Goal: Information Seeking & Learning: Find contact information

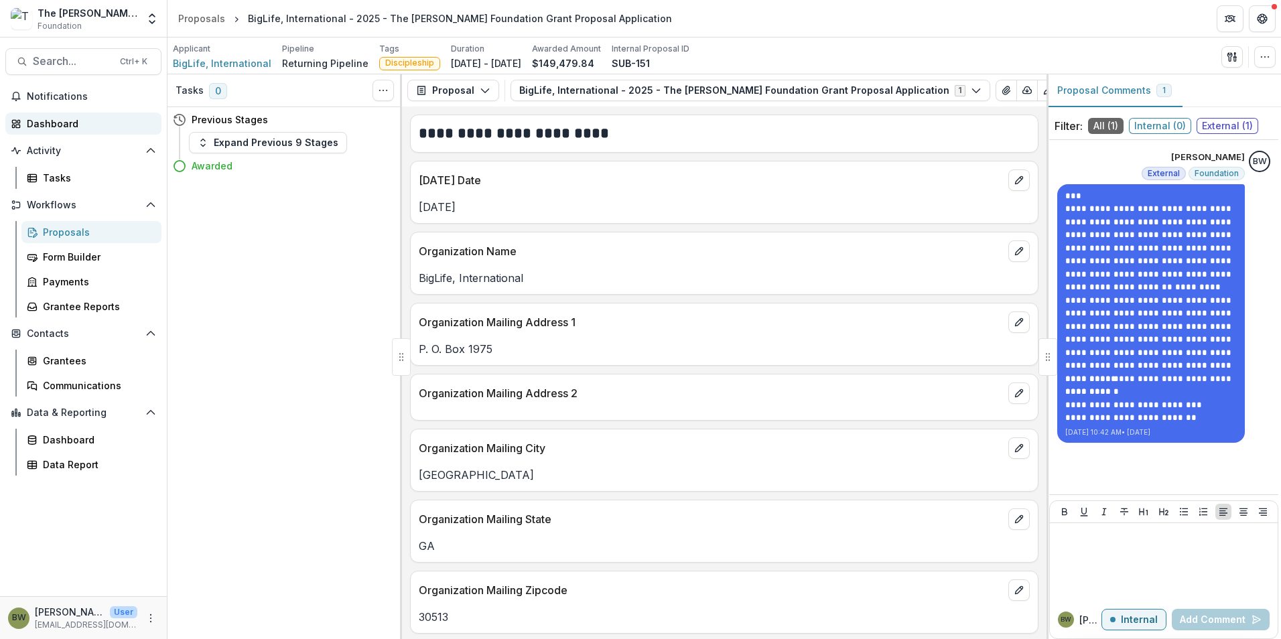
click at [61, 121] on div "Dashboard" at bounding box center [89, 124] width 124 height 14
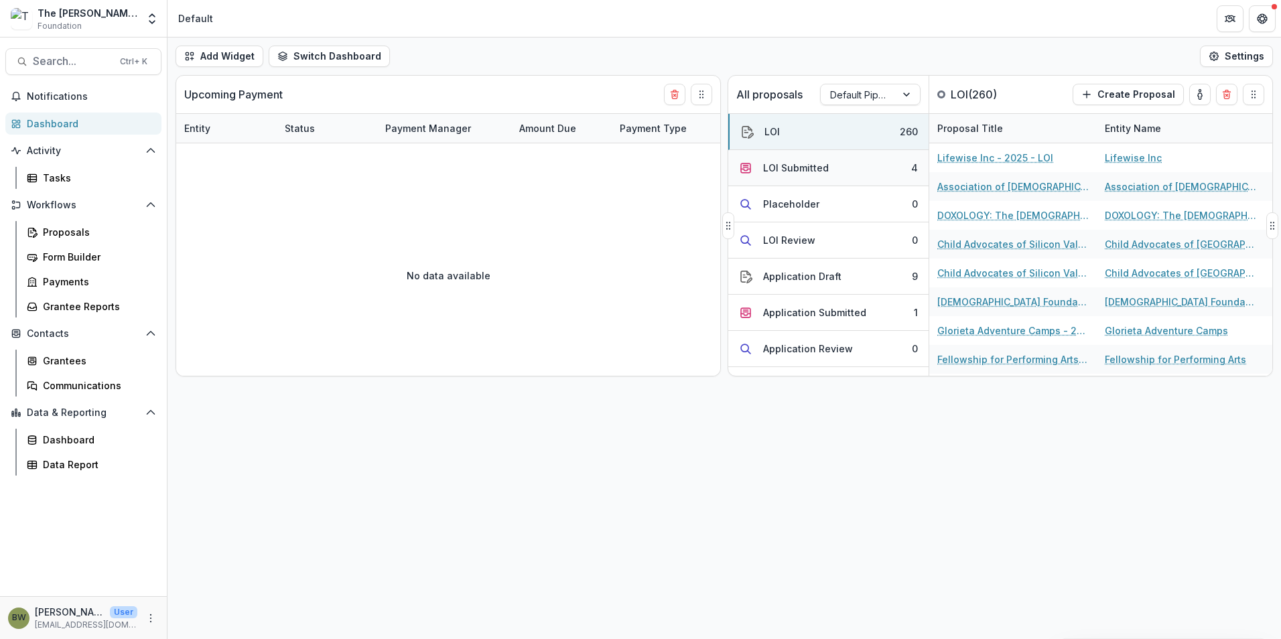
click at [824, 170] on div "LOI Submitted" at bounding box center [796, 168] width 66 height 14
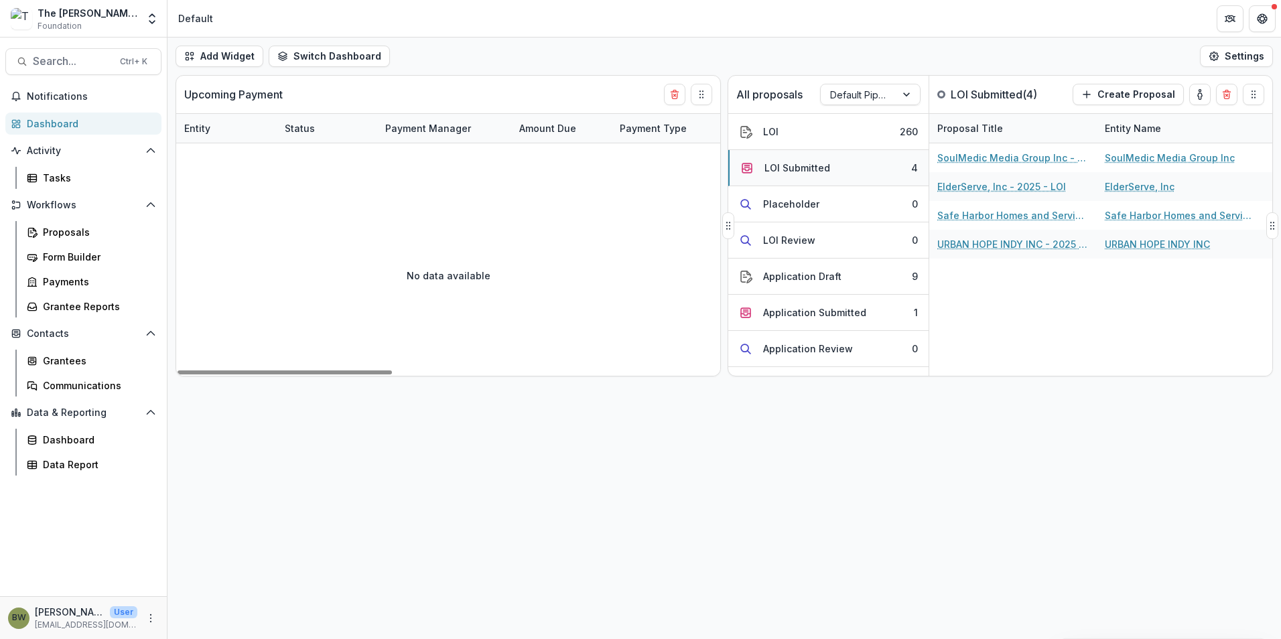
click at [785, 174] on div "LOI Submitted" at bounding box center [798, 168] width 66 height 14
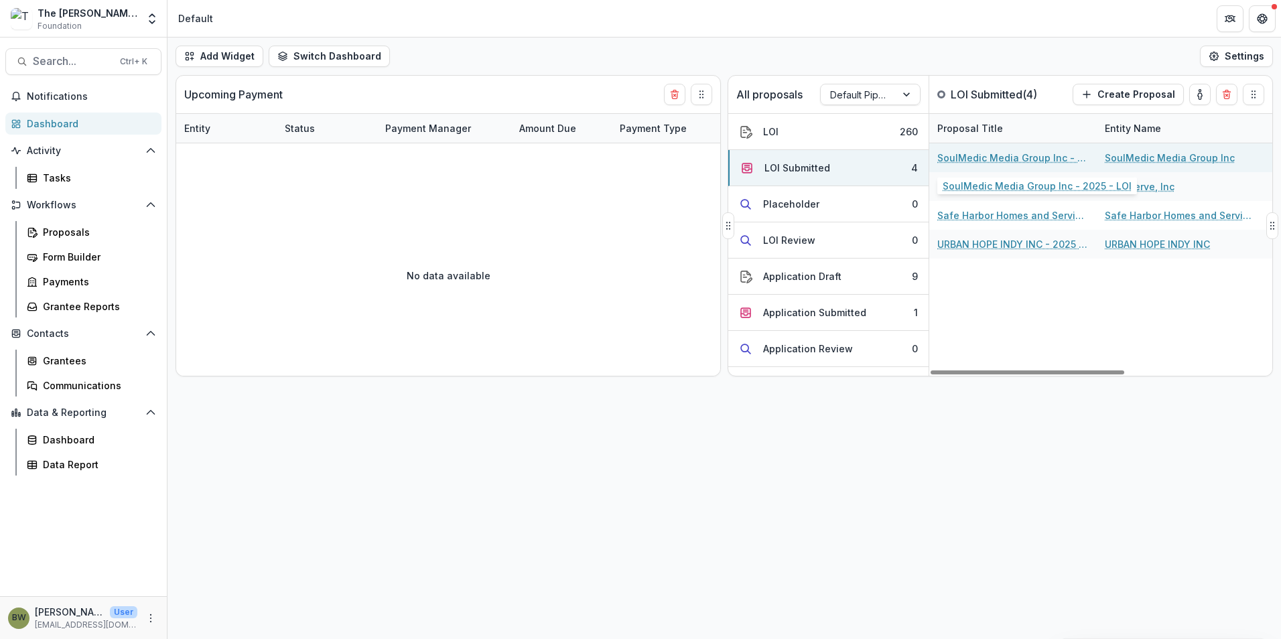
click at [981, 155] on link "SoulMedic Media Group Inc - 2025 - LOI" at bounding box center [1013, 158] width 151 height 14
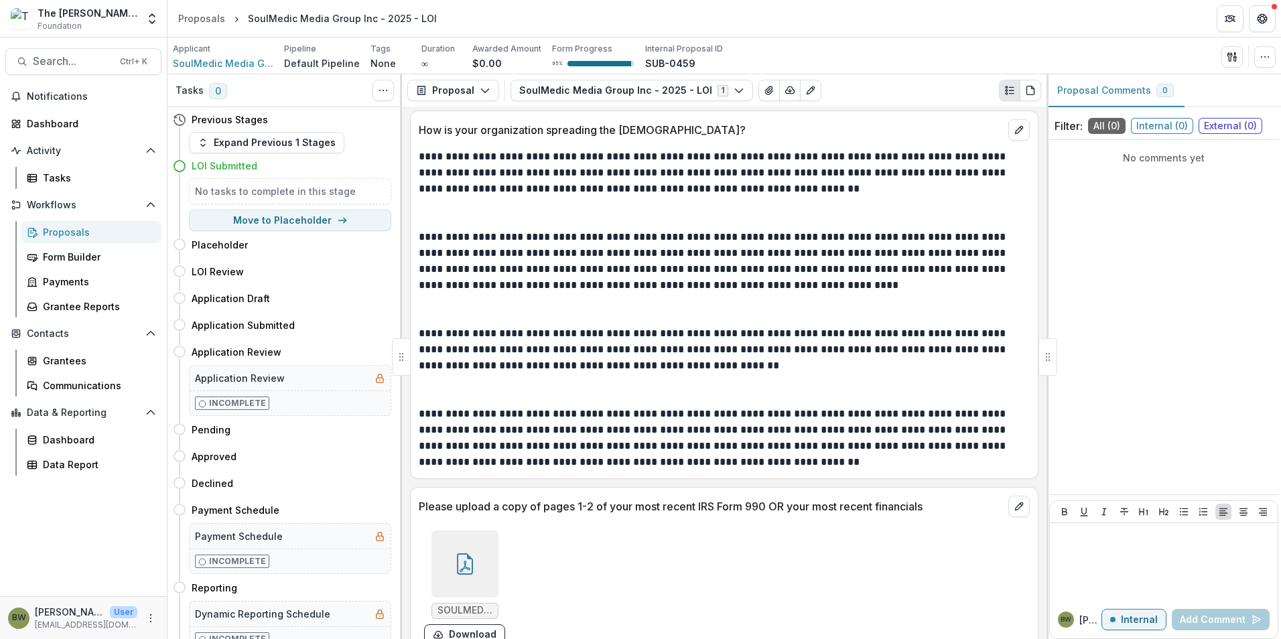
scroll to position [2825, 0]
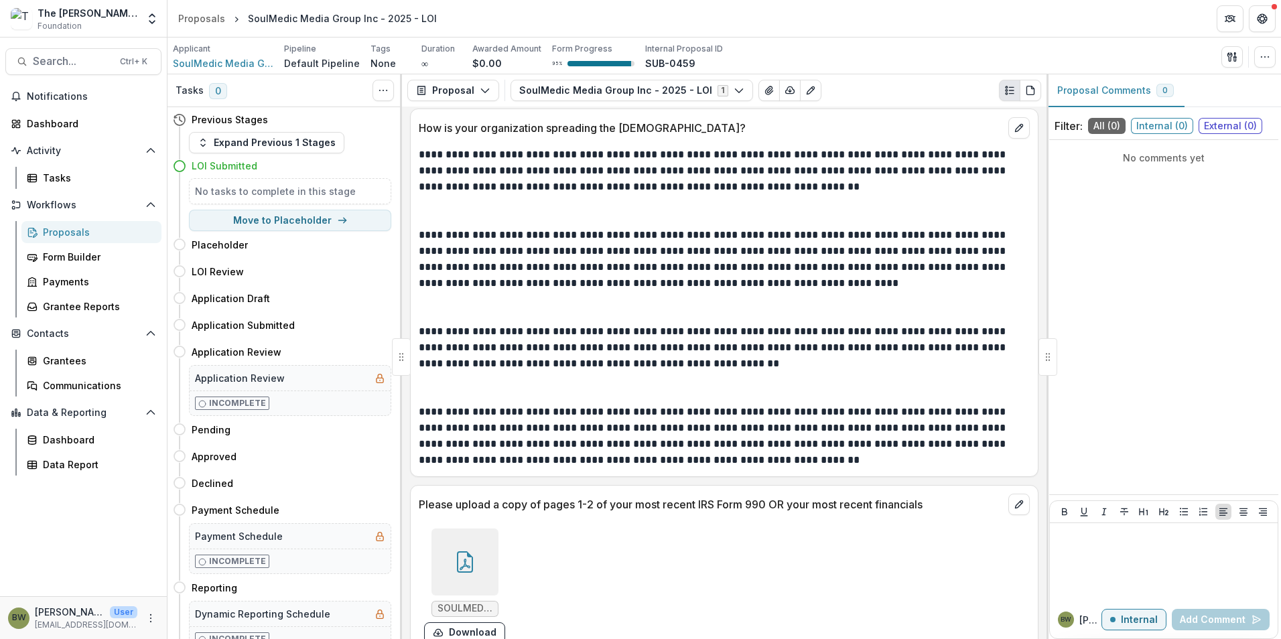
click at [464, 529] on div at bounding box center [465, 562] width 67 height 67
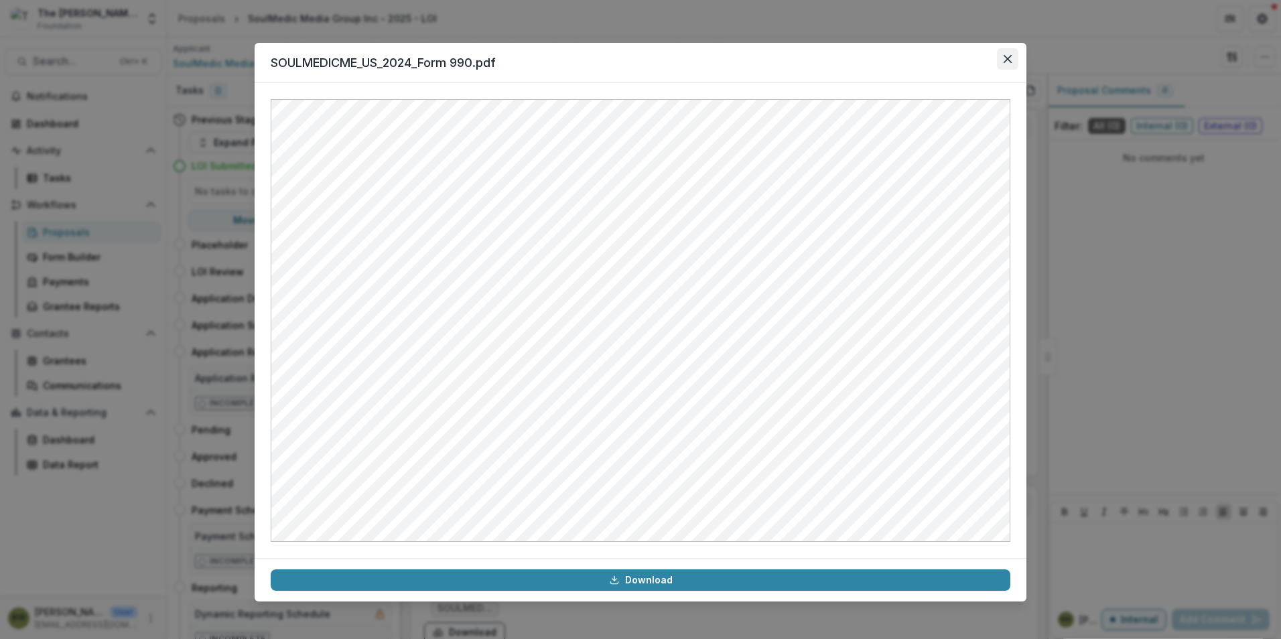
click at [1007, 59] on icon "Close" at bounding box center [1008, 59] width 8 height 8
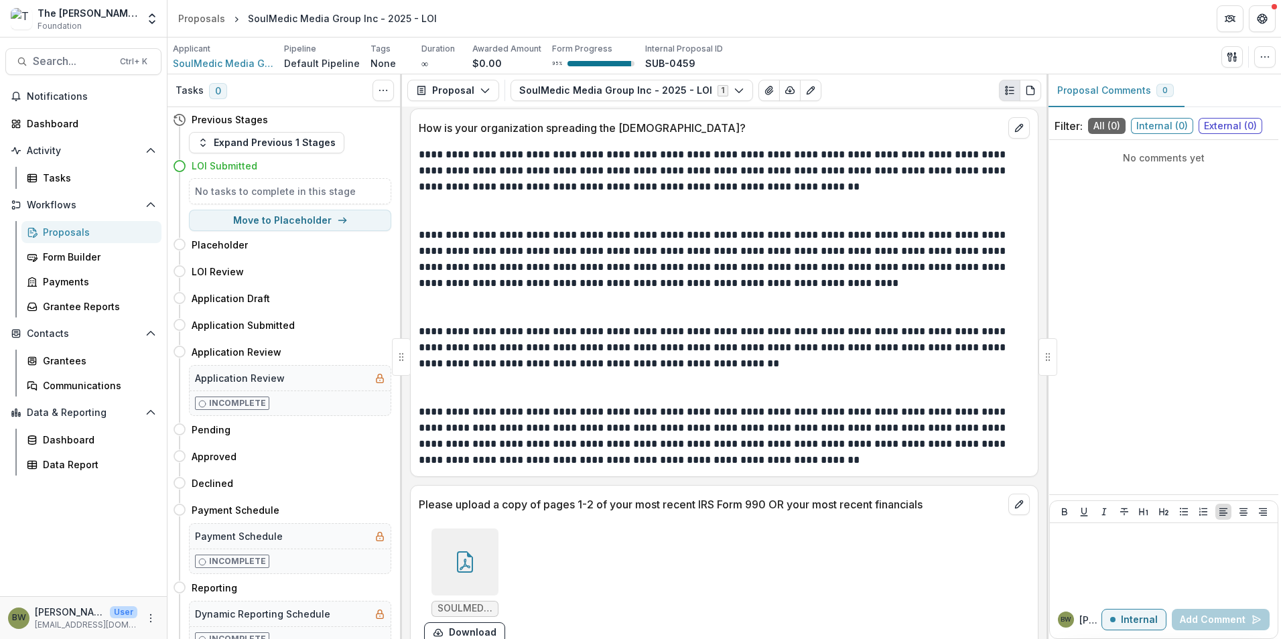
click at [444, 529] on div at bounding box center [465, 562] width 67 height 67
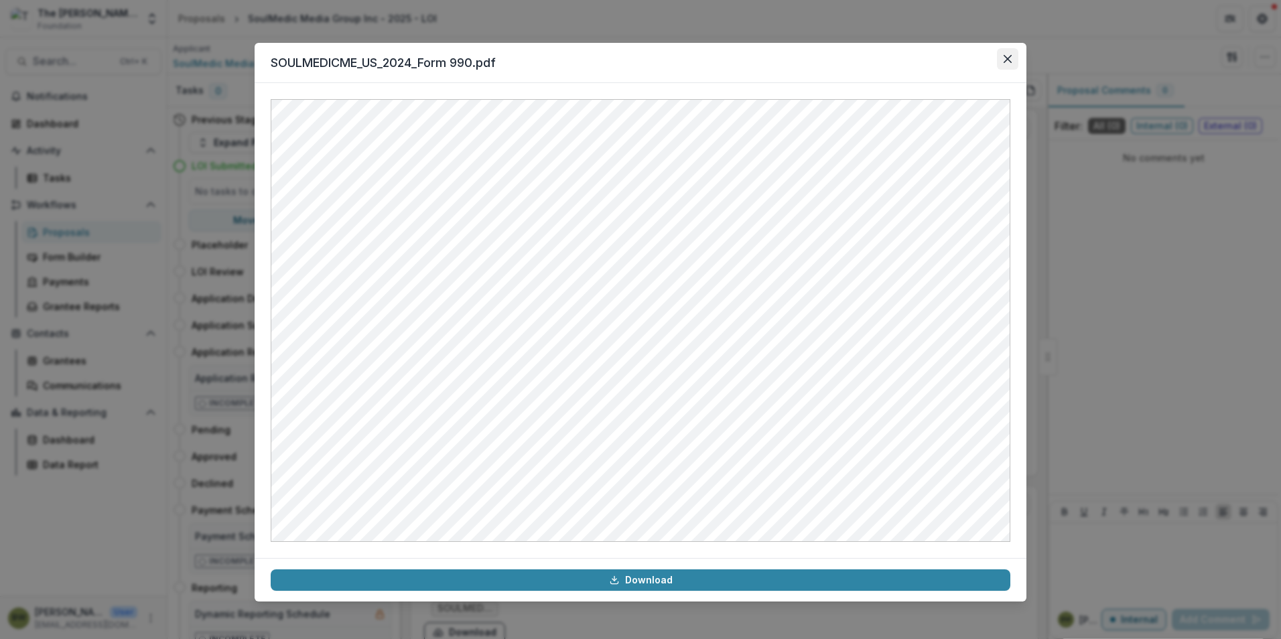
click at [1006, 62] on icon "Close" at bounding box center [1008, 59] width 8 height 8
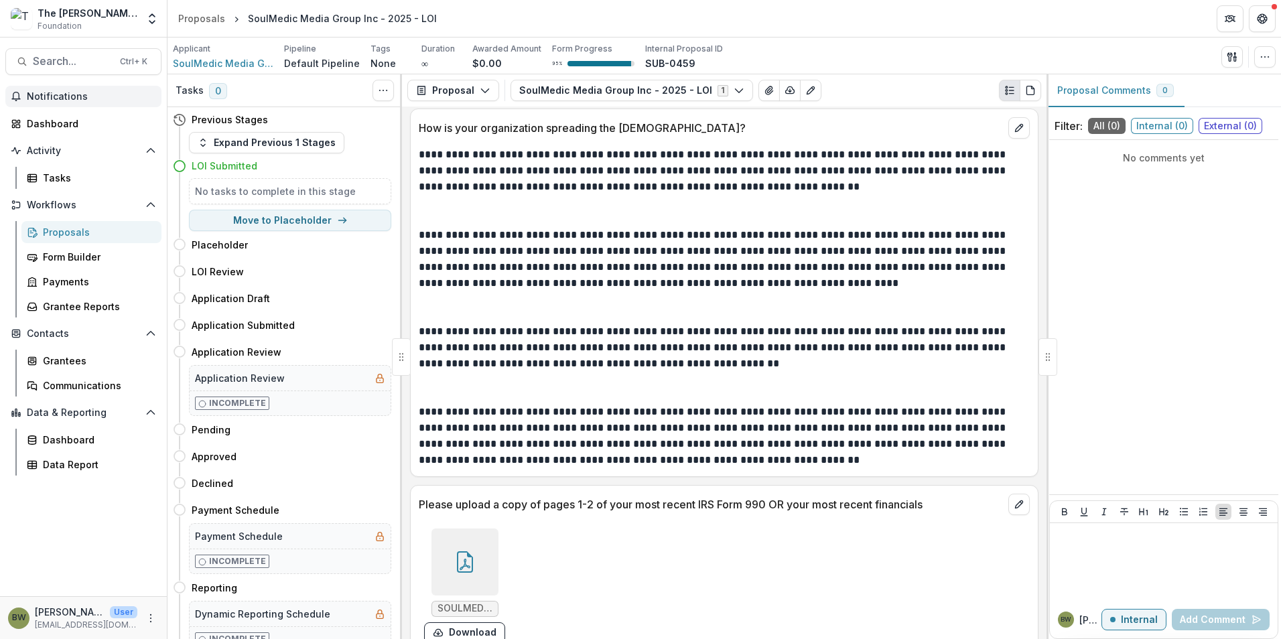
click at [69, 89] on button "Notifications" at bounding box center [83, 96] width 156 height 21
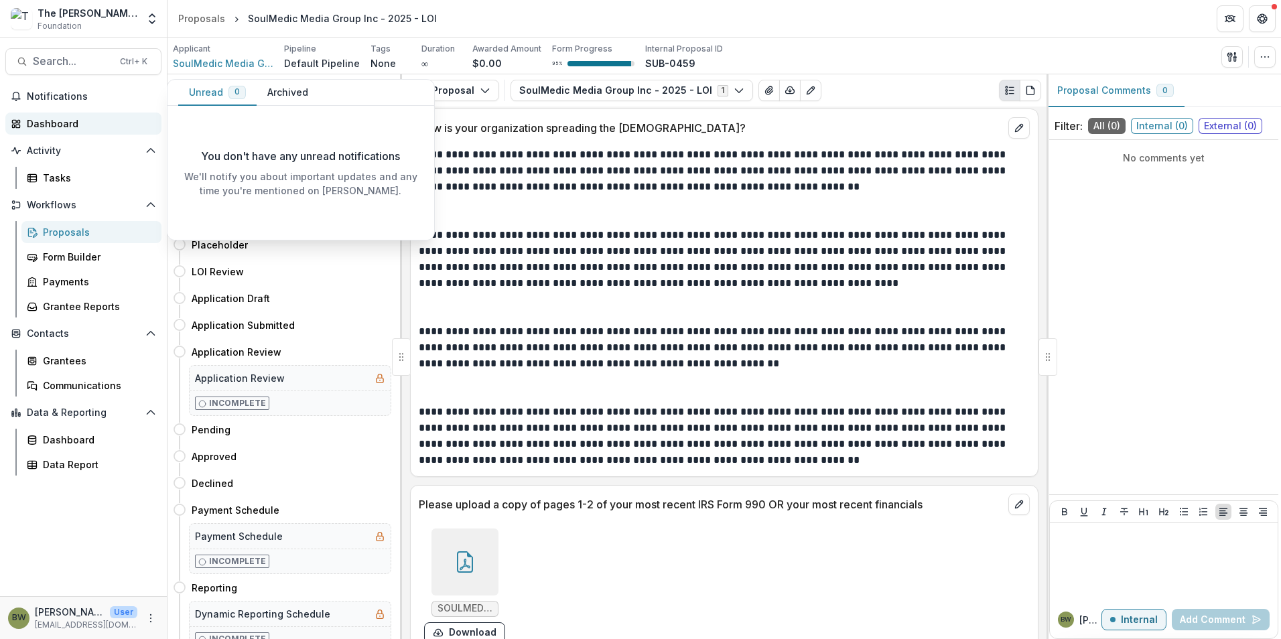
click at [70, 117] on div "Dashboard" at bounding box center [89, 124] width 124 height 14
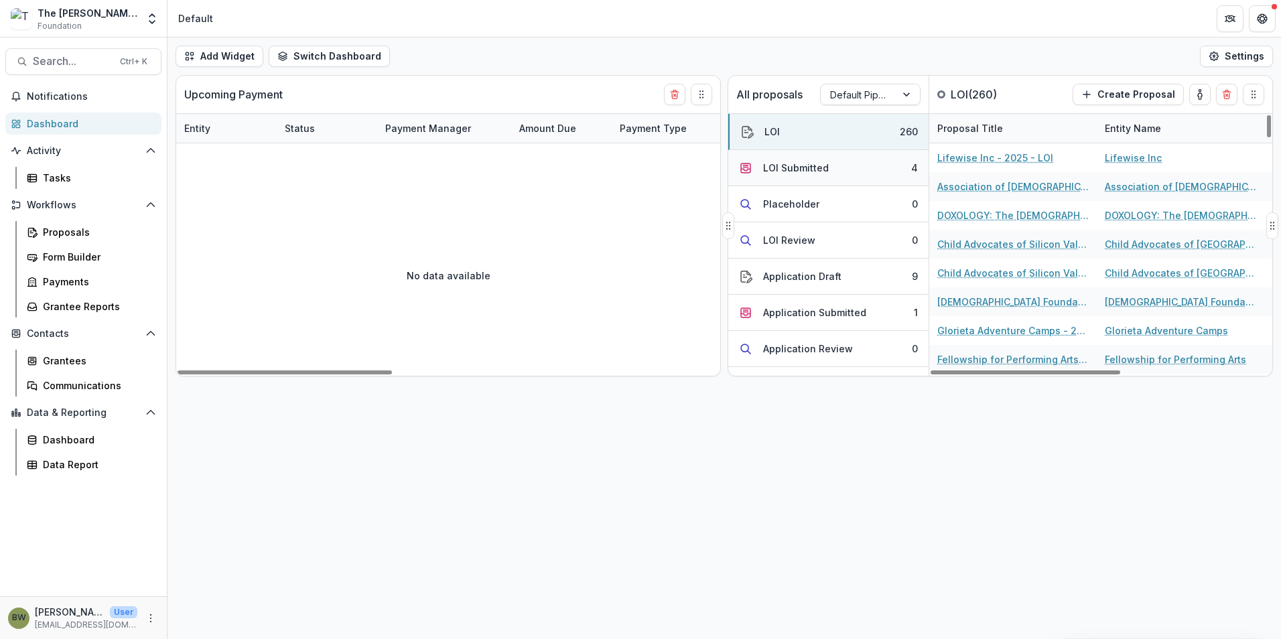
click at [822, 168] on div "LOI Submitted" at bounding box center [796, 168] width 66 height 14
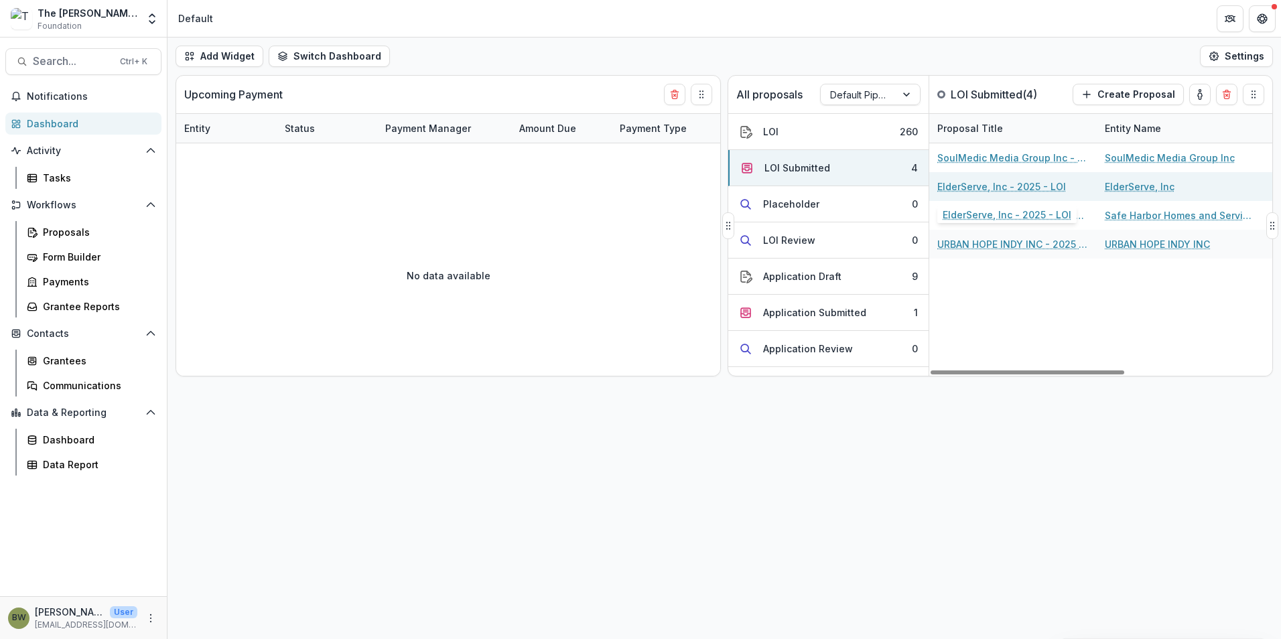
click at [968, 180] on link "ElderServe, Inc - 2025 - LOI" at bounding box center [1002, 187] width 129 height 14
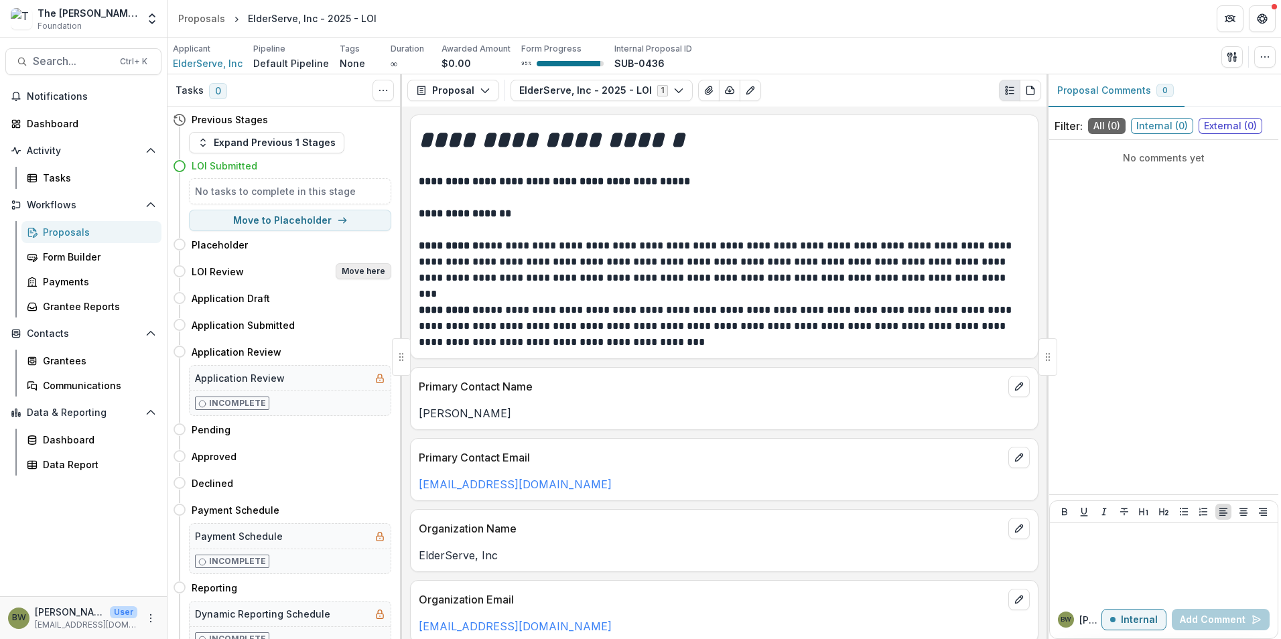
click at [361, 269] on button "Move here" at bounding box center [364, 271] width 56 height 16
select select "**********"
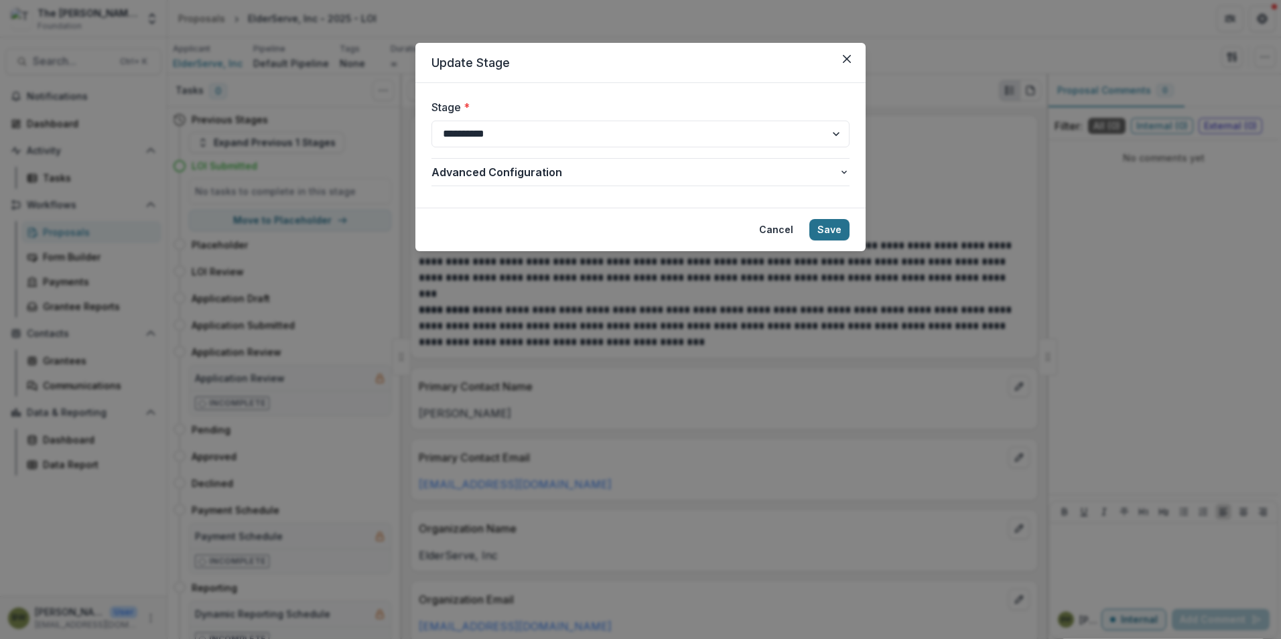
click at [825, 234] on button "Save" at bounding box center [830, 229] width 40 height 21
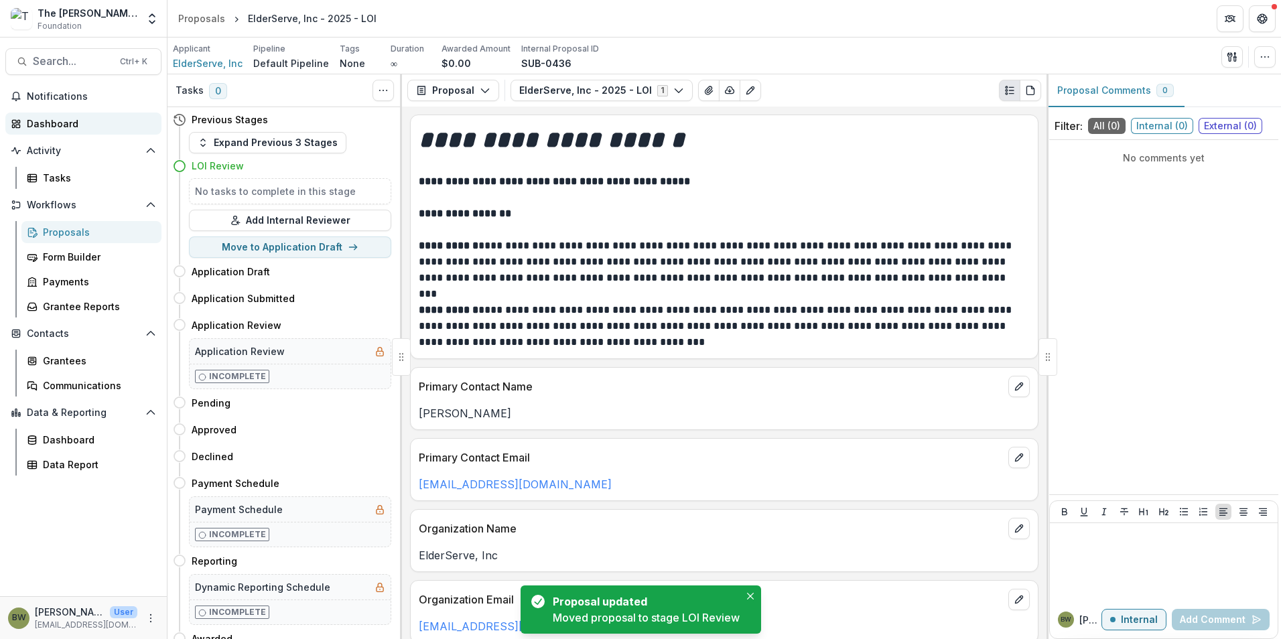
click at [38, 125] on div "Dashboard" at bounding box center [89, 124] width 124 height 14
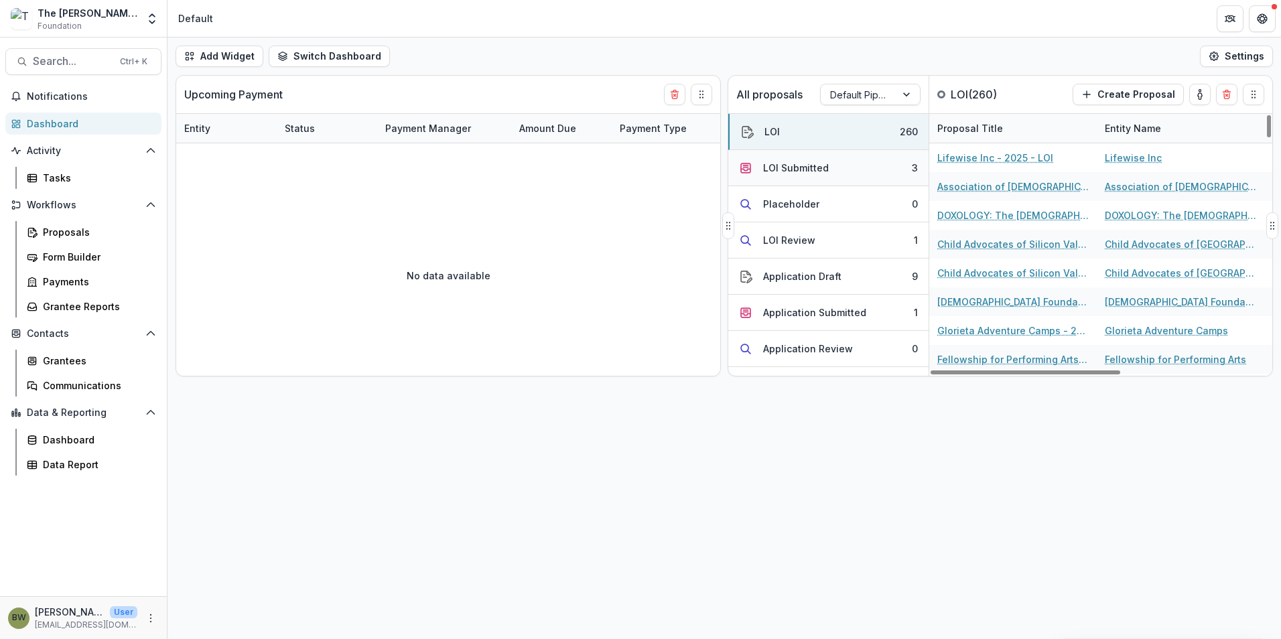
click at [765, 168] on div "LOI Submitted" at bounding box center [796, 168] width 66 height 14
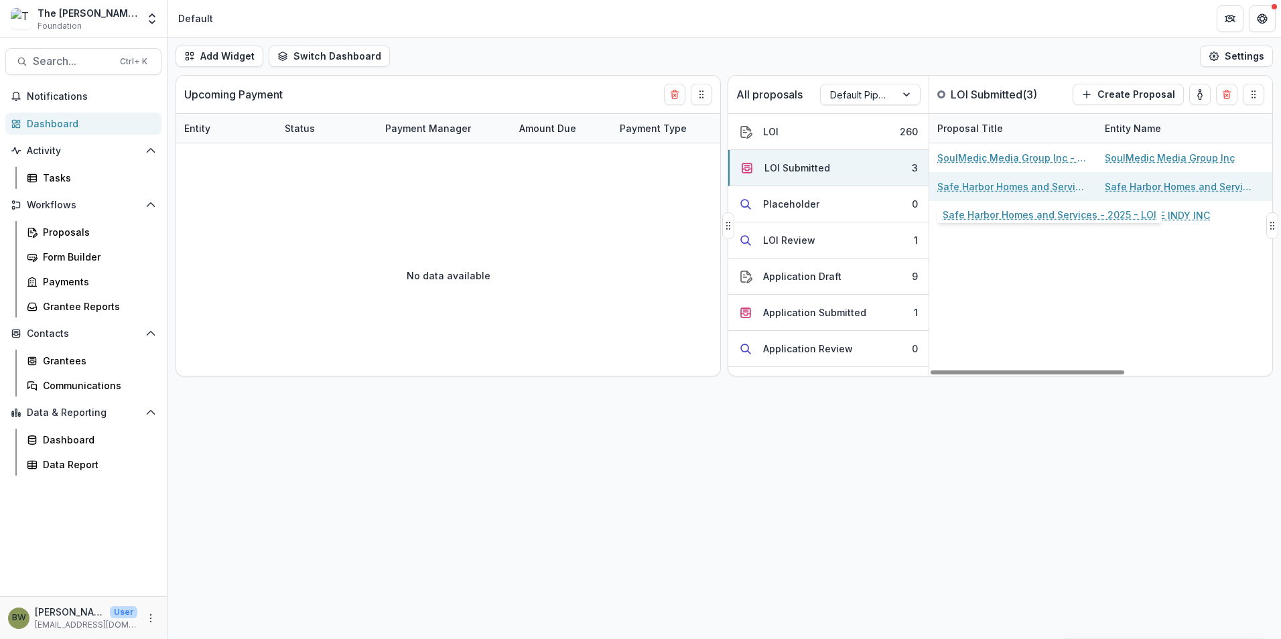
click at [1029, 188] on link "Safe Harbor Homes and Services - 2025 - LOI" at bounding box center [1013, 187] width 151 height 14
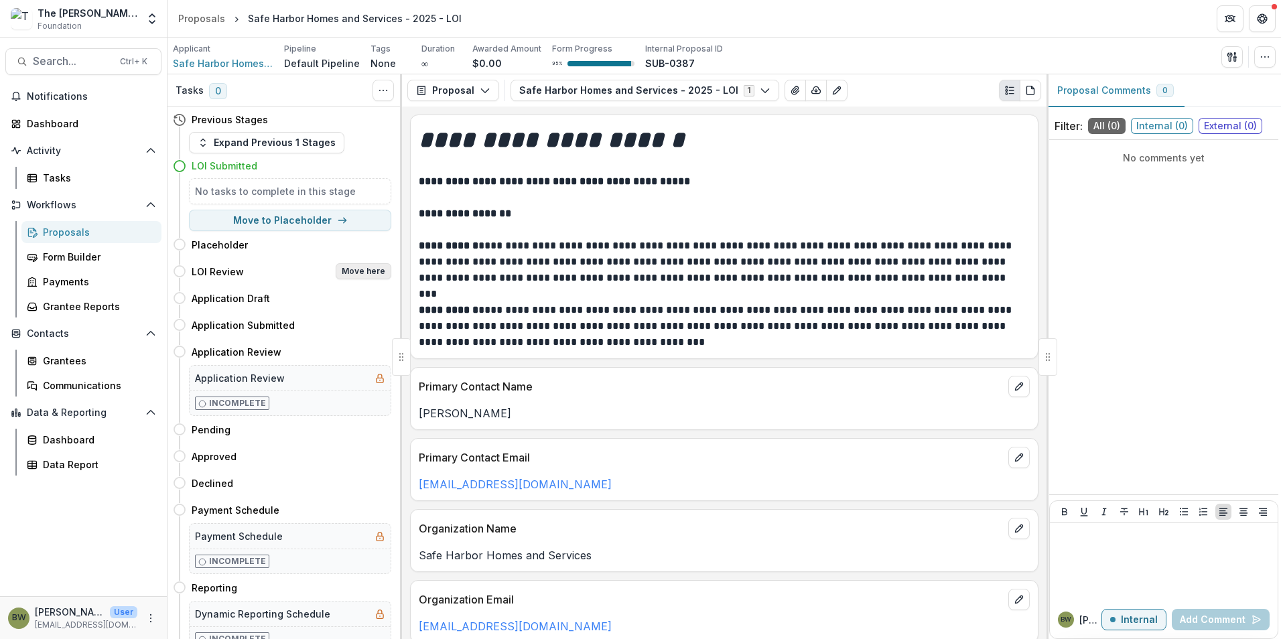
click at [352, 275] on button "Move here" at bounding box center [364, 271] width 56 height 16
select select "**********"
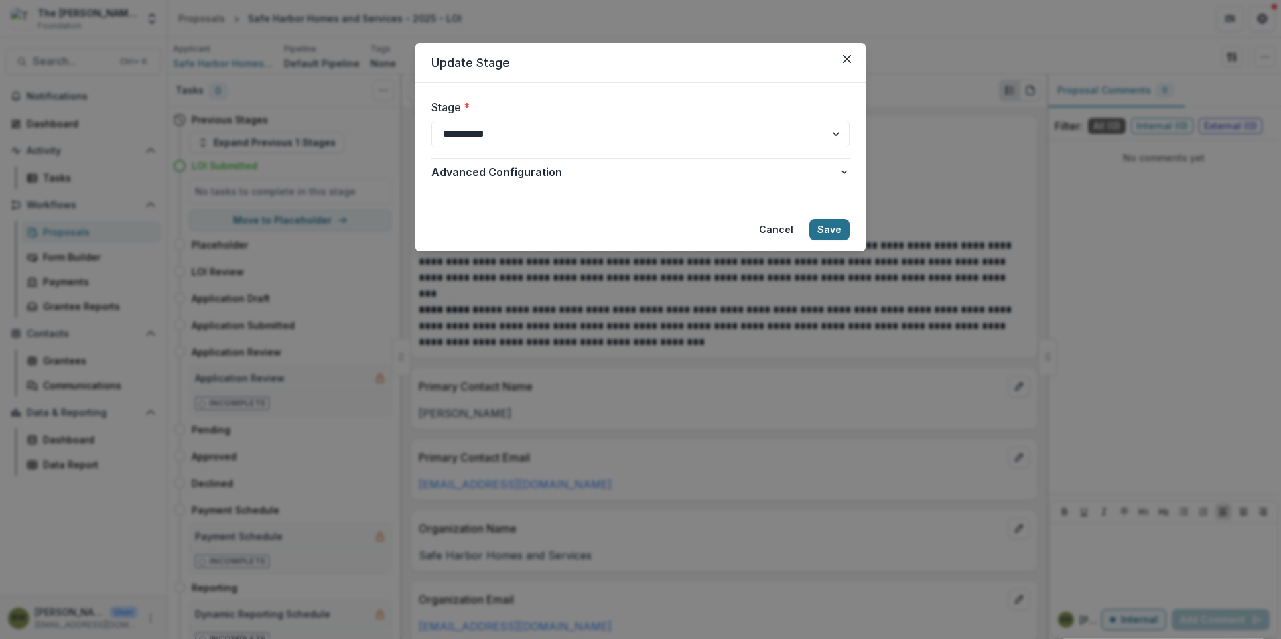
click at [834, 236] on button "Save" at bounding box center [830, 229] width 40 height 21
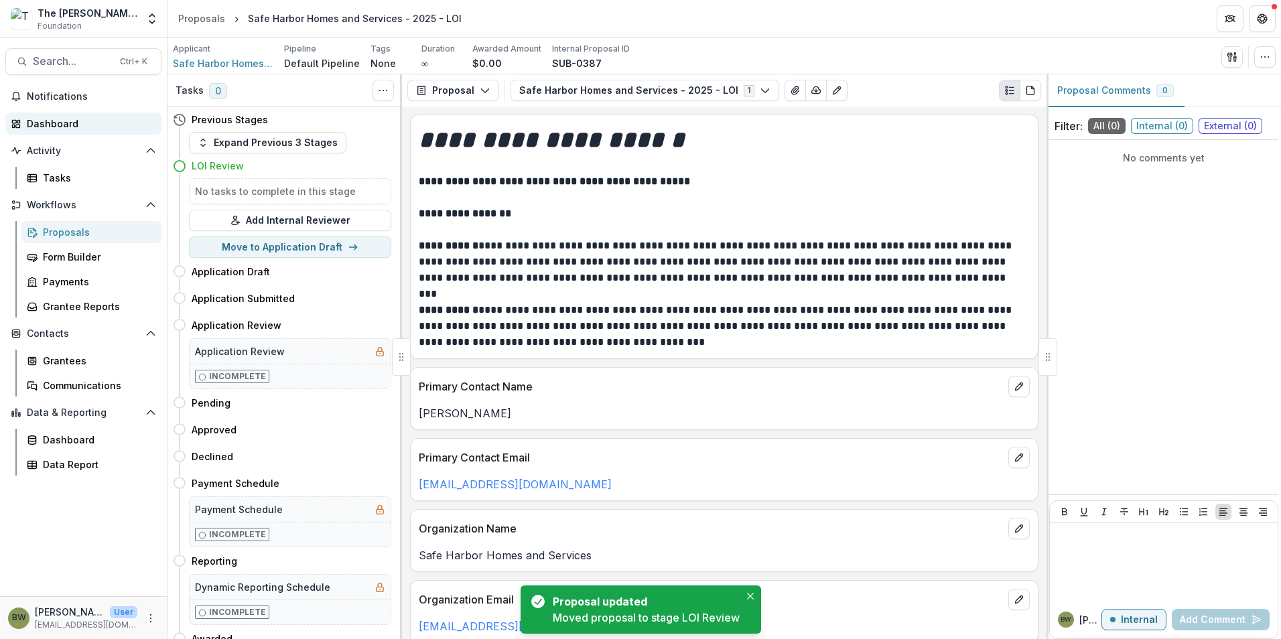
click at [35, 126] on div "Dashboard" at bounding box center [89, 124] width 124 height 14
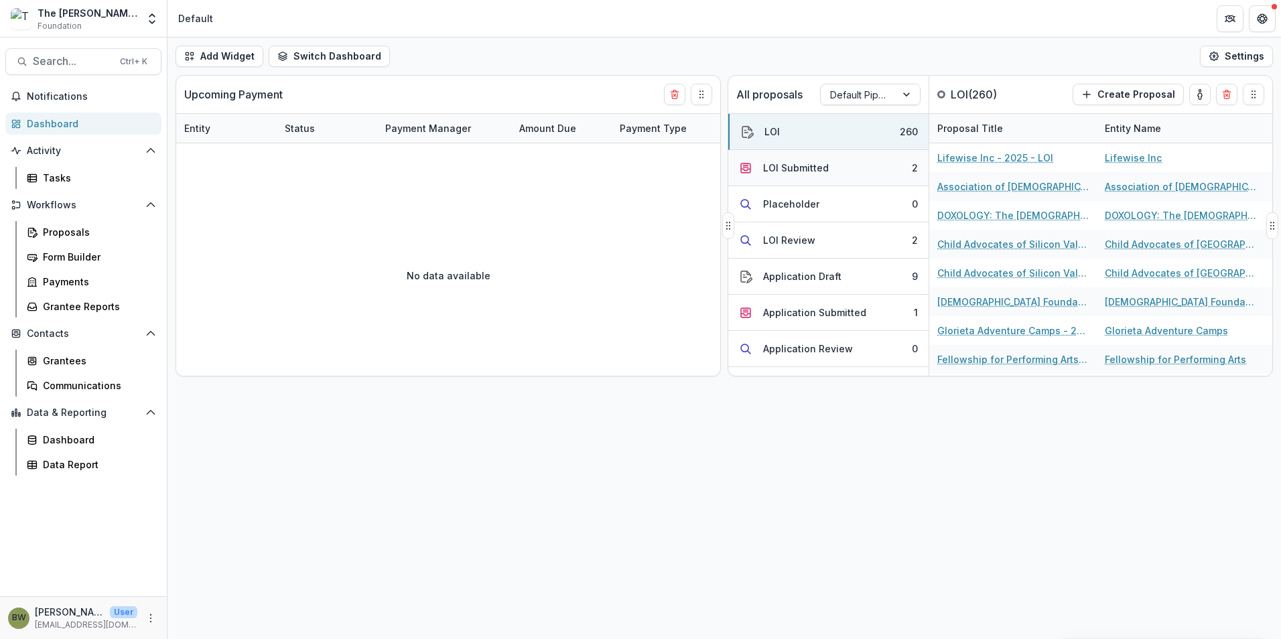
click at [792, 172] on div "LOI Submitted" at bounding box center [796, 168] width 66 height 14
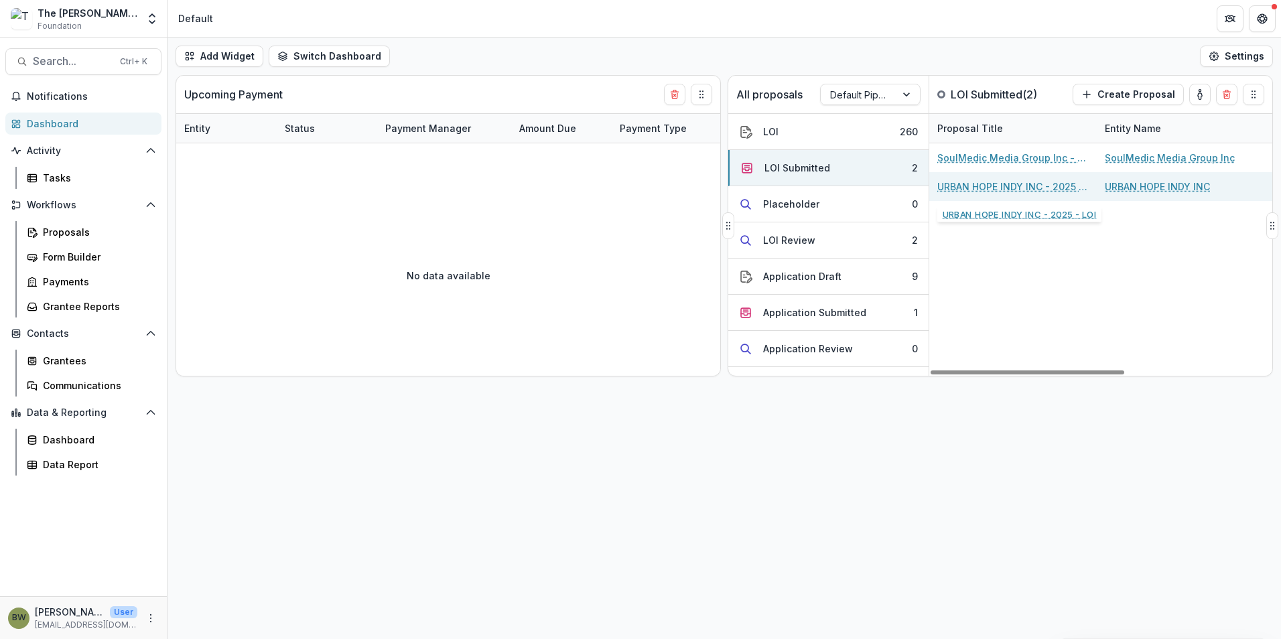
click at [968, 189] on link "URBAN HOPE INDY INC - 2025 - LOI" at bounding box center [1013, 187] width 151 height 14
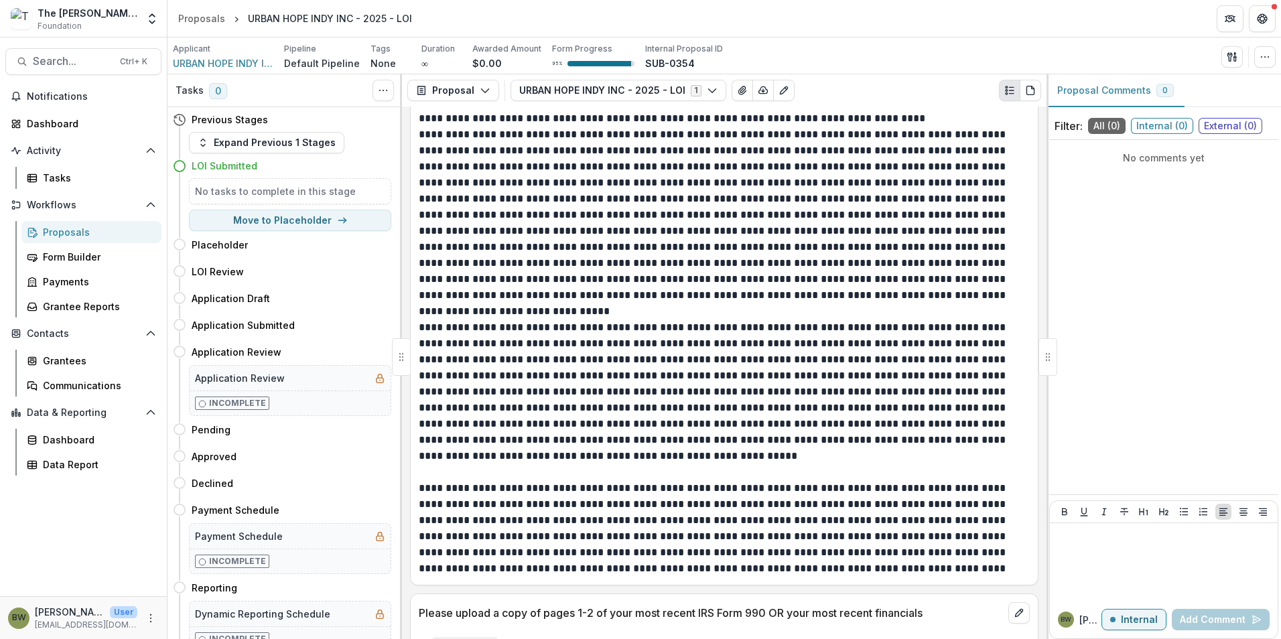
scroll to position [2880, 0]
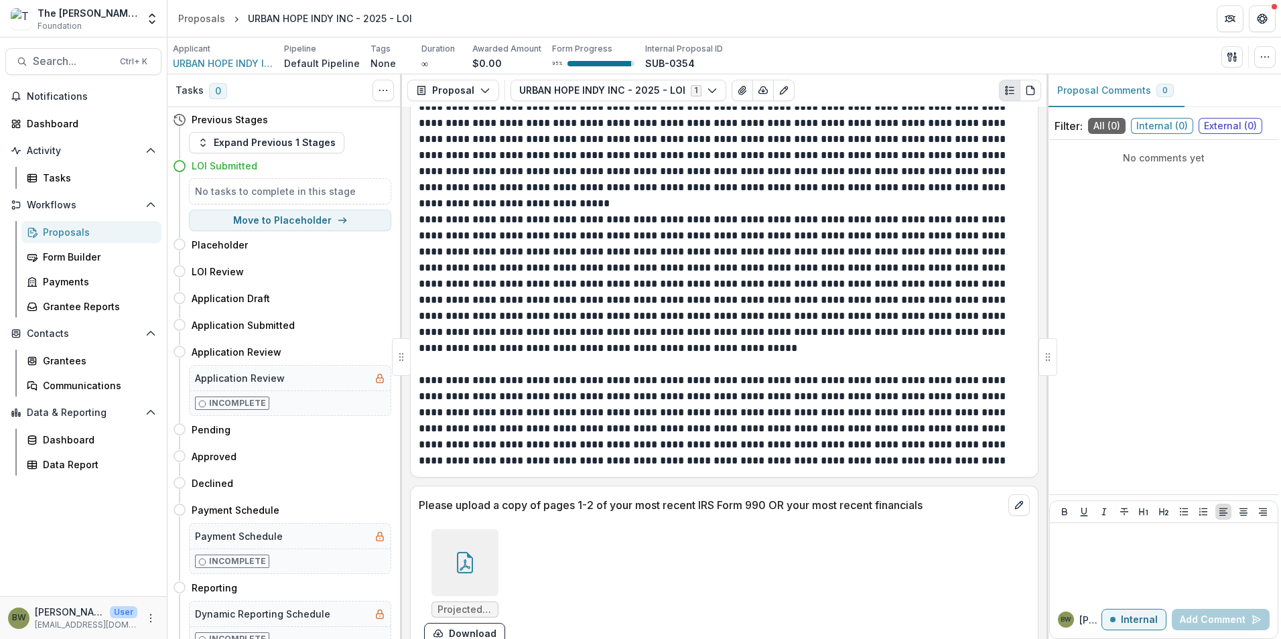
click at [475, 539] on div at bounding box center [465, 562] width 67 height 67
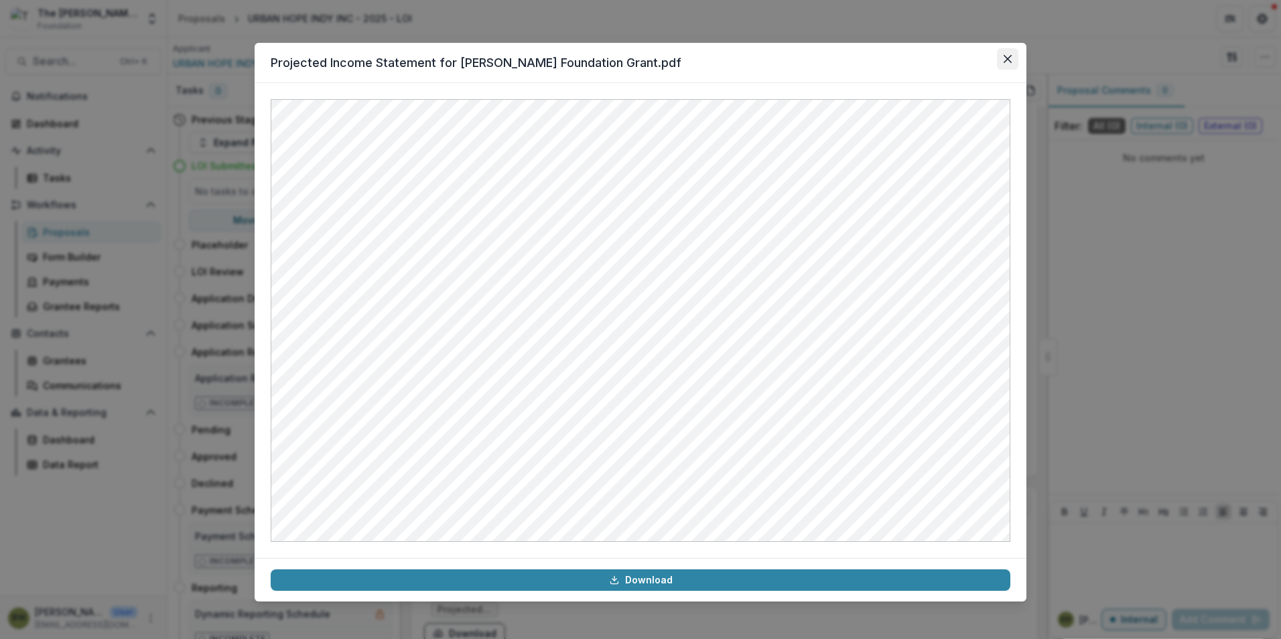
click at [1003, 54] on button "Close" at bounding box center [1007, 58] width 21 height 21
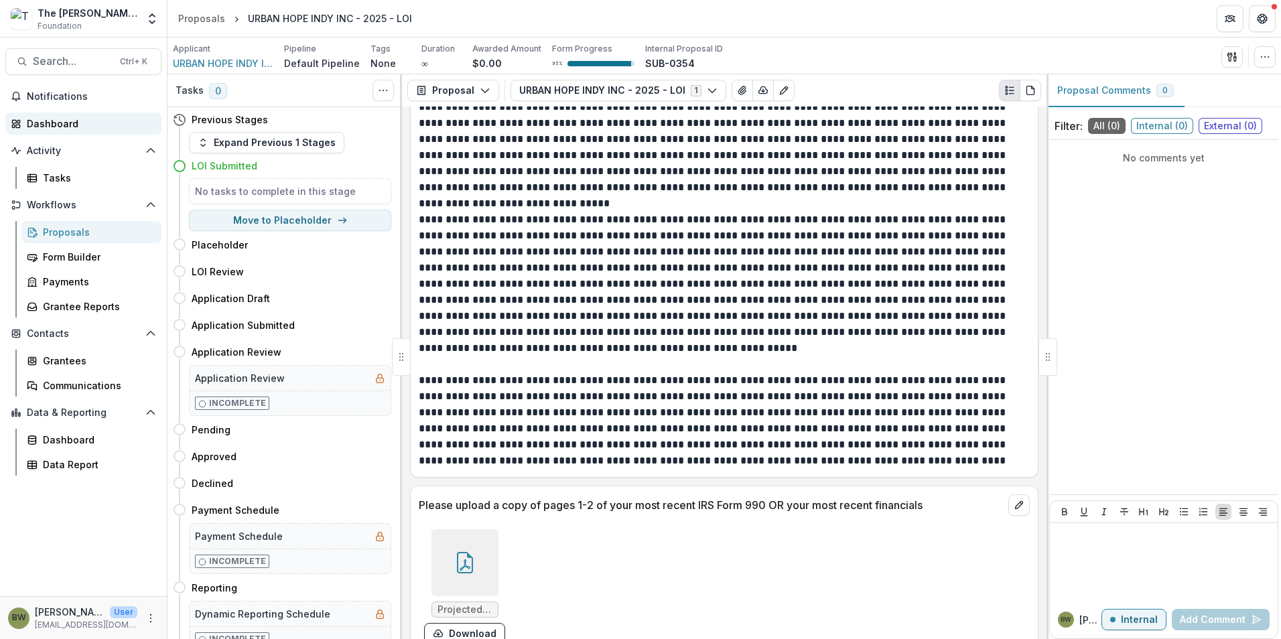
click at [48, 119] on div "Dashboard" at bounding box center [89, 124] width 124 height 14
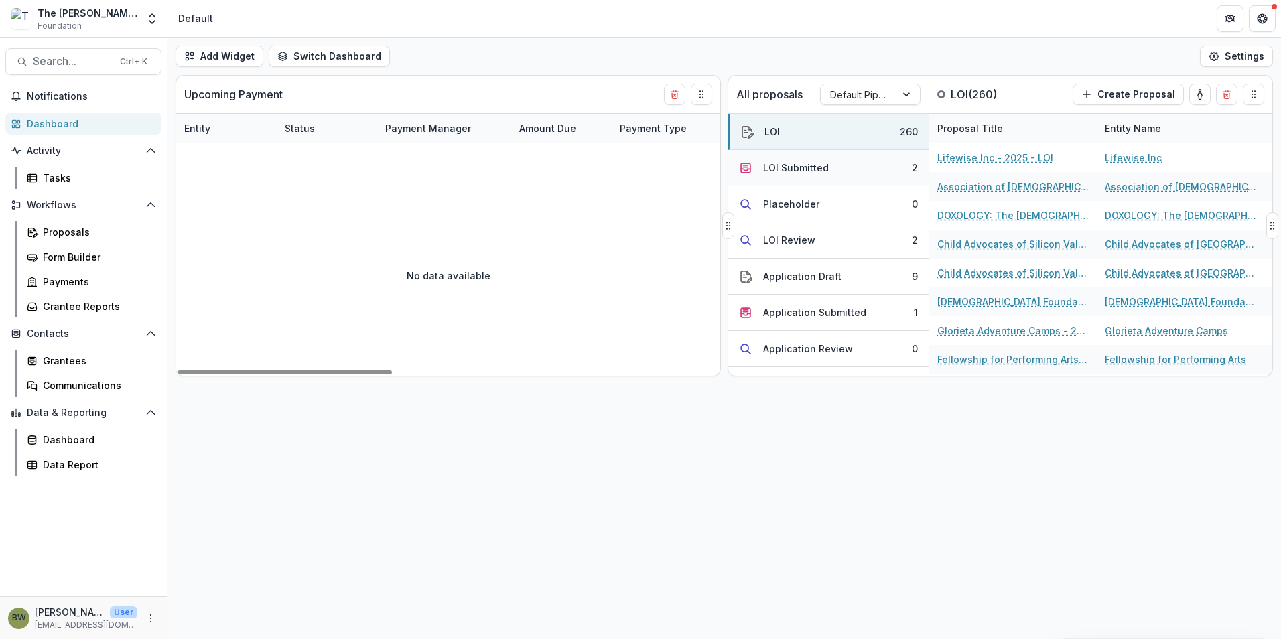
click at [793, 166] on div "LOI Submitted" at bounding box center [796, 168] width 66 height 14
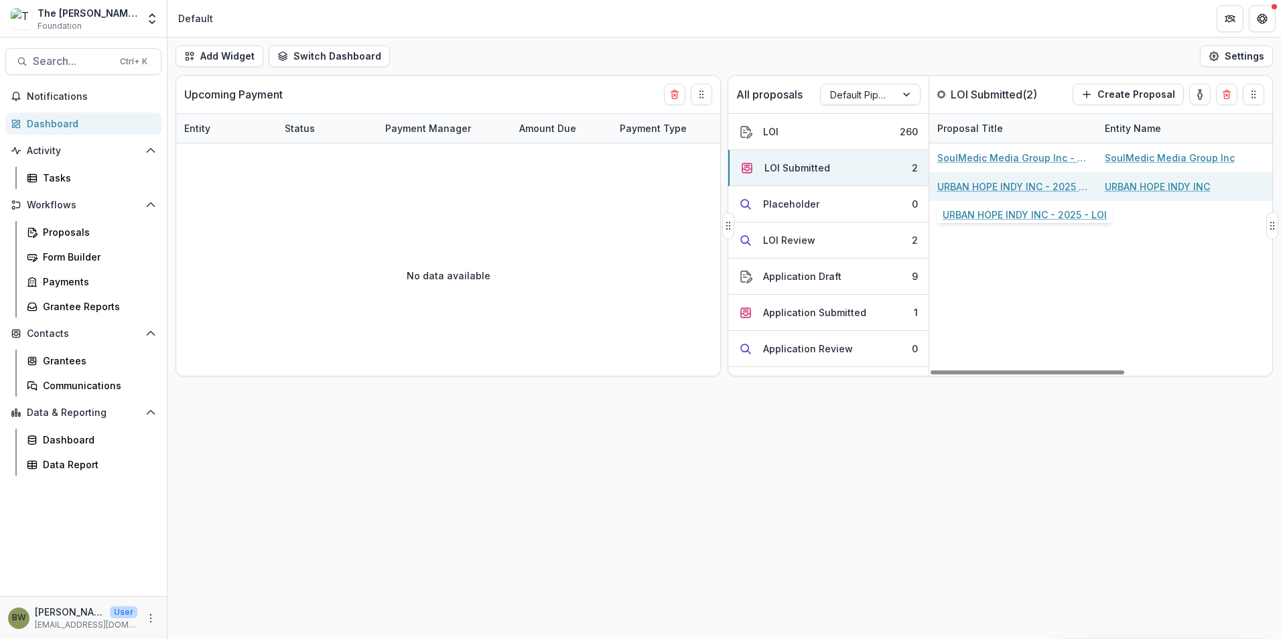
click at [972, 184] on link "URBAN HOPE INDY INC - 2025 - LOI" at bounding box center [1013, 187] width 151 height 14
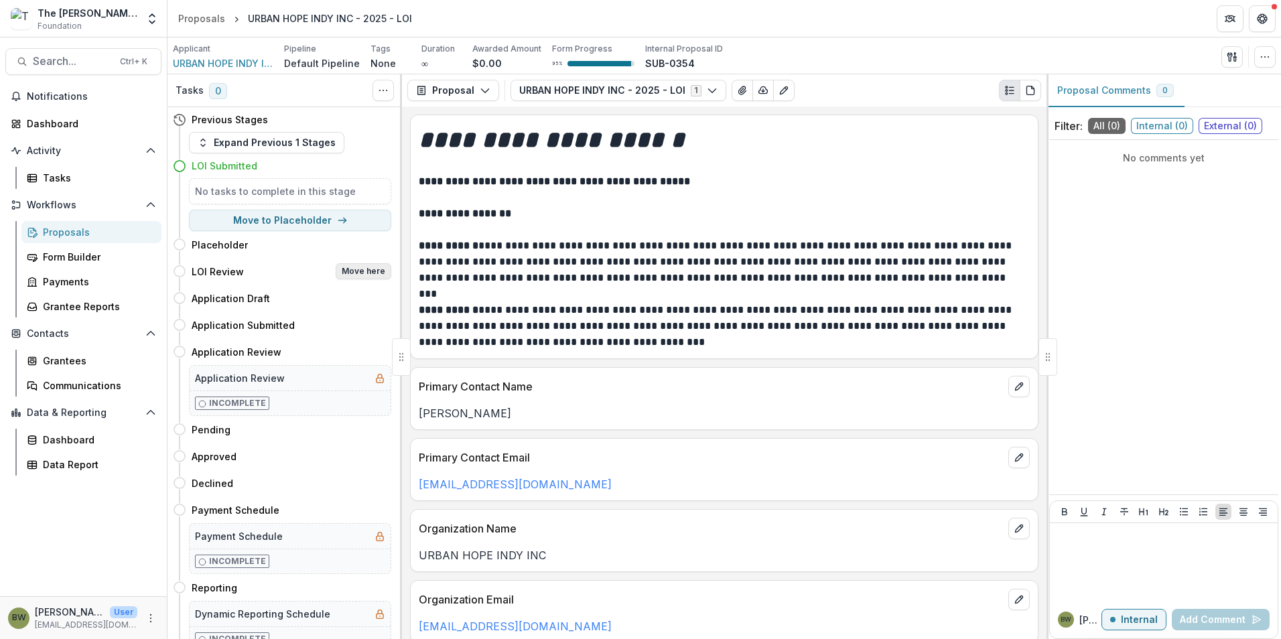
click at [361, 269] on button "Move here" at bounding box center [364, 271] width 56 height 16
select select "**********"
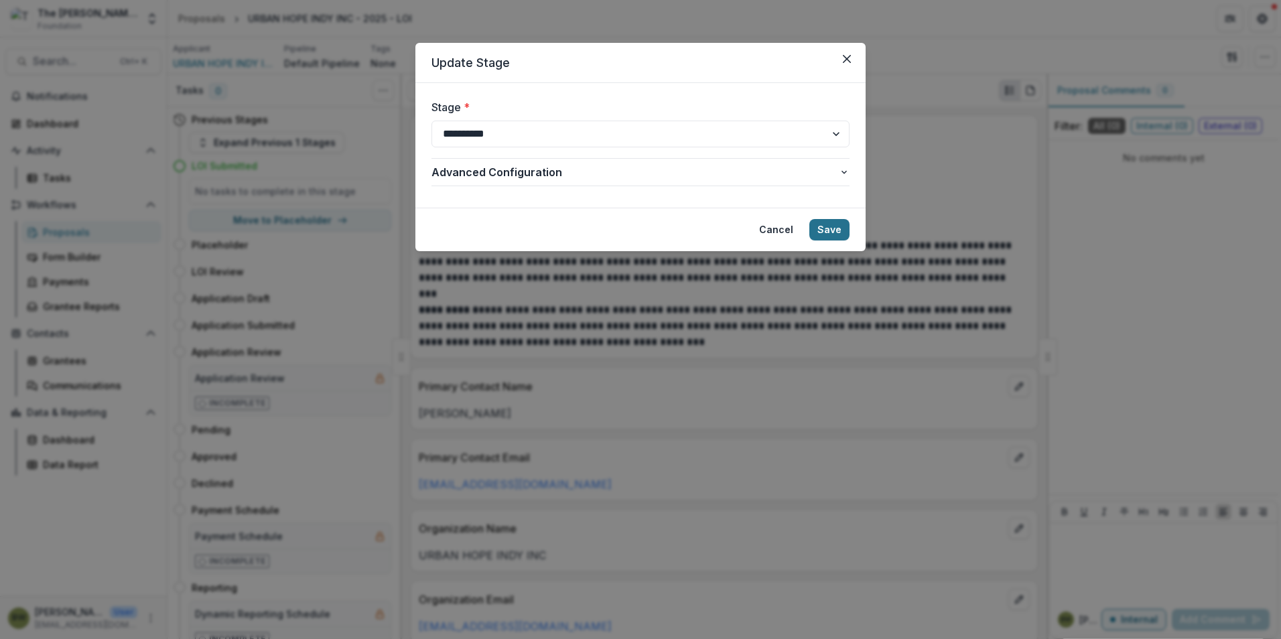
click at [817, 233] on button "Save" at bounding box center [830, 229] width 40 height 21
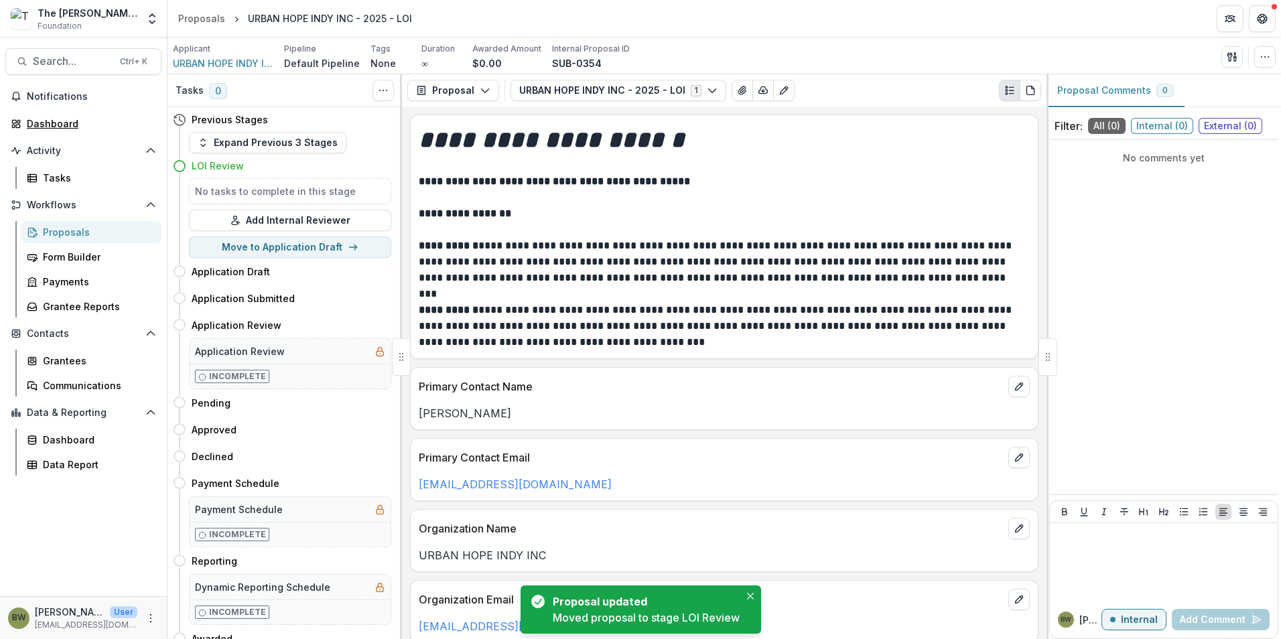
click at [43, 125] on div "Dashboard" at bounding box center [89, 124] width 124 height 14
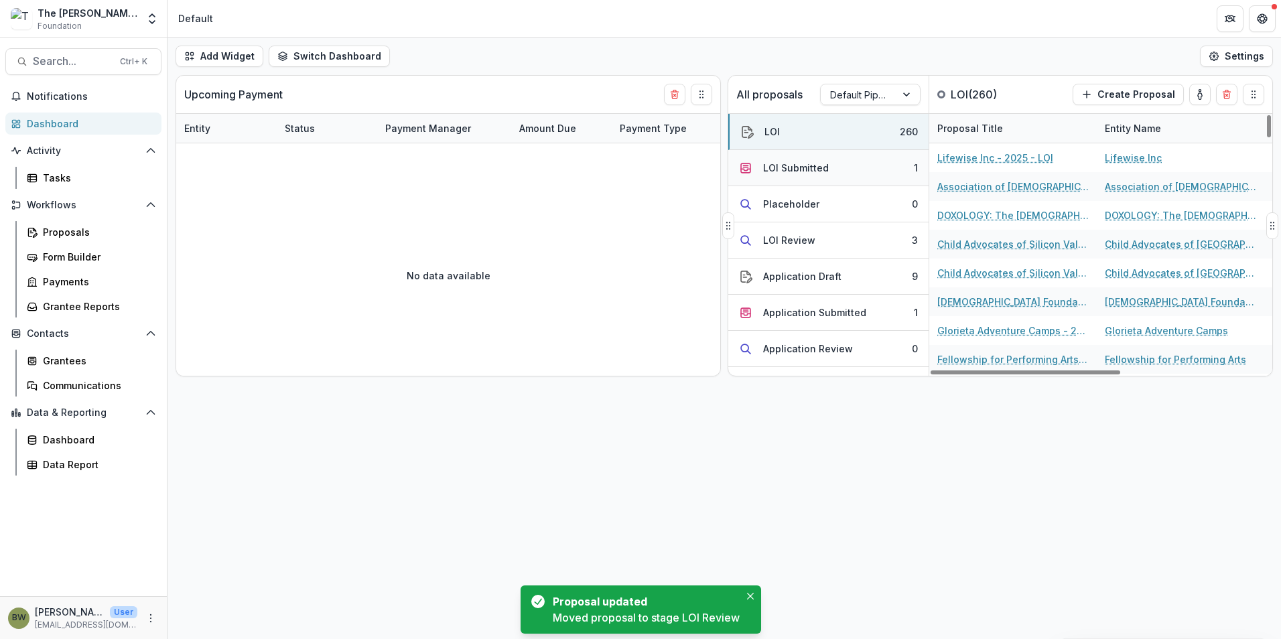
click at [778, 164] on div "LOI Submitted" at bounding box center [796, 168] width 66 height 14
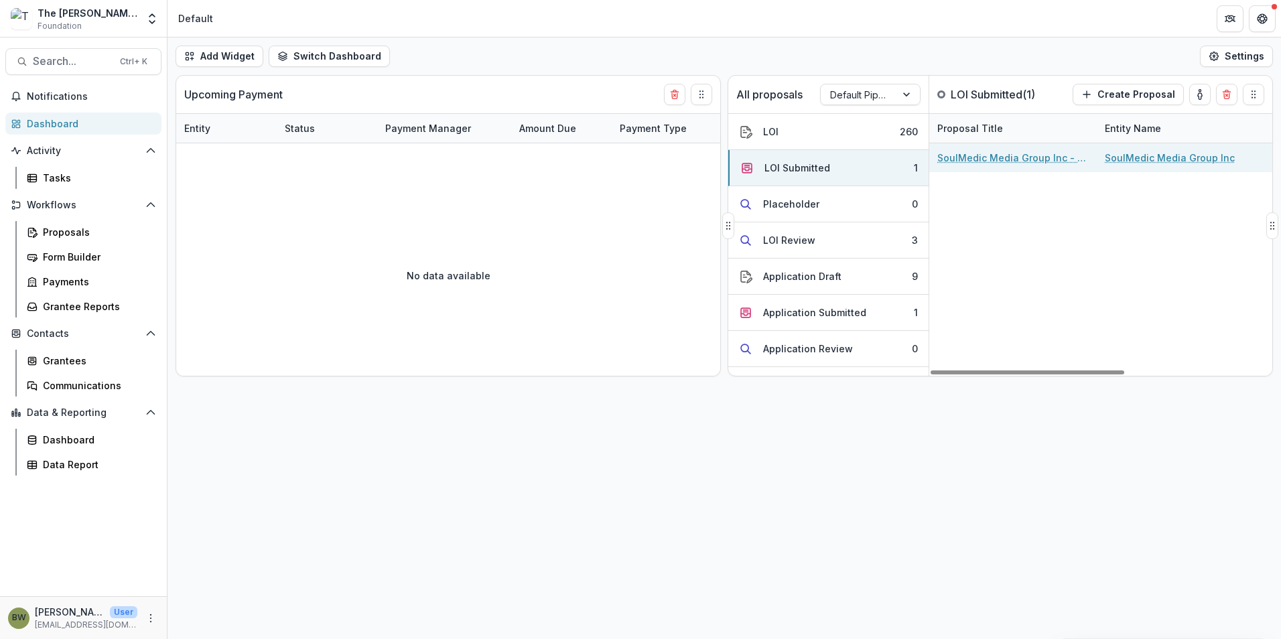
click at [967, 156] on link "SoulMedic Media Group Inc - 2025 - LOI" at bounding box center [1013, 158] width 151 height 14
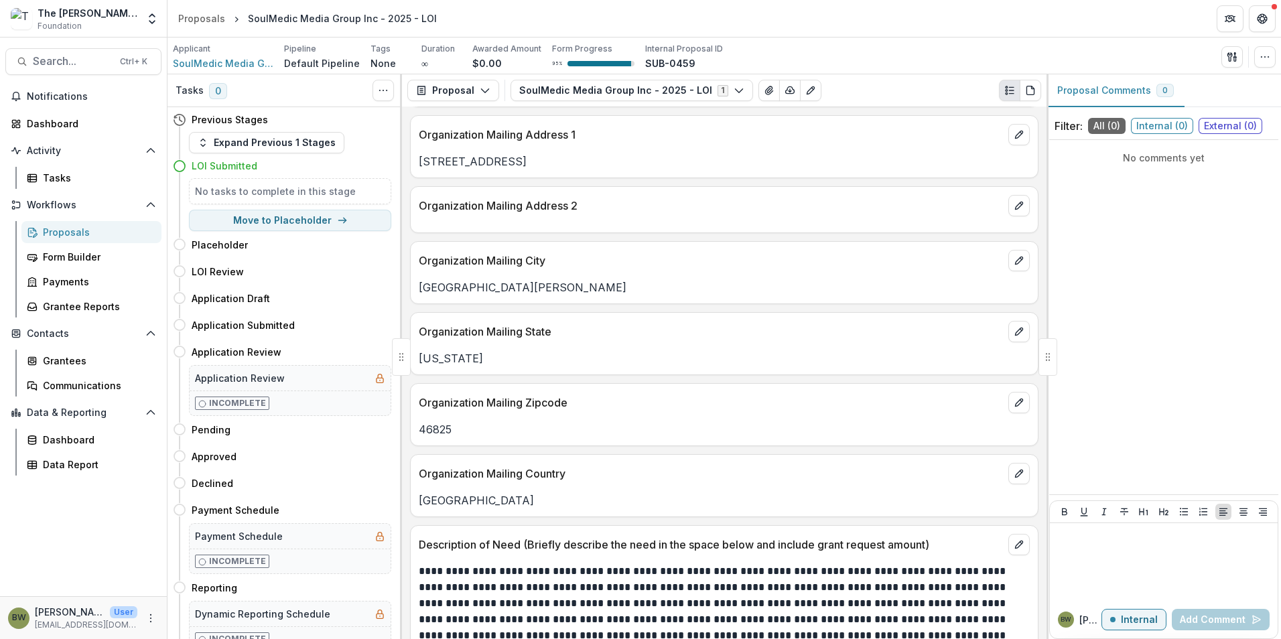
scroll to position [871, 0]
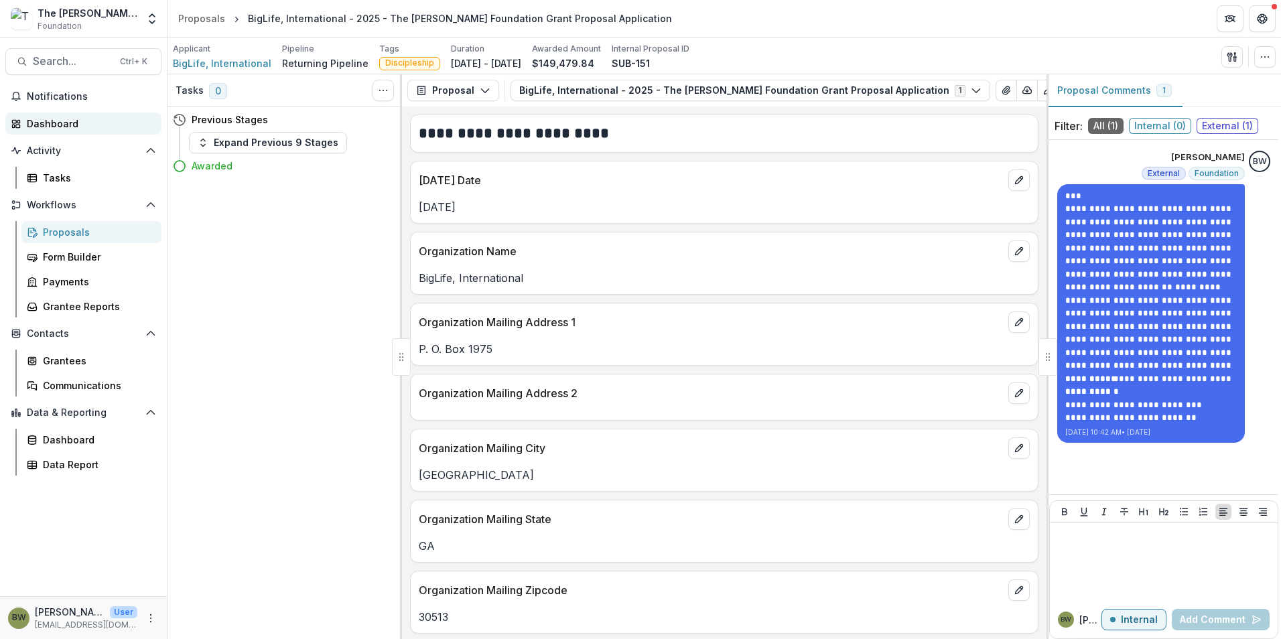
click at [74, 127] on div "Dashboard" at bounding box center [89, 124] width 124 height 14
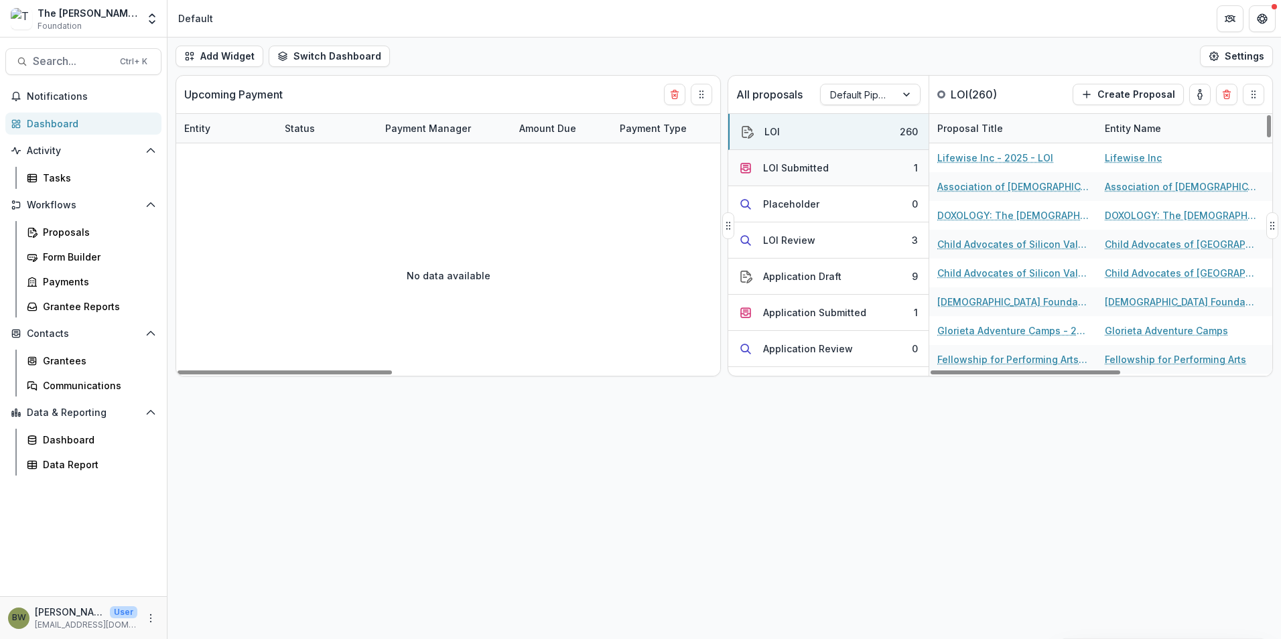
click at [795, 164] on div "LOI Submitted" at bounding box center [796, 168] width 66 height 14
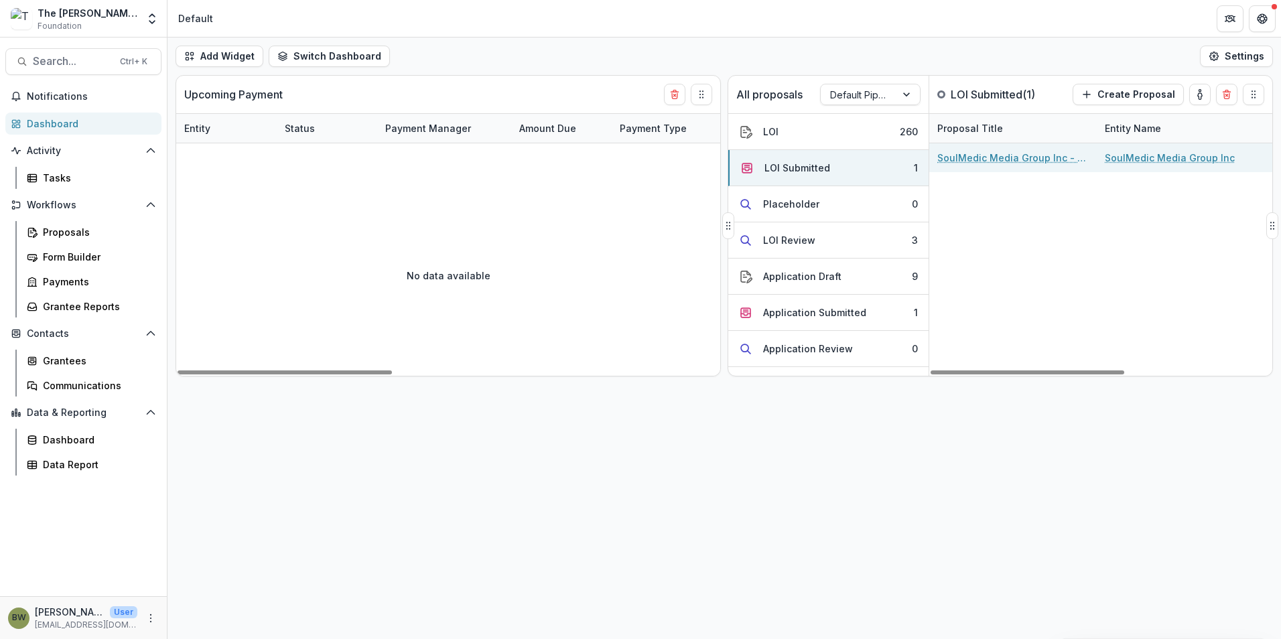
click at [980, 161] on link "SoulMedic Media Group Inc - 2025 - LOI" at bounding box center [1013, 158] width 151 height 14
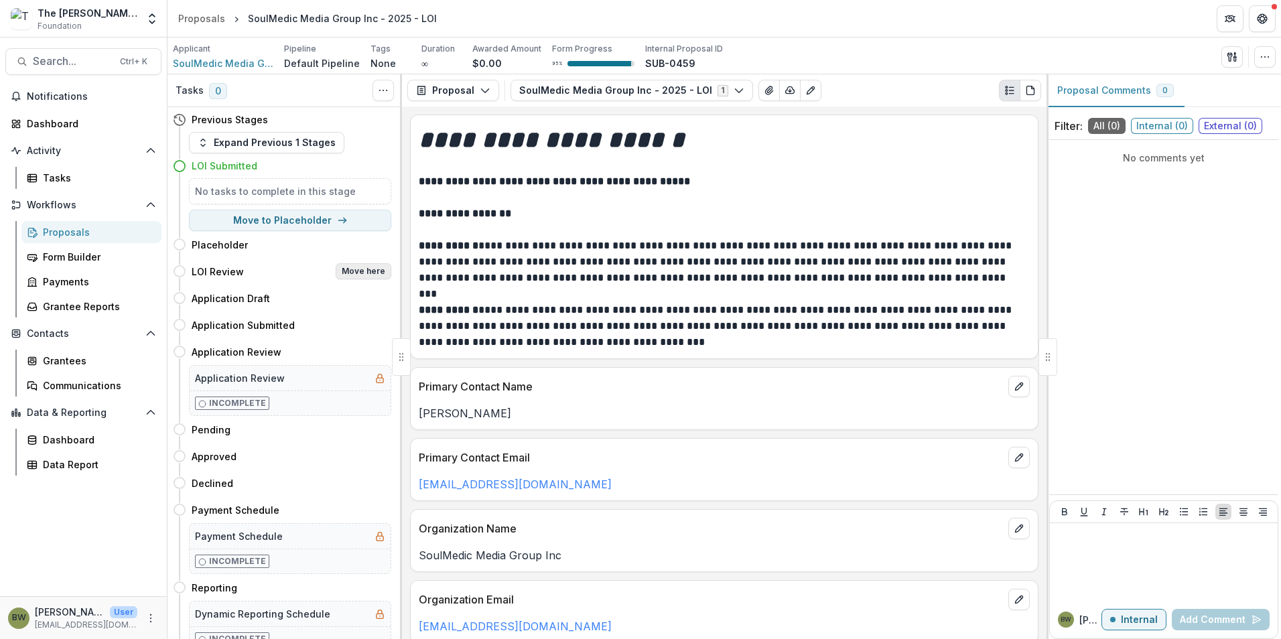
click at [365, 271] on button "Move here" at bounding box center [364, 271] width 56 height 16
select select "**********"
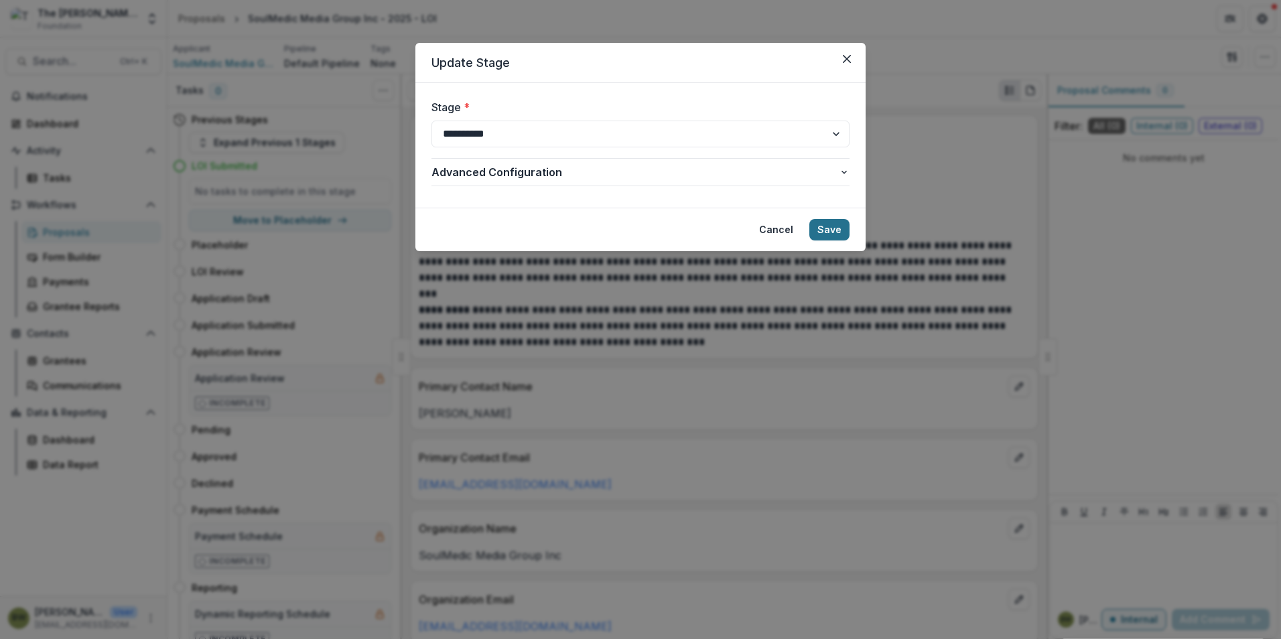
click at [830, 231] on button "Save" at bounding box center [830, 229] width 40 height 21
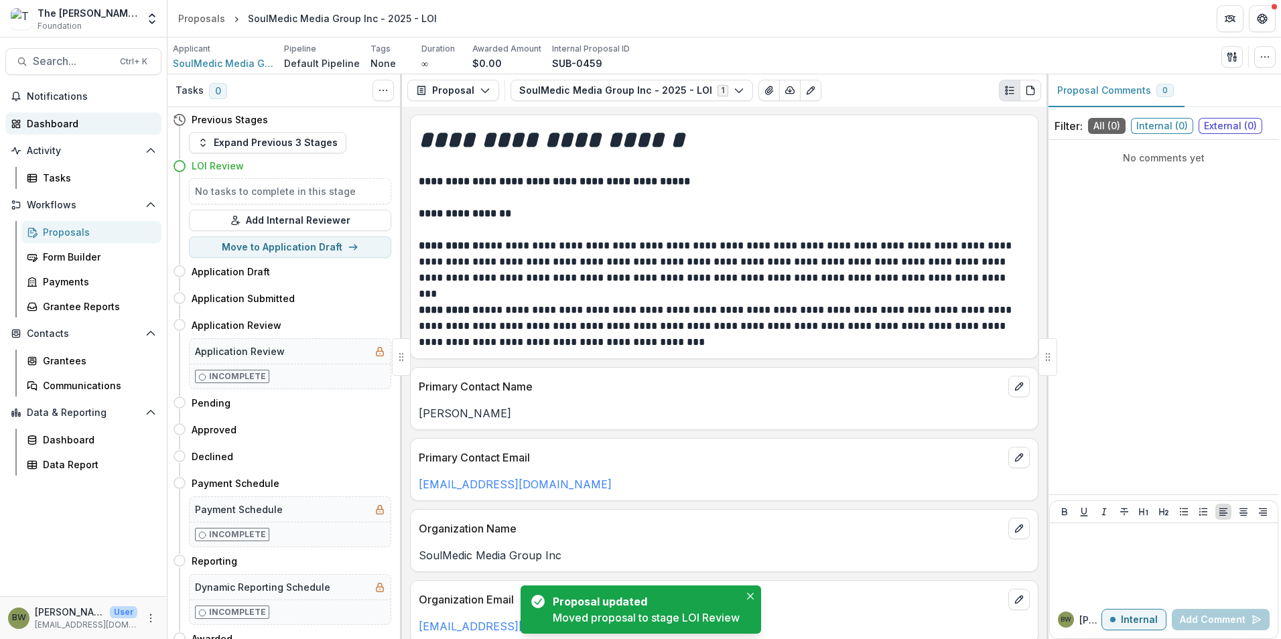
click at [38, 121] on div "Dashboard" at bounding box center [89, 124] width 124 height 14
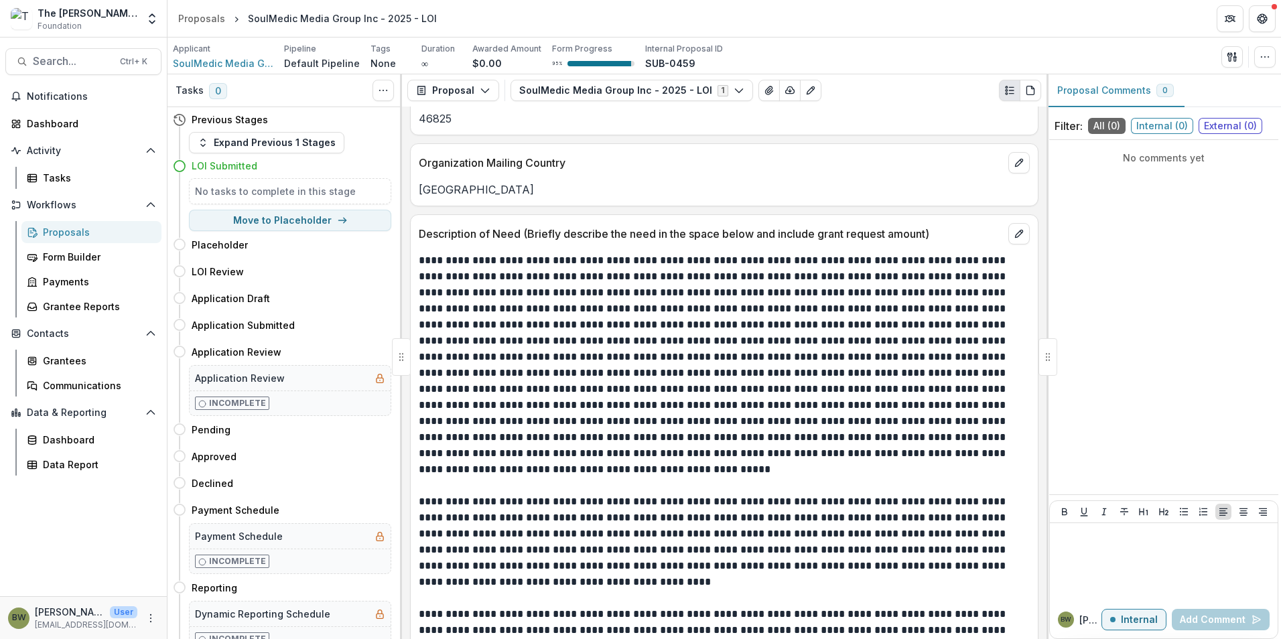
scroll to position [804, 0]
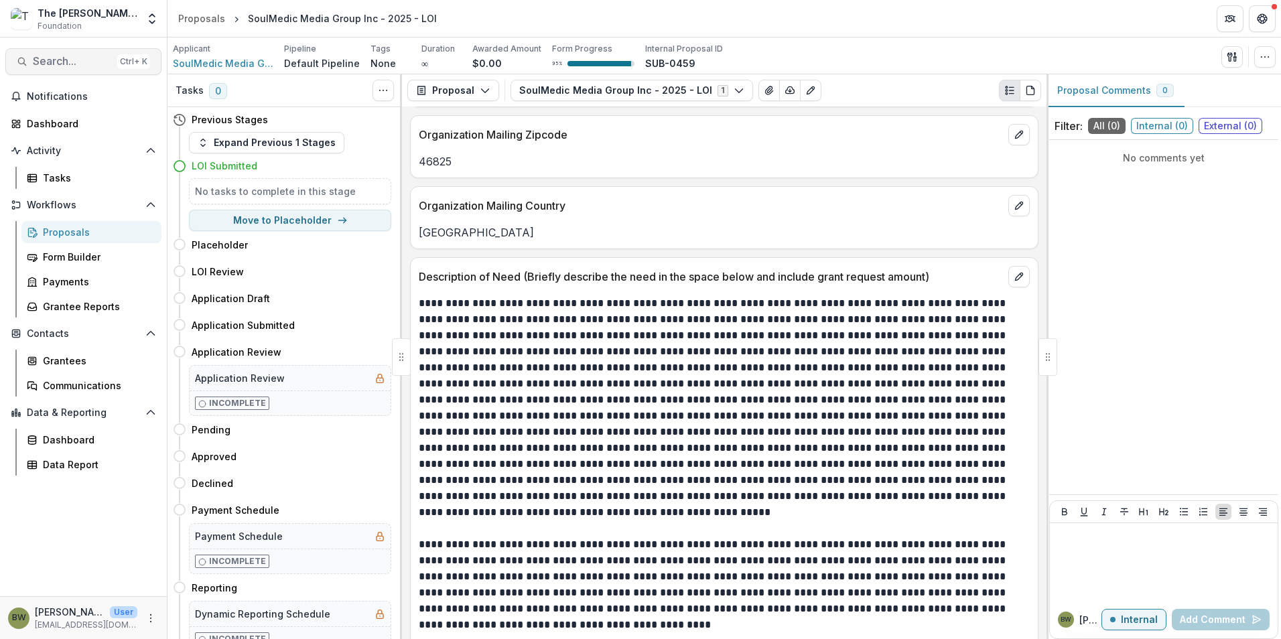
click at [22, 62] on icon "button" at bounding box center [22, 61] width 11 height 11
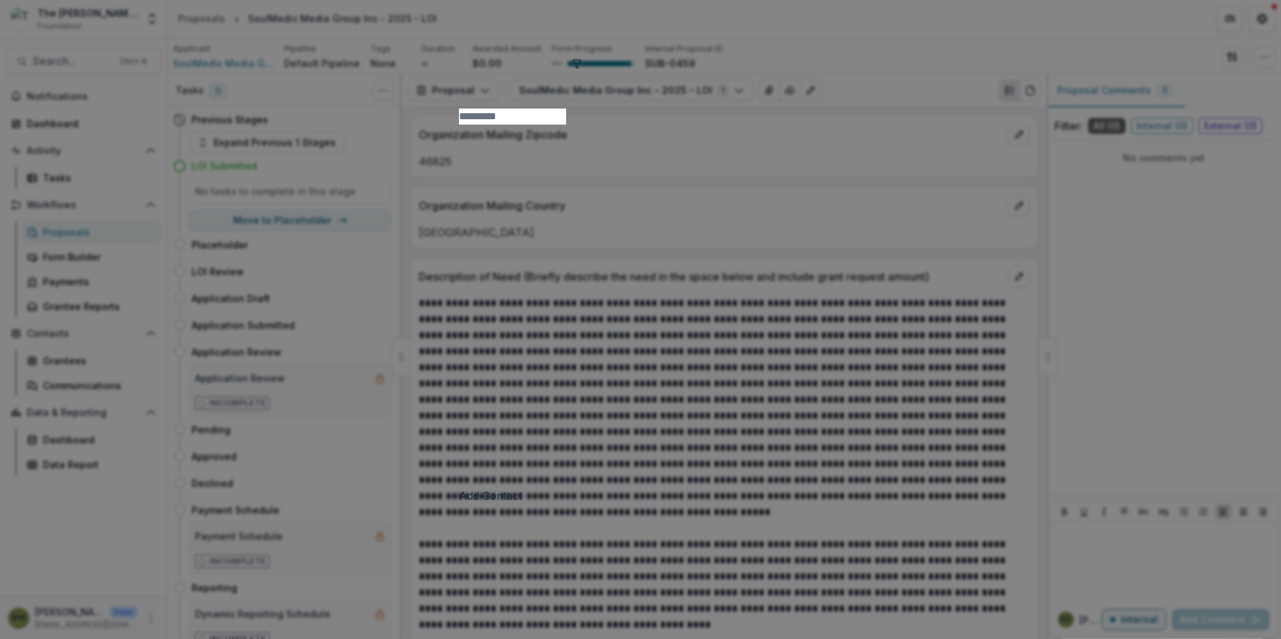
click at [459, 109] on input at bounding box center [512, 117] width 107 height 16
type input "***"
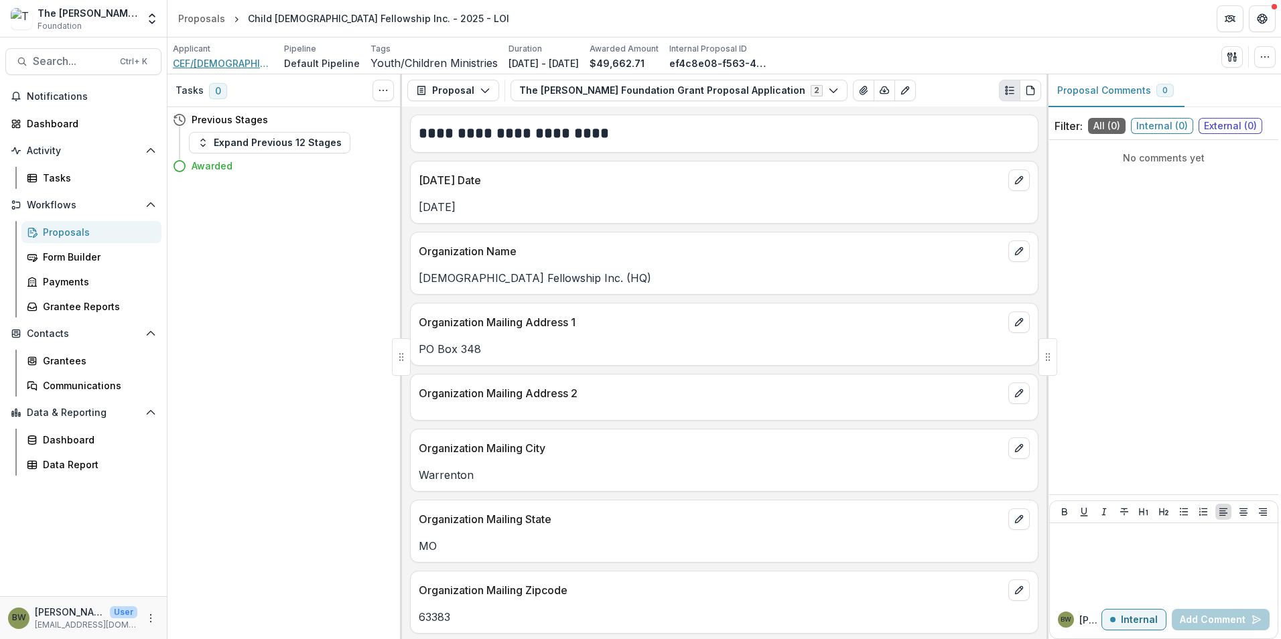
click at [218, 66] on span "CEF/[DEMOGRAPHIC_DATA] Fellowship Inc. (HQ)" at bounding box center [223, 63] width 101 height 14
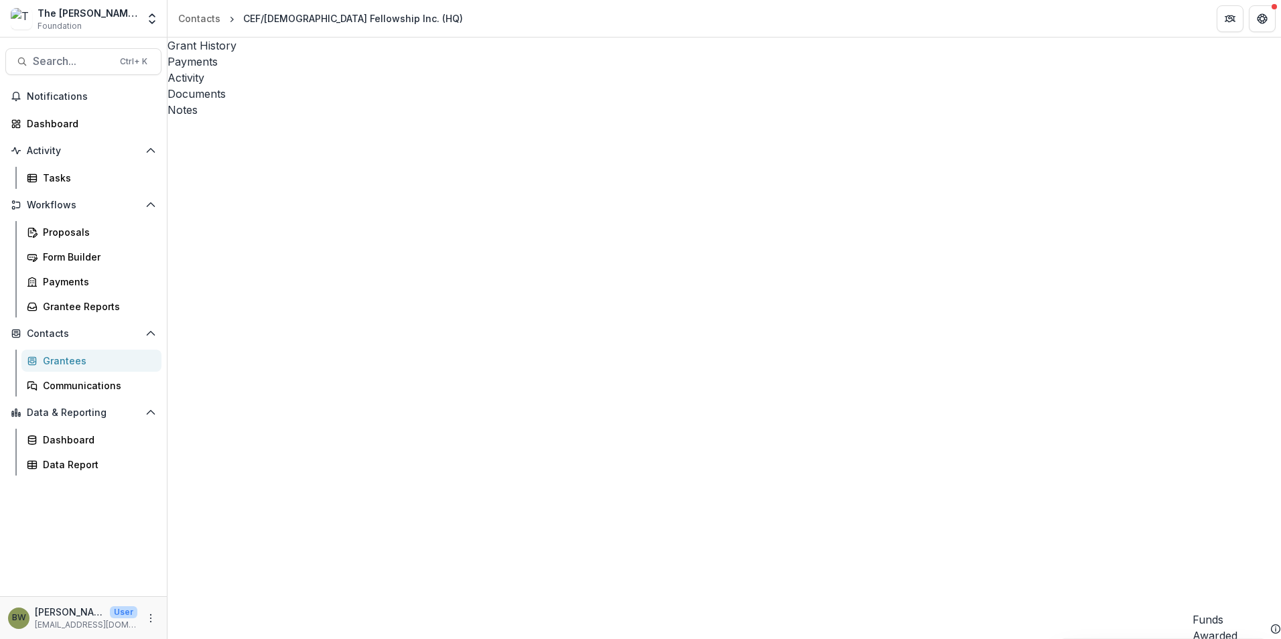
drag, startPoint x: 614, startPoint y: 625, endPoint x: 568, endPoint y: 612, distance: 47.5
drag, startPoint x: 1088, startPoint y: 363, endPoint x: 959, endPoint y: 362, distance: 129.3
drag, startPoint x: 959, startPoint y: 362, endPoint x: 971, endPoint y: 362, distance: 12.1
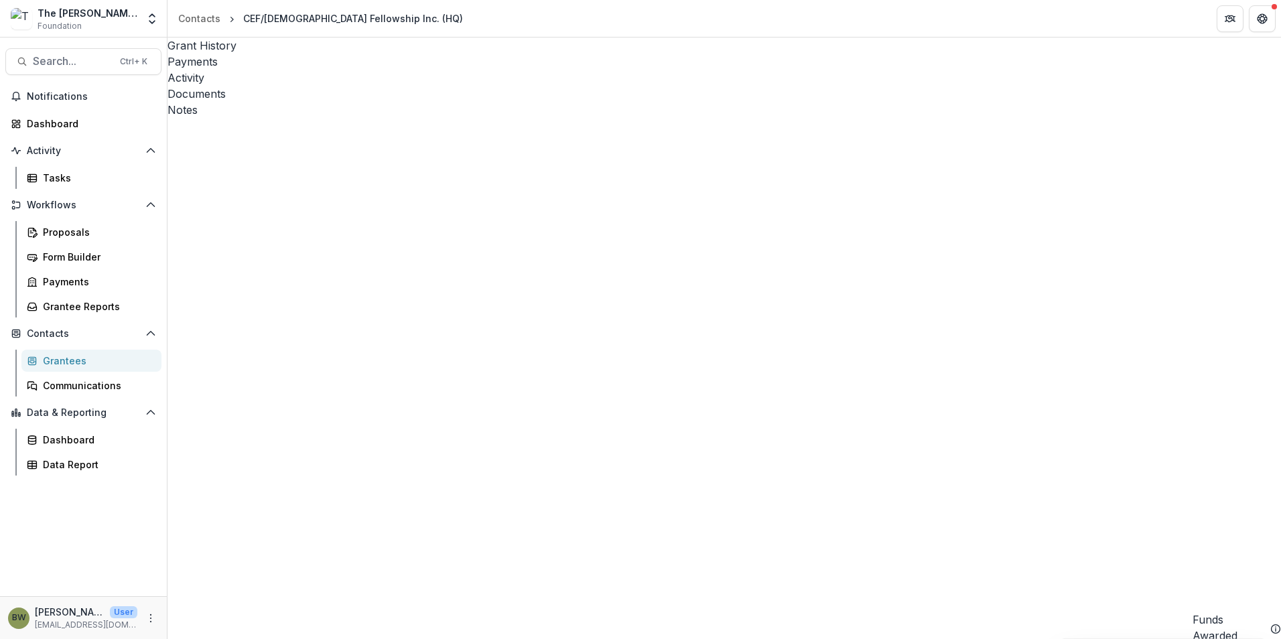
copy link "[PERSON_NAME][EMAIL_ADDRESS][PERSON_NAME][DOMAIN_NAME]"
drag, startPoint x: 606, startPoint y: 631, endPoint x: 676, endPoint y: 609, distance: 73.1
copy link "[PERSON_NAME][EMAIL_ADDRESS][PERSON_NAME][DOMAIN_NAME]"
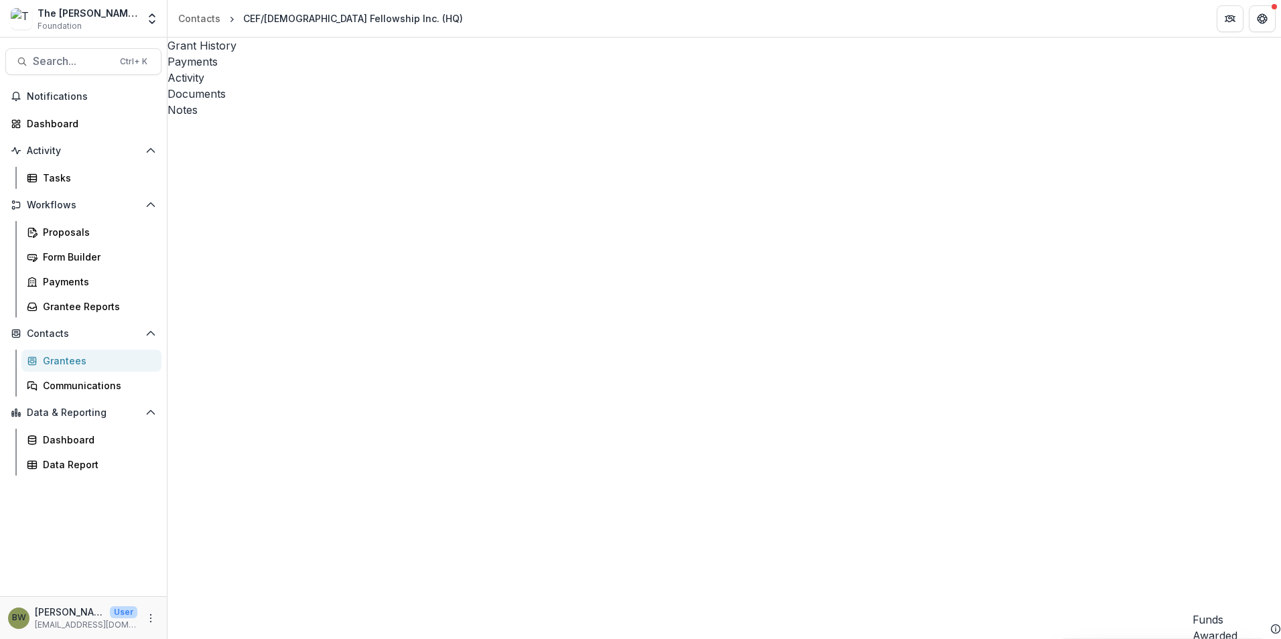
click at [443, 102] on div "Notes" at bounding box center [725, 110] width 1114 height 16
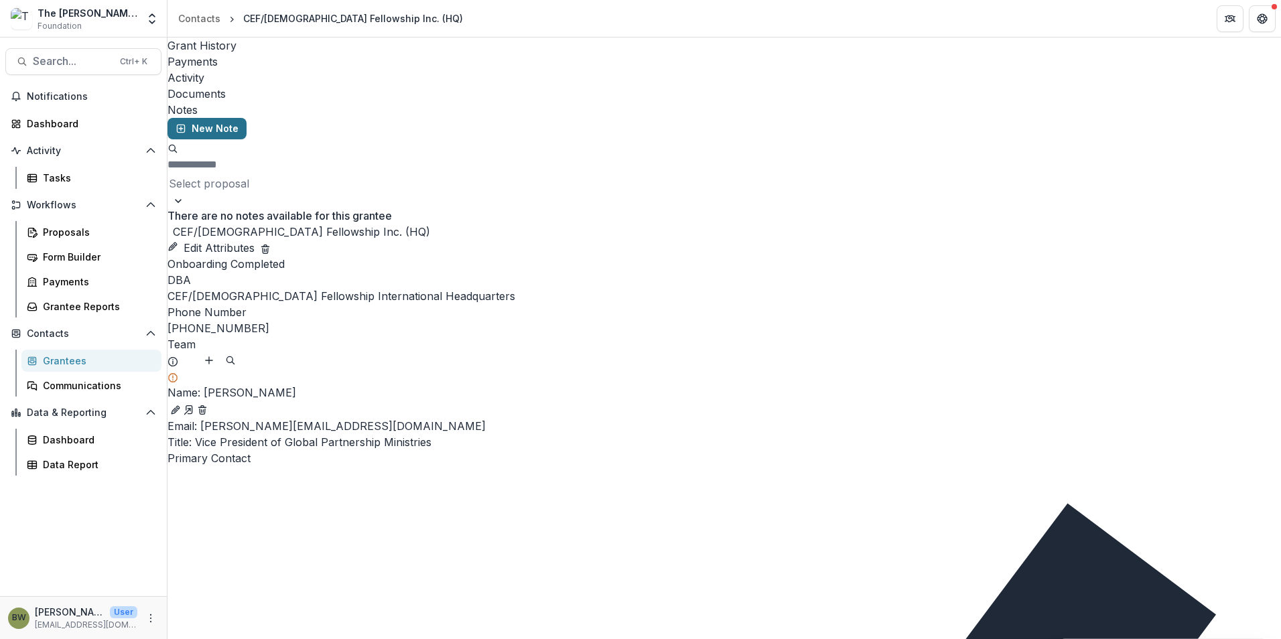
click at [218, 118] on button "New Note" at bounding box center [207, 128] width 79 height 21
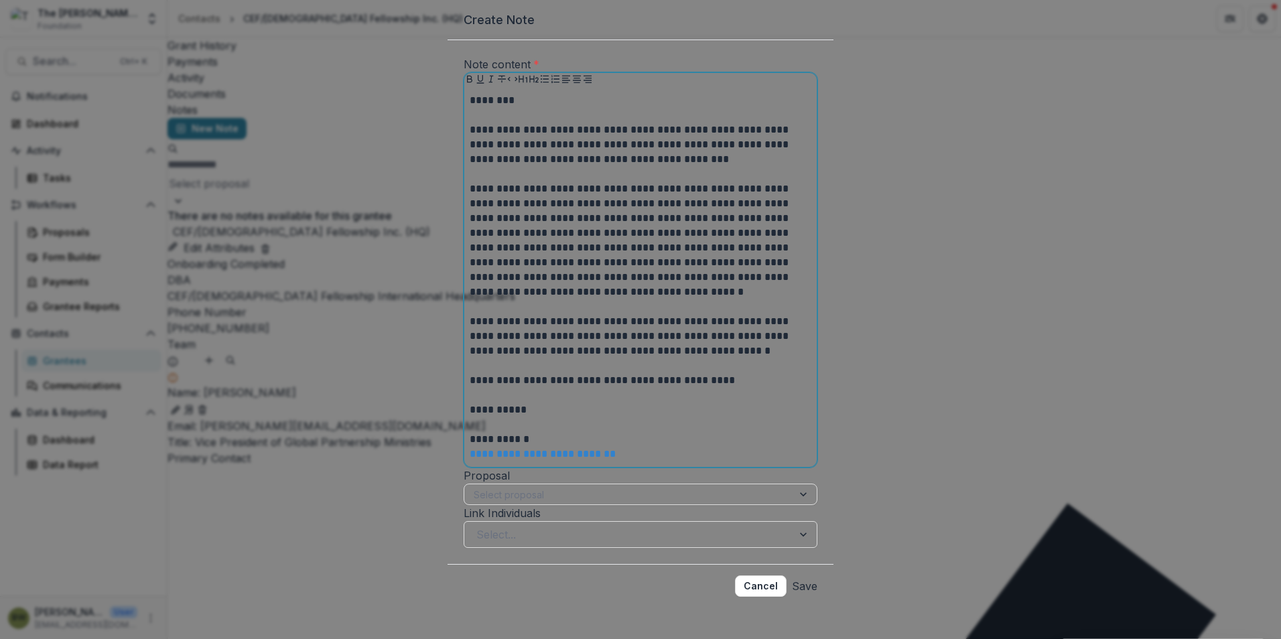
scroll to position [92, 0]
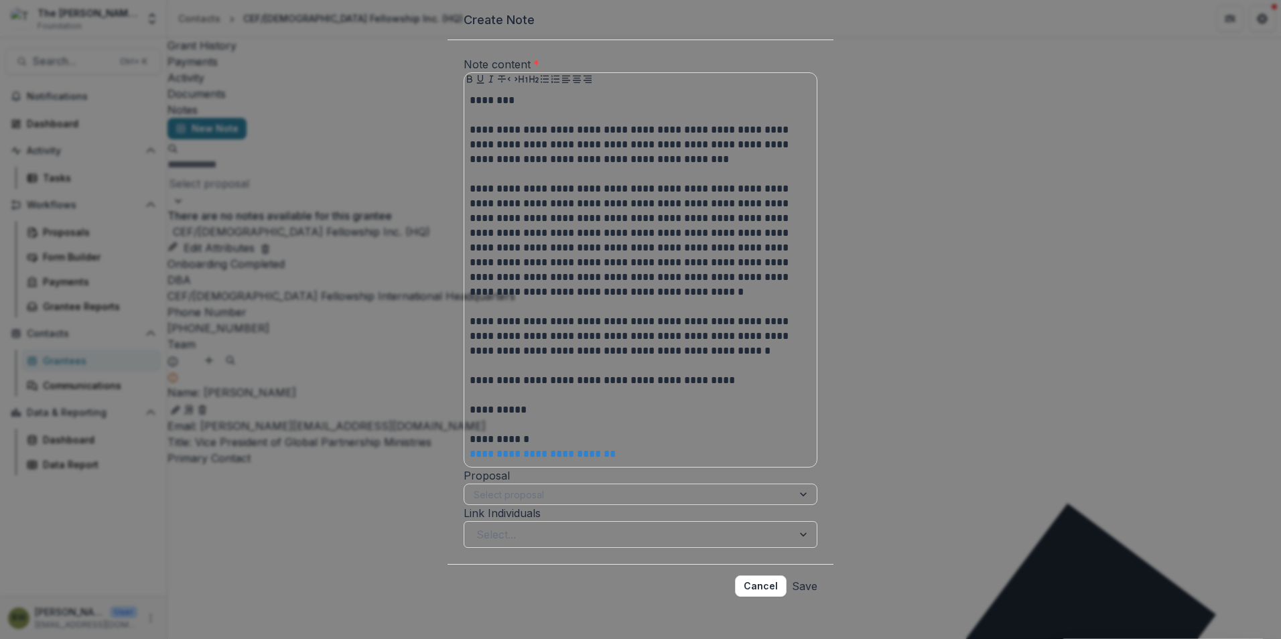
click at [806, 582] on button "Save" at bounding box center [804, 586] width 25 height 21
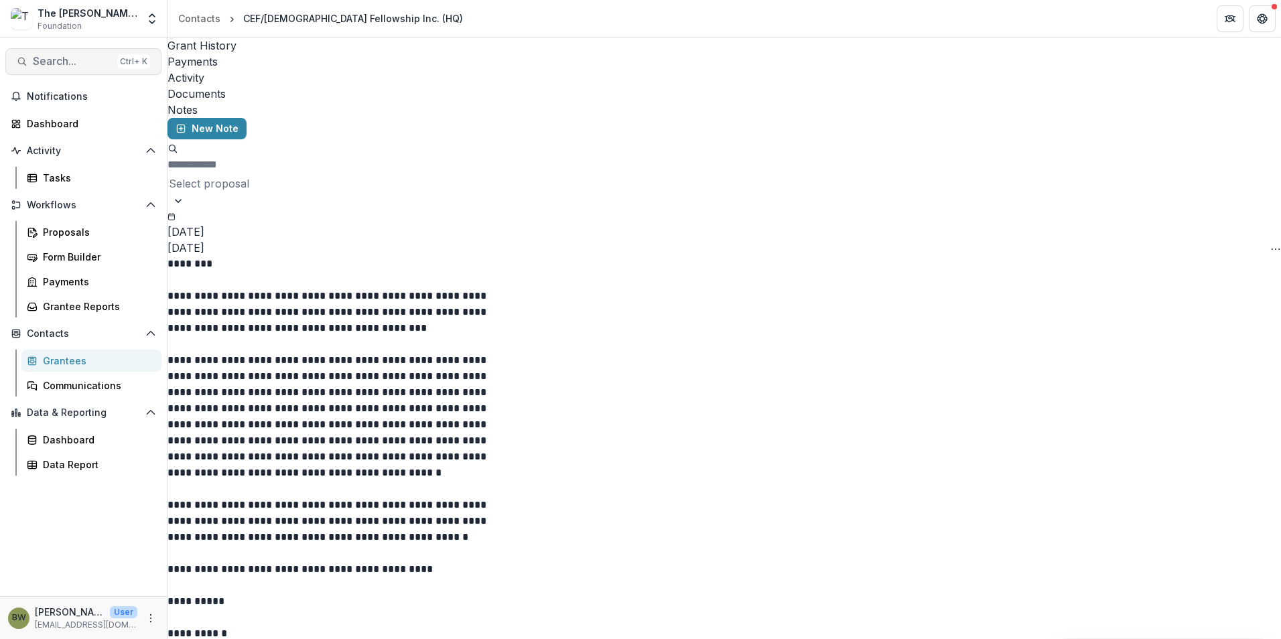
click at [27, 60] on button "Search... Ctrl + K" at bounding box center [83, 61] width 156 height 27
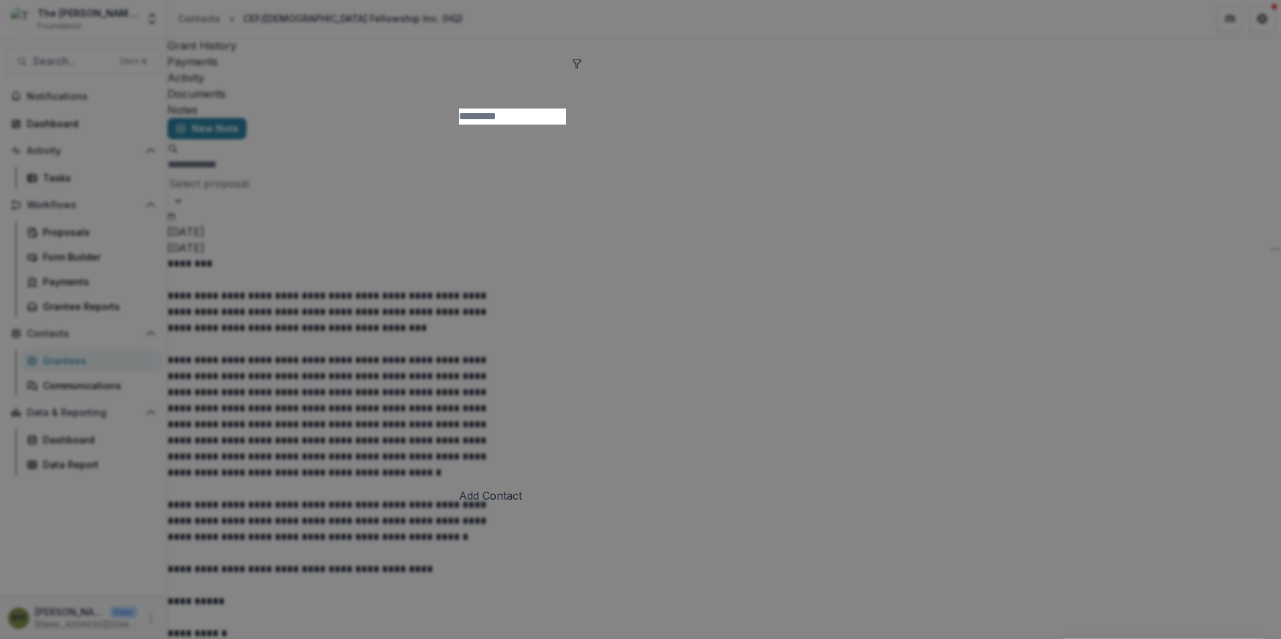
click at [463, 109] on input at bounding box center [512, 117] width 107 height 16
type input "********"
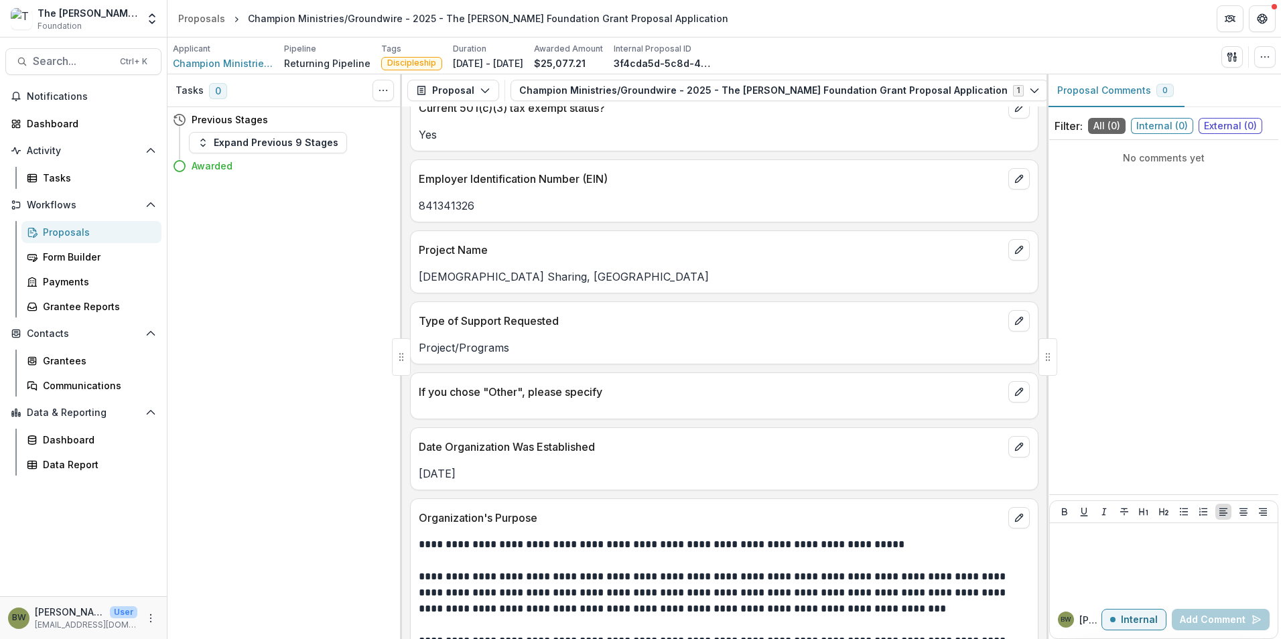
scroll to position [871, 0]
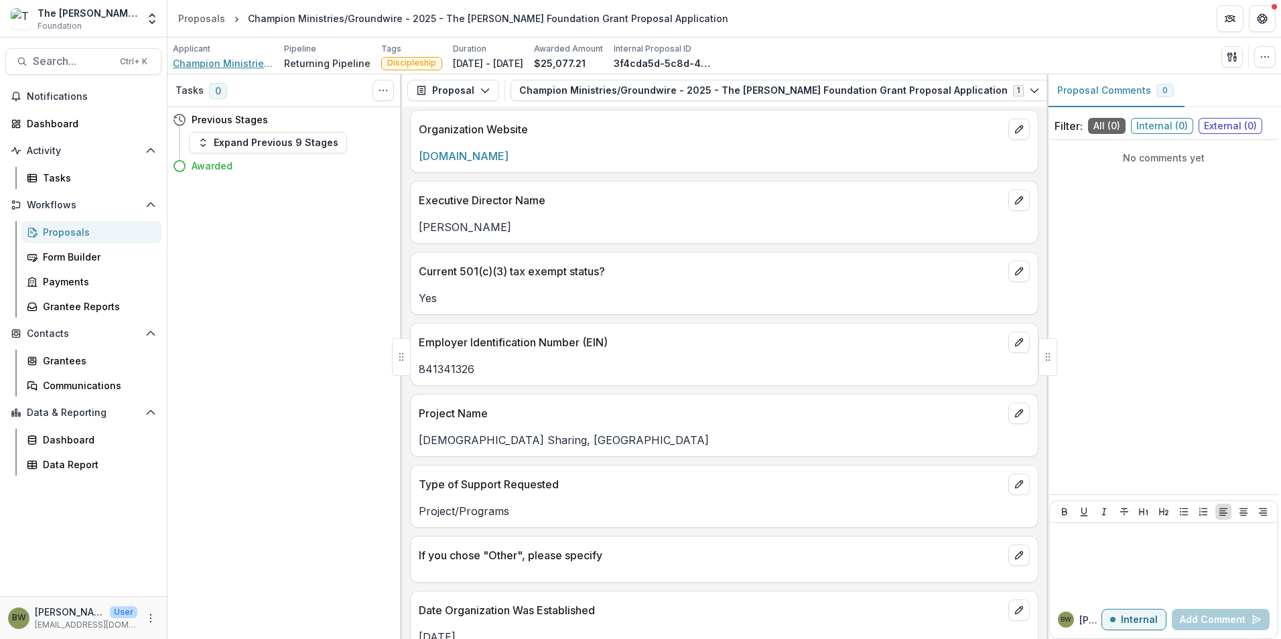
click at [226, 64] on span "Champion Ministries/Groundwire" at bounding box center [223, 63] width 101 height 14
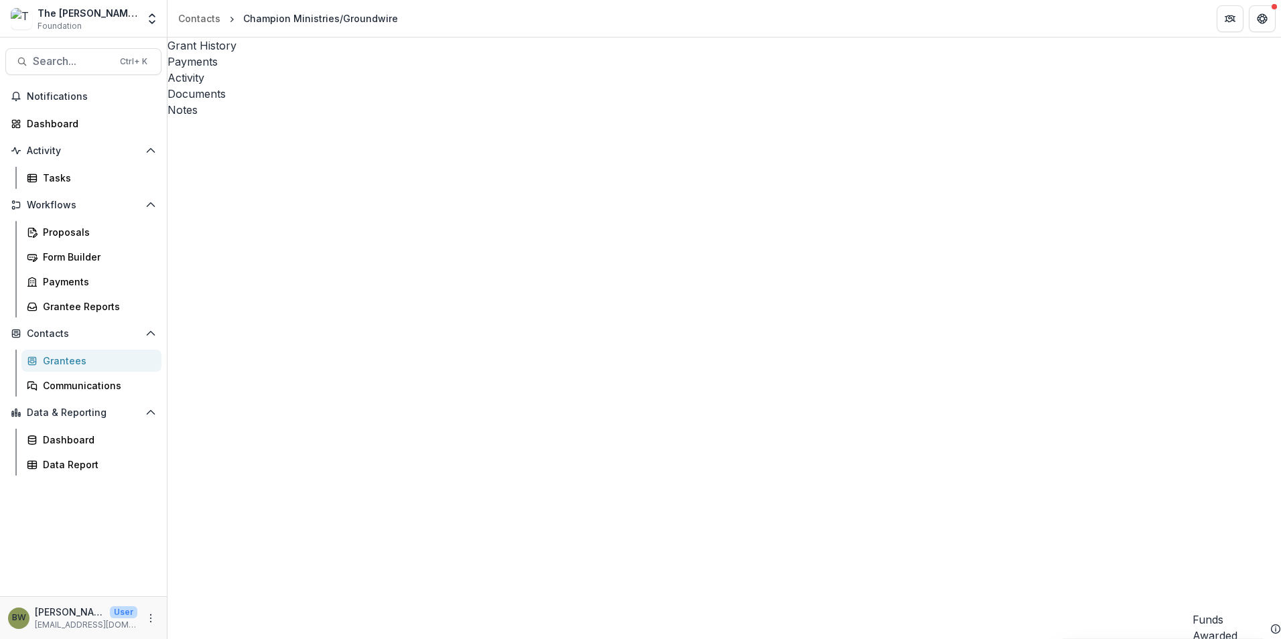
drag, startPoint x: 534, startPoint y: 630, endPoint x: 485, endPoint y: 625, distance: 49.8
drag, startPoint x: 548, startPoint y: 626, endPoint x: 446, endPoint y: 608, distance: 102.7
drag, startPoint x: 1064, startPoint y: 238, endPoint x: 956, endPoint y: 238, distance: 108.6
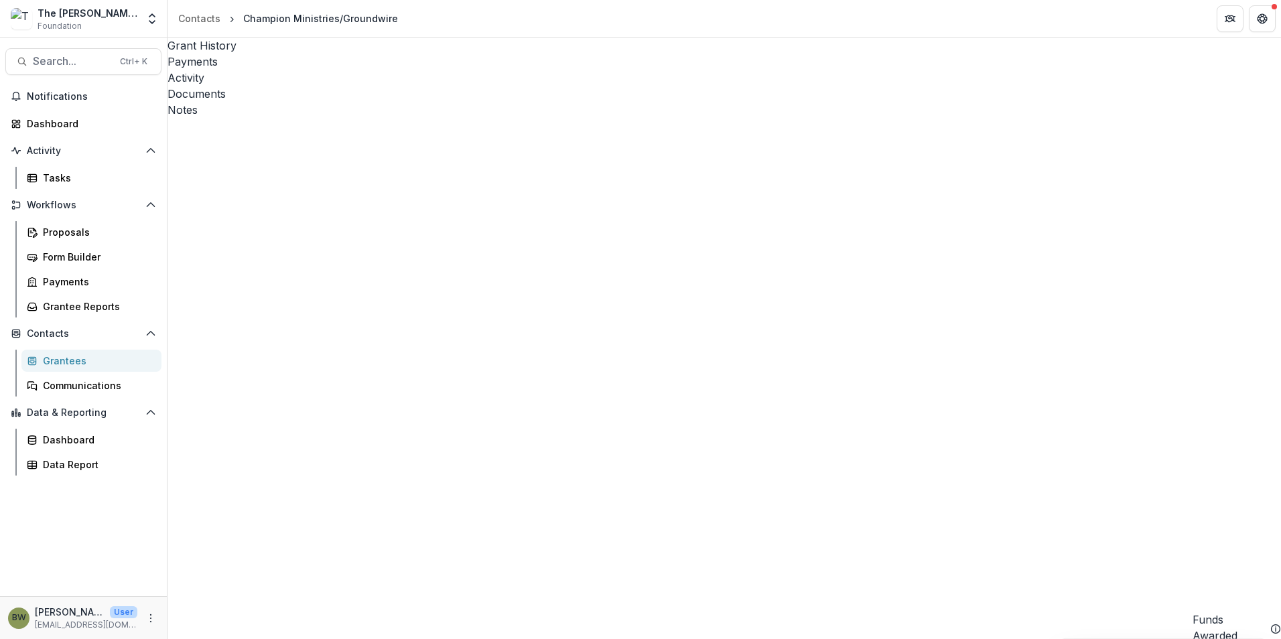
drag, startPoint x: 956, startPoint y: 238, endPoint x: 980, endPoint y: 237, distance: 24.8
copy link "[EMAIL_ADDRESS][DOMAIN_NAME]"
click at [461, 102] on div "Notes" at bounding box center [725, 110] width 1114 height 16
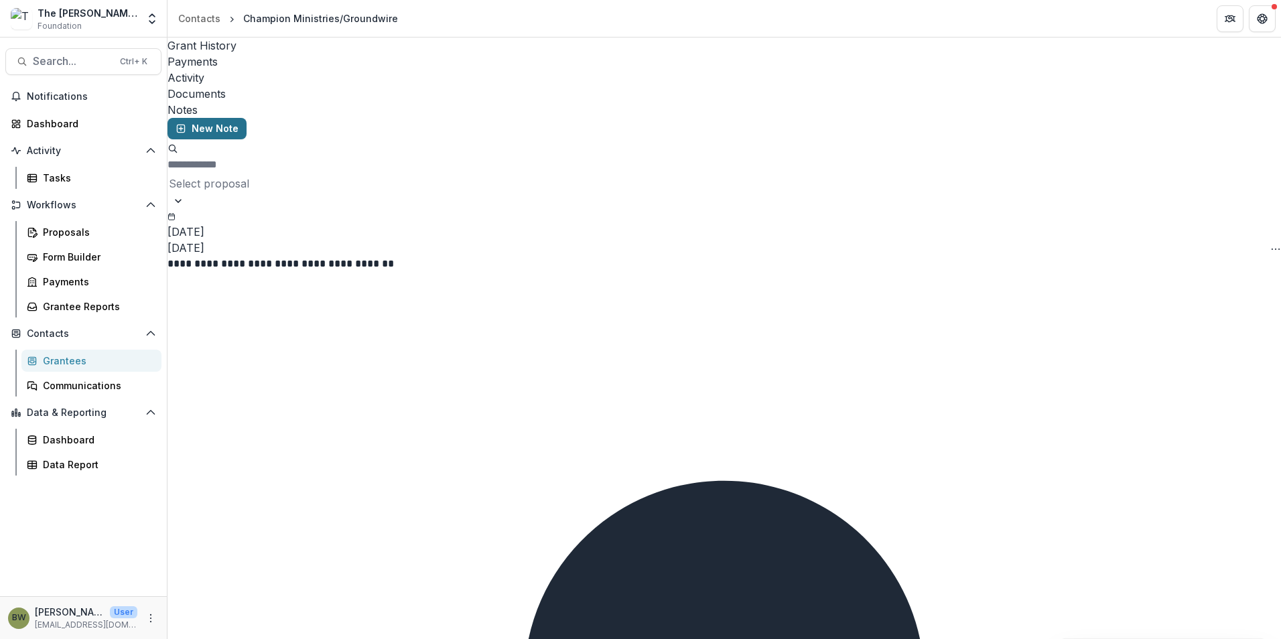
click at [212, 118] on button "New Note" at bounding box center [207, 128] width 79 height 21
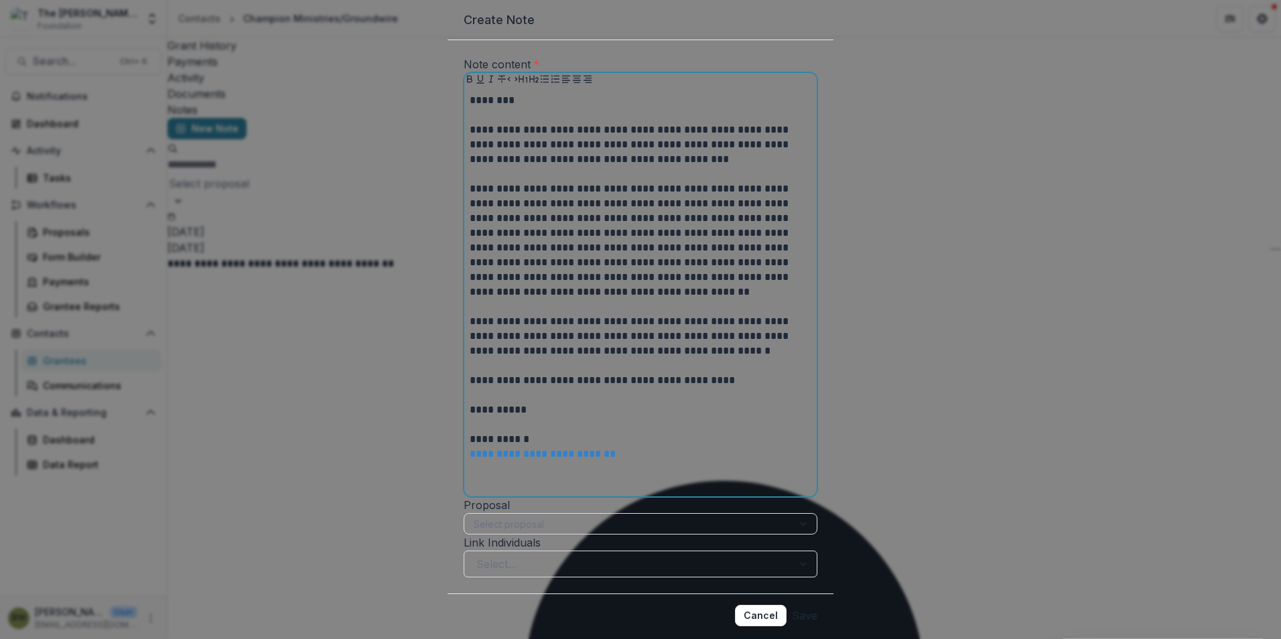
scroll to position [122, 0]
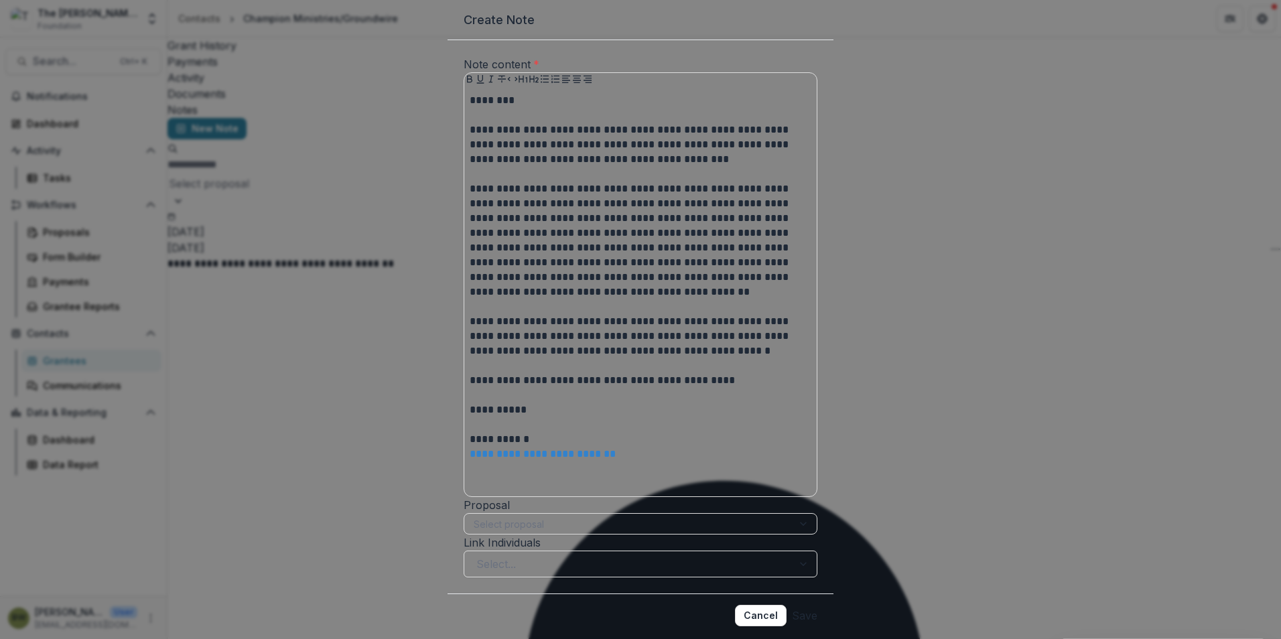
click at [800, 605] on button "Save" at bounding box center [804, 615] width 25 height 21
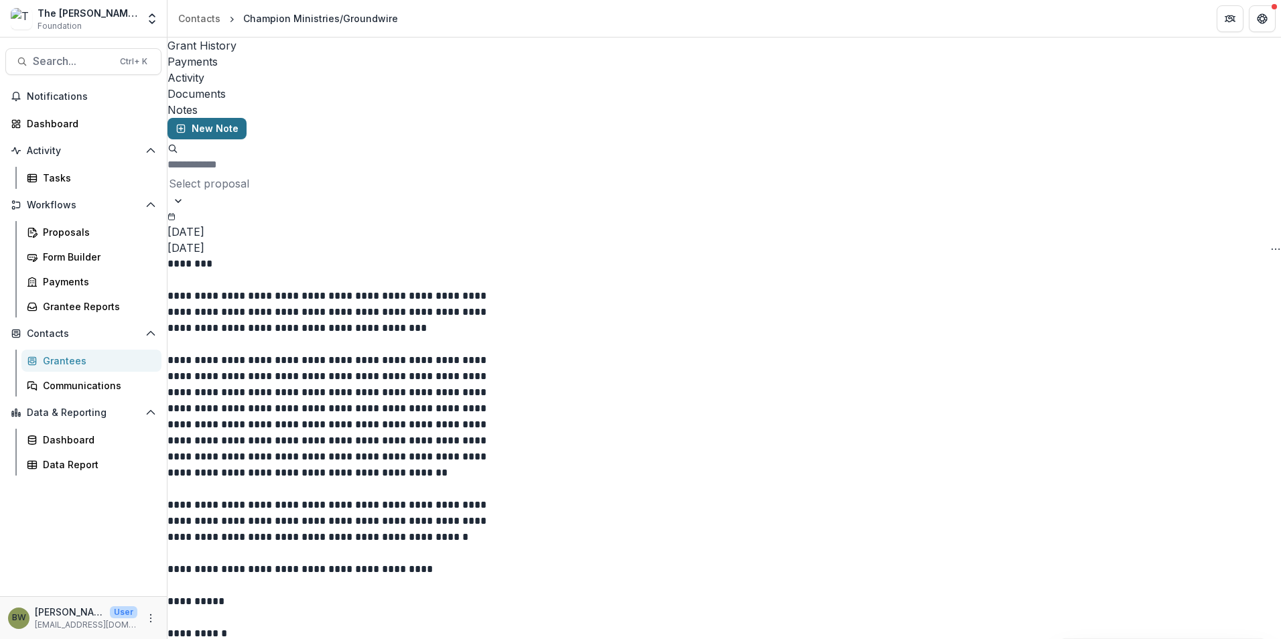
click at [216, 118] on button "New Note" at bounding box center [207, 128] width 79 height 21
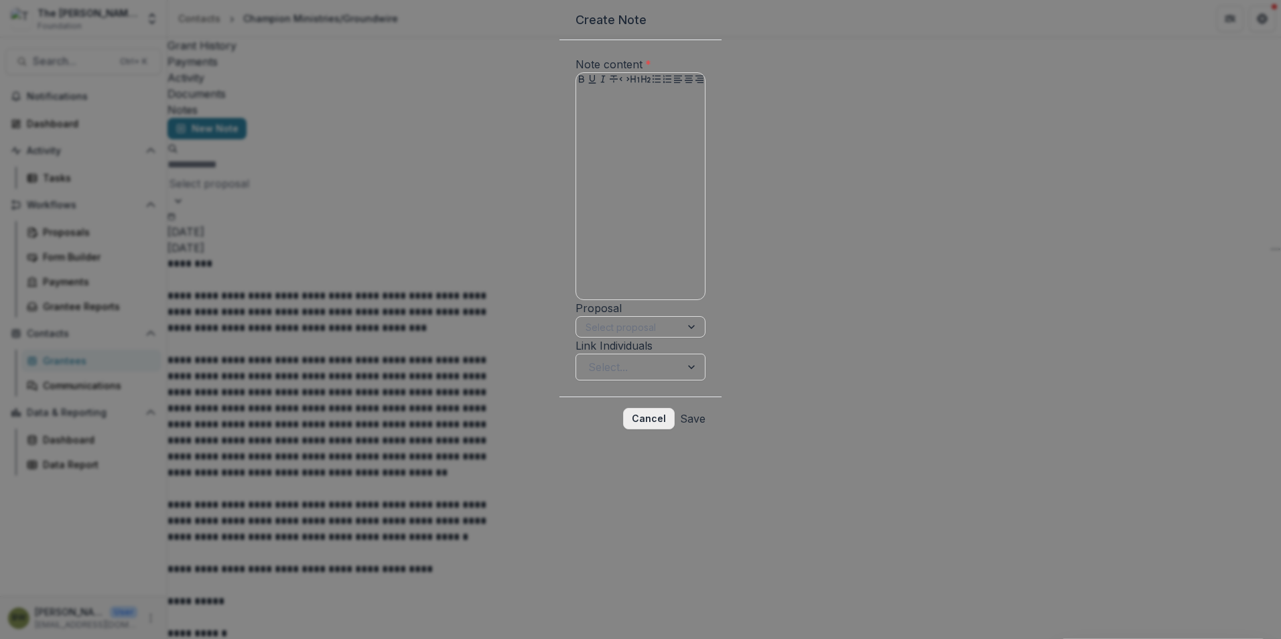
click at [675, 430] on button "Cancel" at bounding box center [649, 418] width 52 height 21
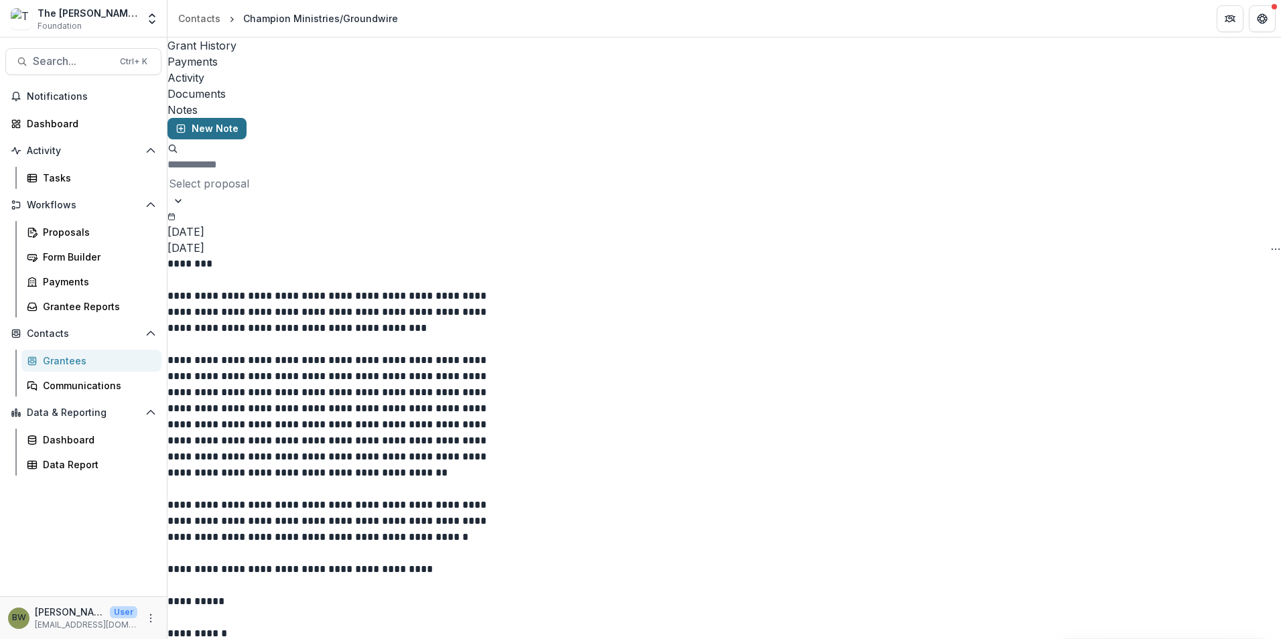
click at [181, 127] on line "button" at bounding box center [181, 129] width 0 height 4
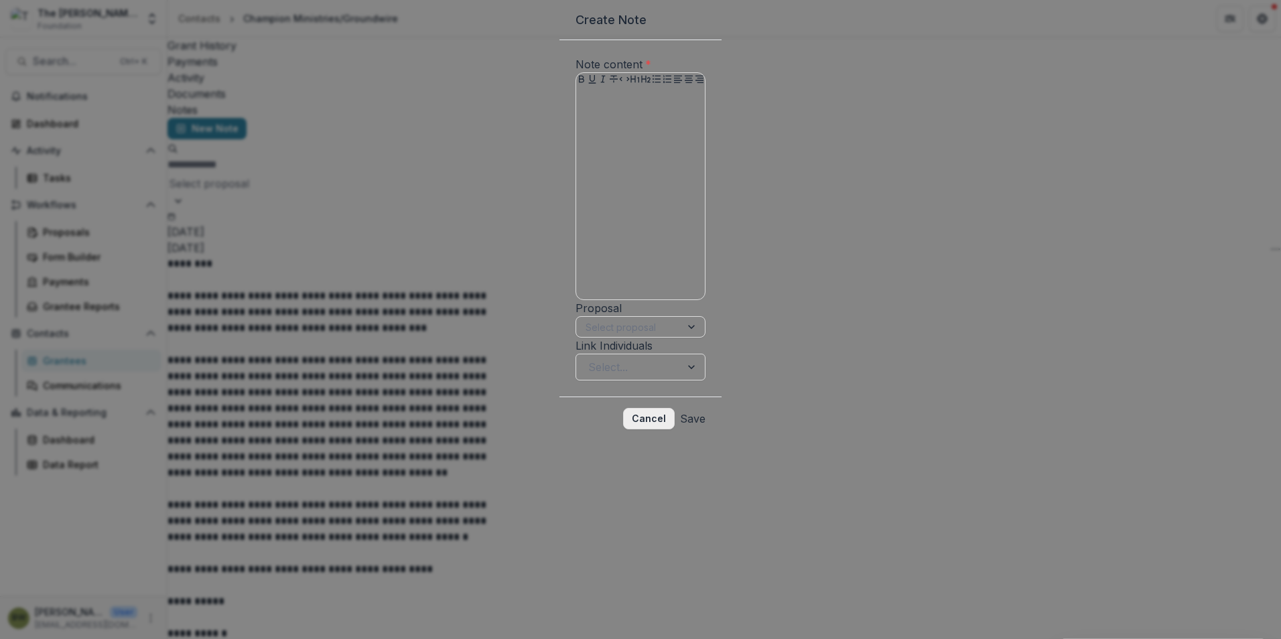
click at [675, 430] on button "Cancel" at bounding box center [649, 418] width 52 height 21
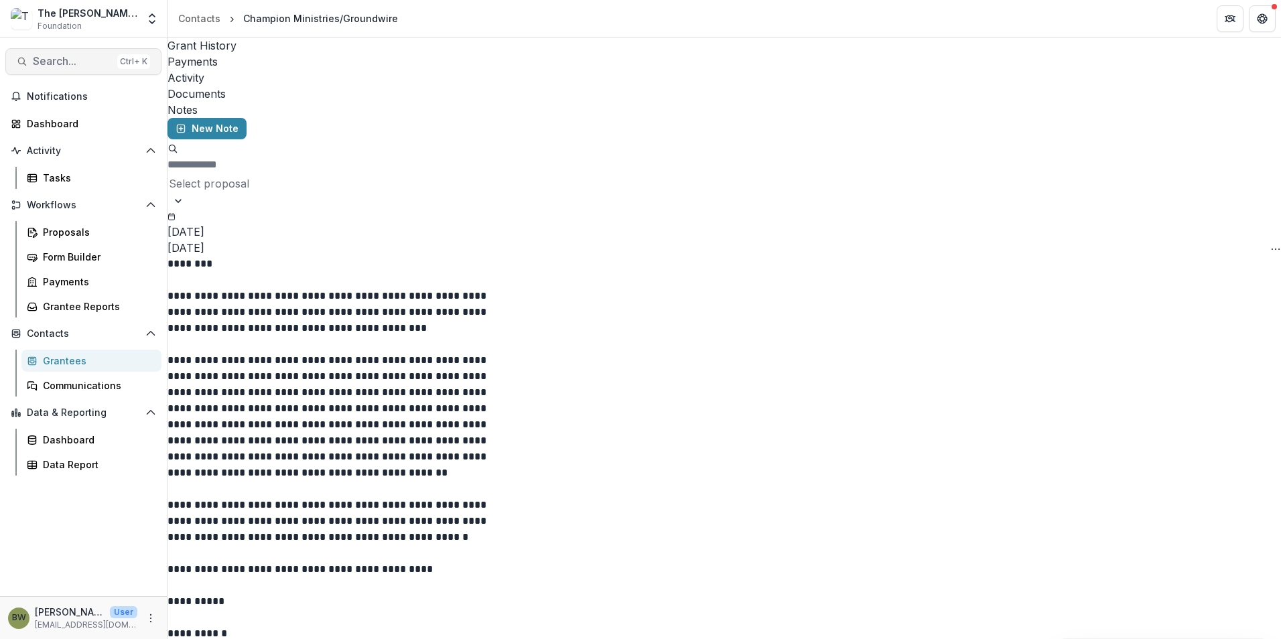
click at [72, 66] on span "Search..." at bounding box center [72, 61] width 79 height 13
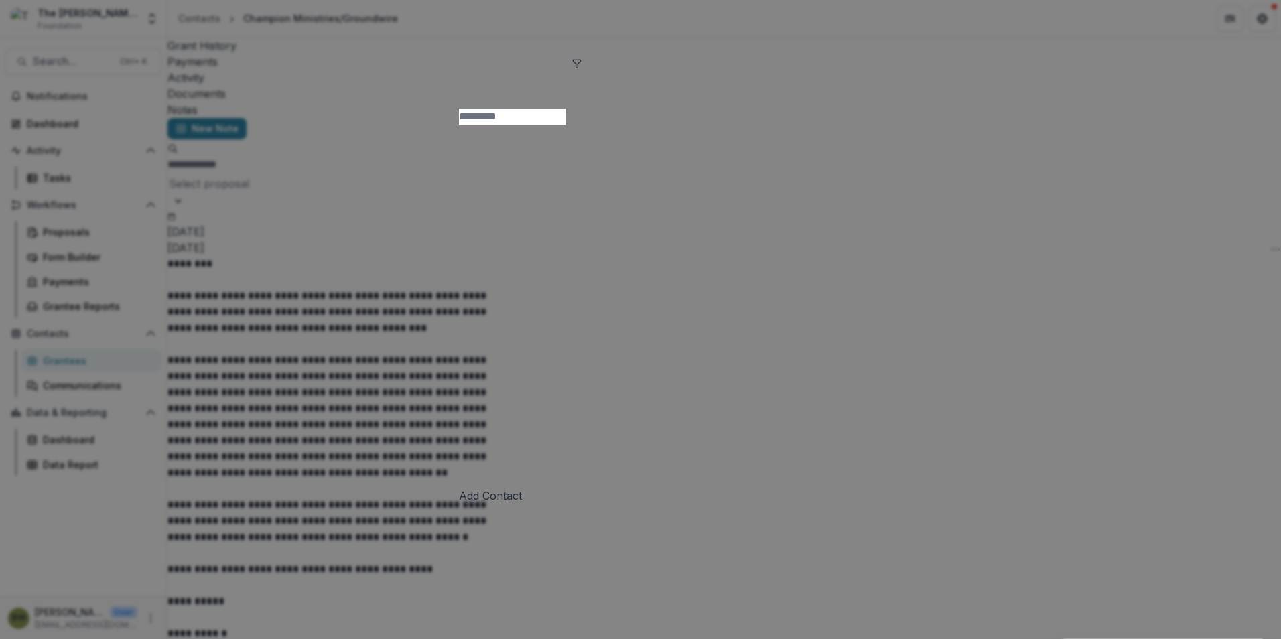
click at [490, 109] on input at bounding box center [512, 117] width 107 height 16
type input "**********"
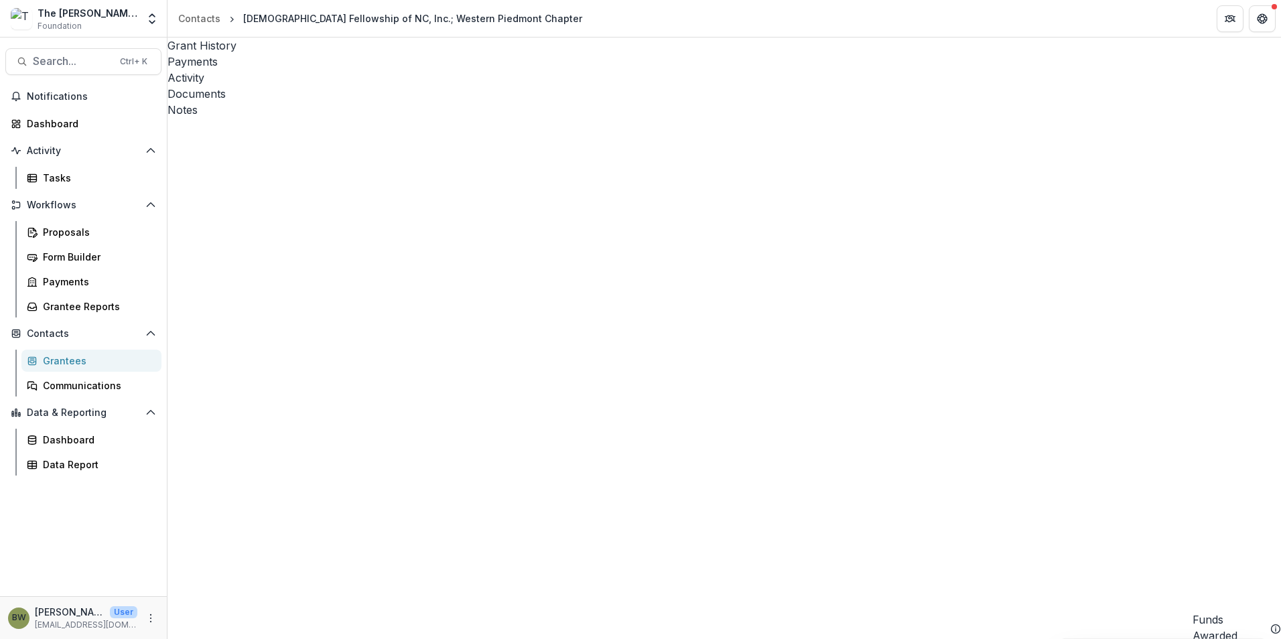
drag, startPoint x: 588, startPoint y: 626, endPoint x: 523, endPoint y: 632, distance: 66.0
drag, startPoint x: 1120, startPoint y: 251, endPoint x: 957, endPoint y: 253, distance: 163.5
drag, startPoint x: 957, startPoint y: 253, endPoint x: 984, endPoint y: 243, distance: 28.4
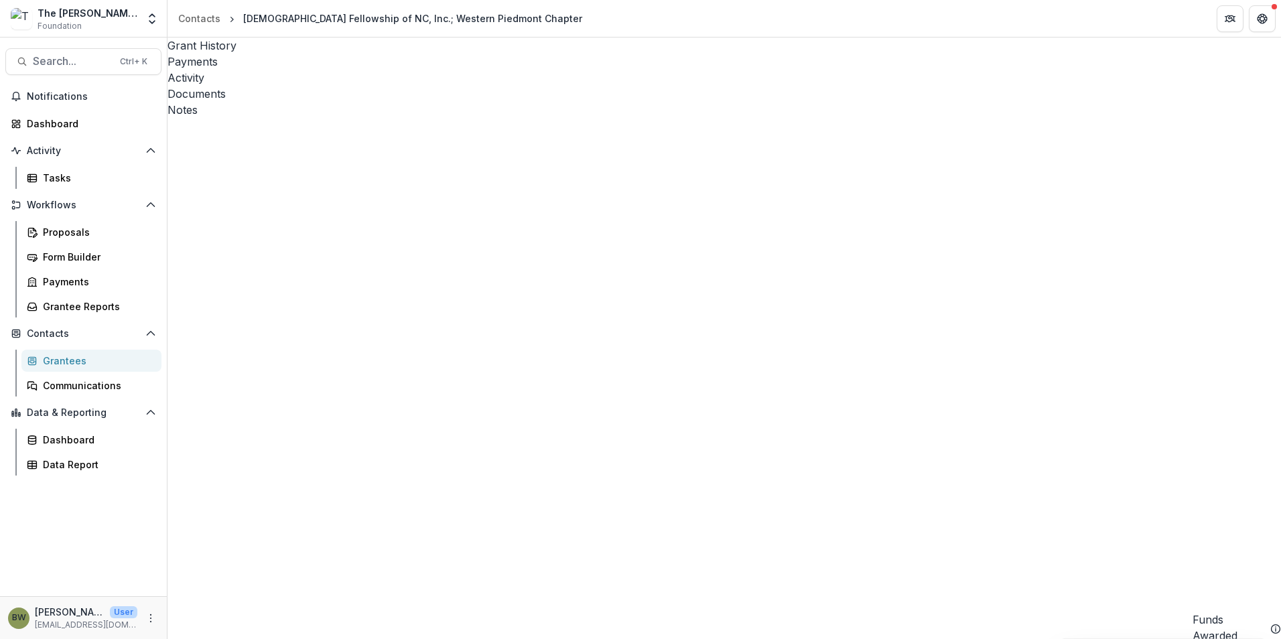
copy link "[PERSON_NAME][EMAIL_ADDRESS][DOMAIN_NAME]"
click at [443, 102] on div "Notes" at bounding box center [725, 110] width 1114 height 16
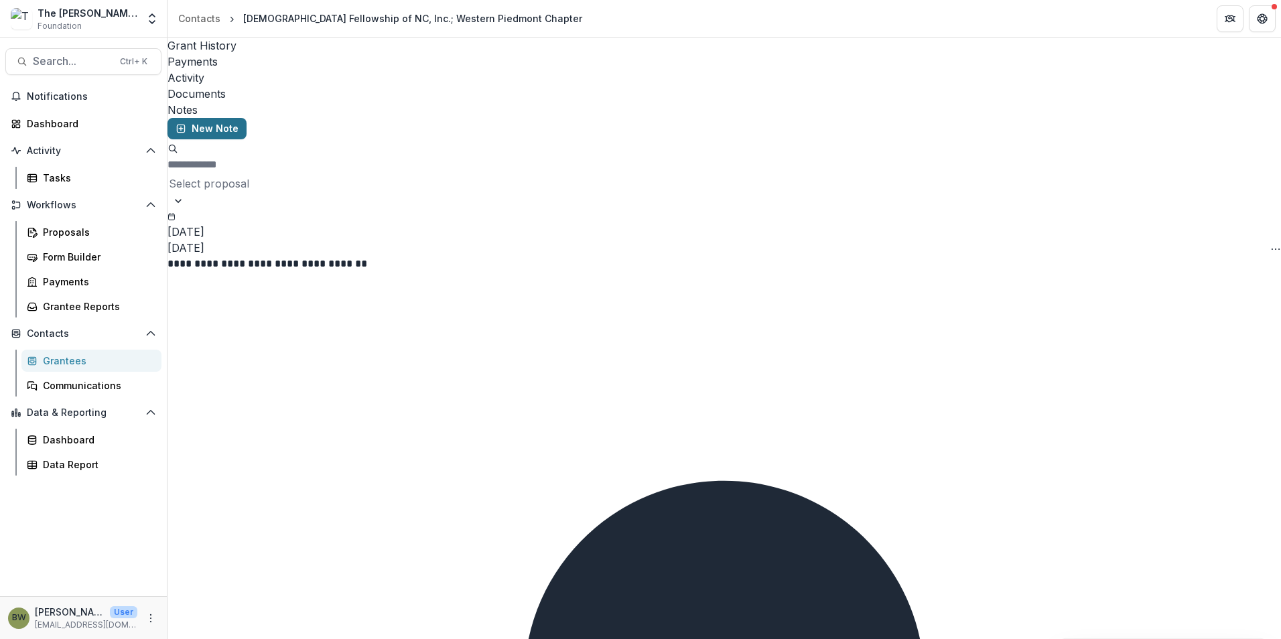
click at [230, 118] on button "New Note" at bounding box center [207, 128] width 79 height 21
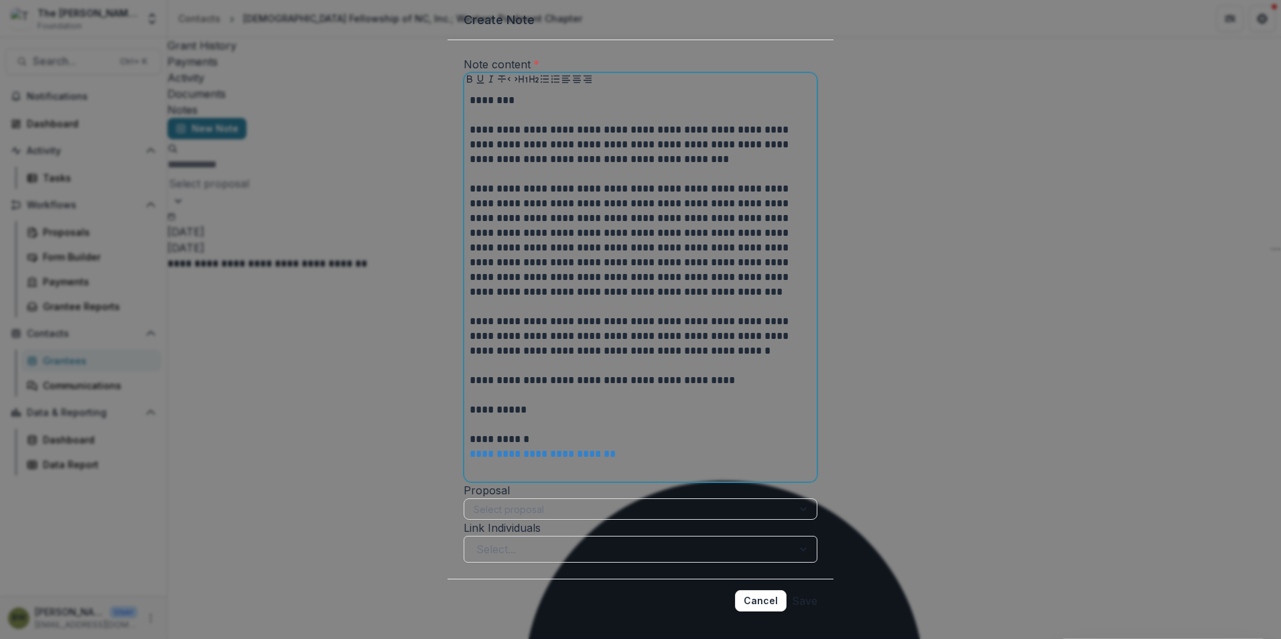
scroll to position [107, 0]
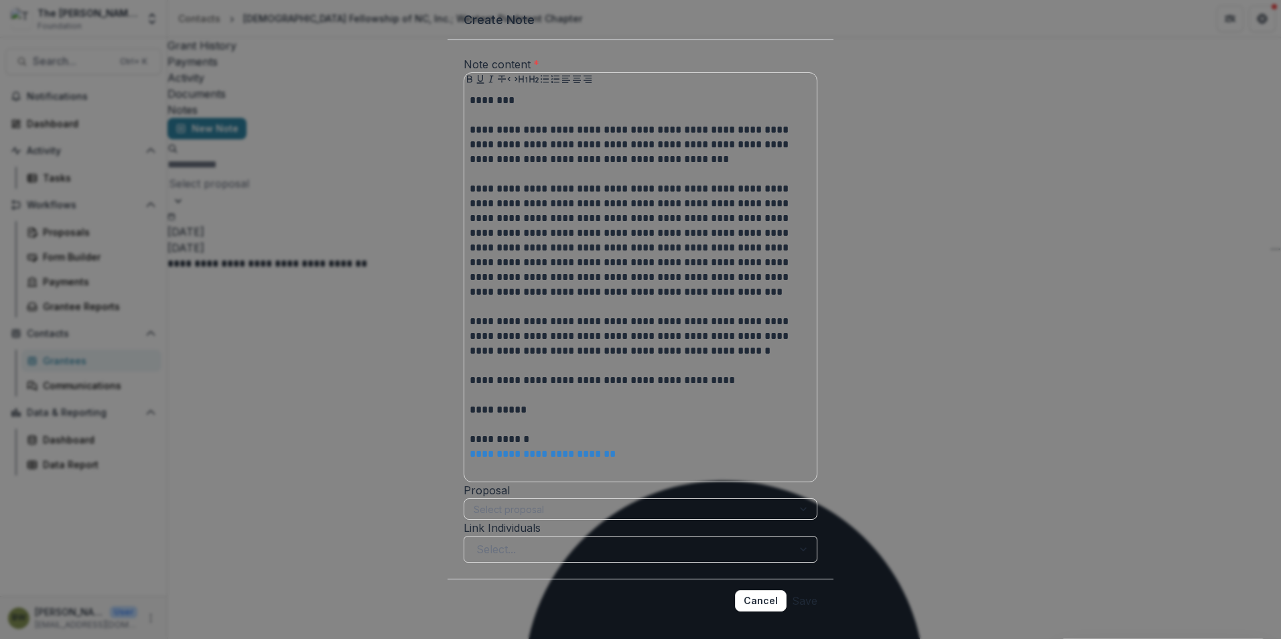
click at [797, 590] on button "Save" at bounding box center [804, 600] width 25 height 21
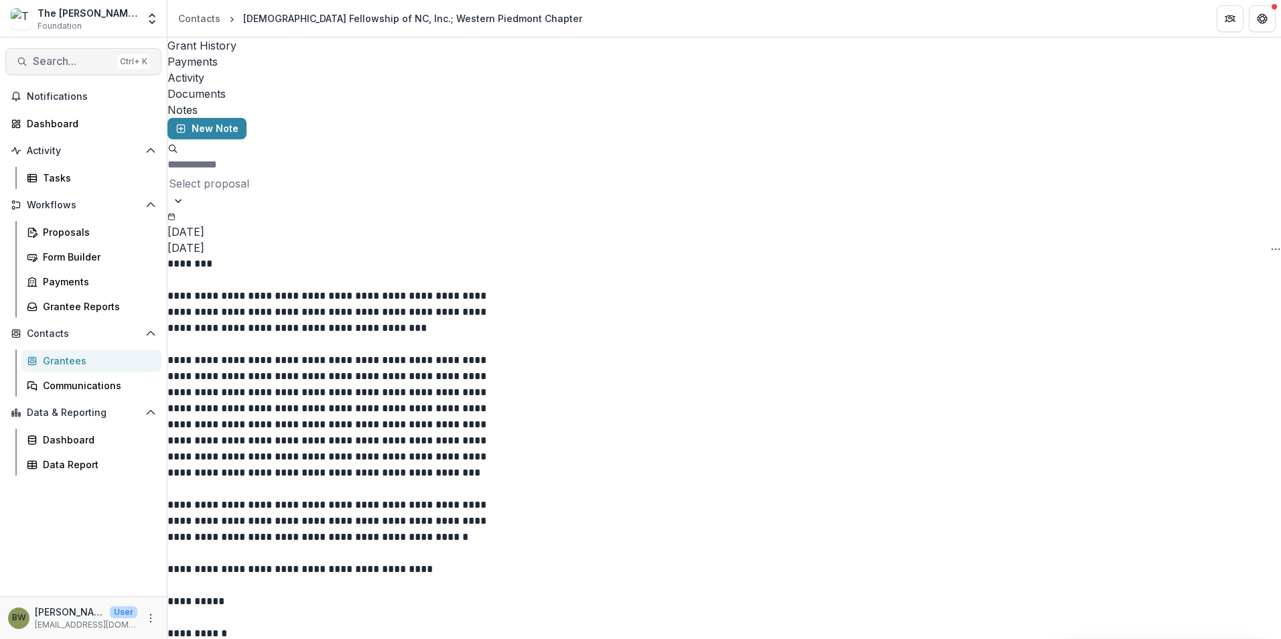
click at [54, 62] on span "Search..." at bounding box center [72, 61] width 79 height 13
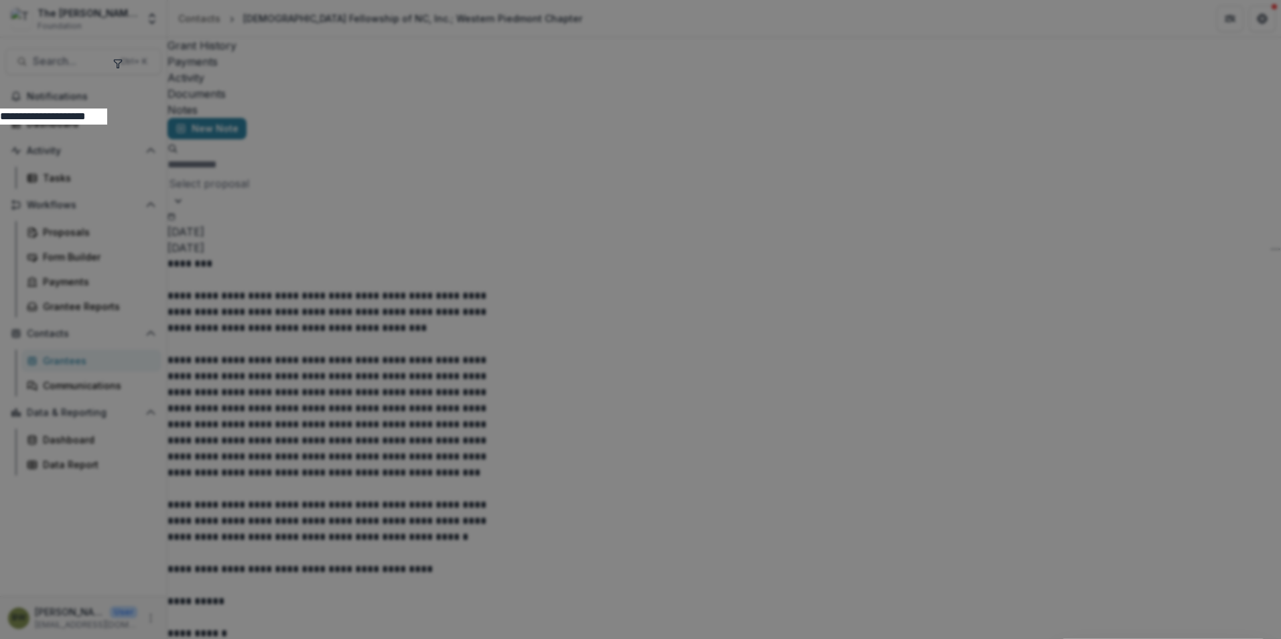
drag, startPoint x: 468, startPoint y: 62, endPoint x: 266, endPoint y: 66, distance: 201.7
click at [266, 66] on div "**********" at bounding box center [640, 319] width 1281 height 639
type input "**********"
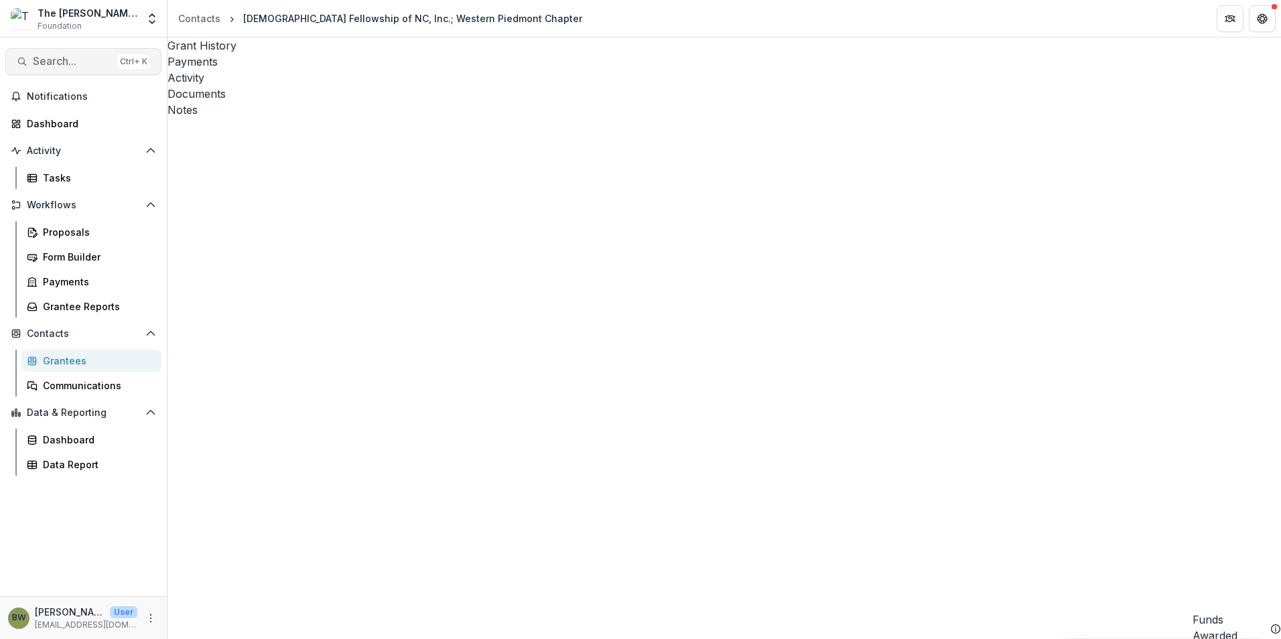
click at [63, 68] on button "Search... Ctrl + K" at bounding box center [83, 61] width 156 height 27
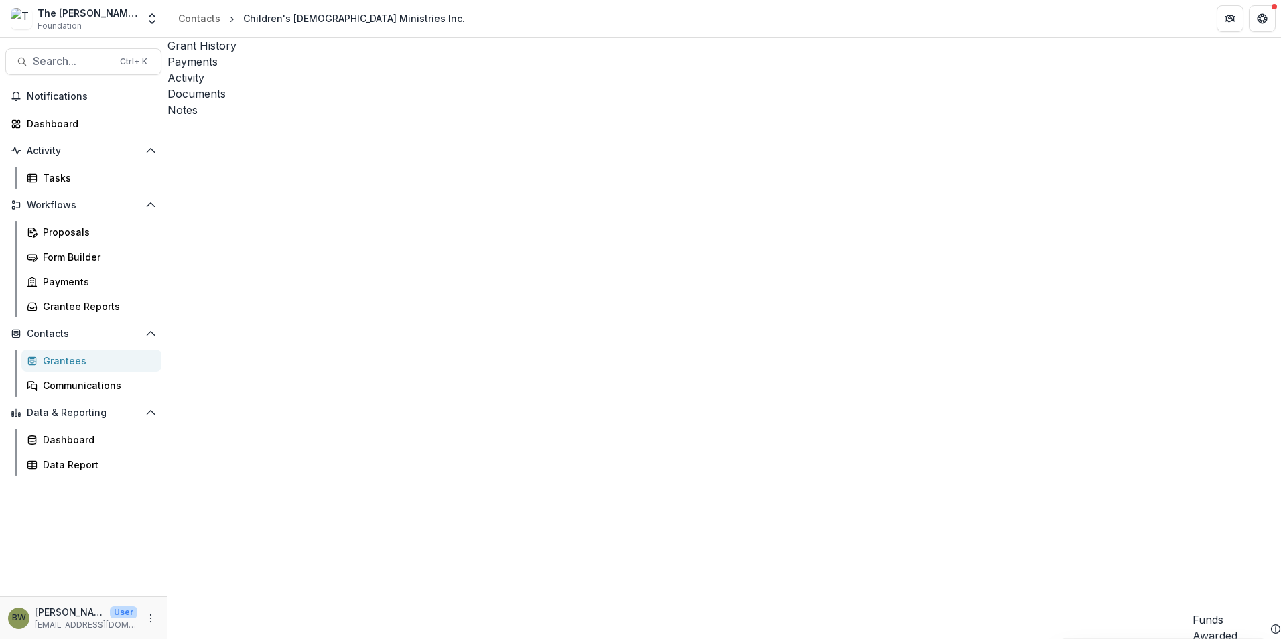
drag, startPoint x: 625, startPoint y: 625, endPoint x: 580, endPoint y: 625, distance: 44.9
drag, startPoint x: 619, startPoint y: 625, endPoint x: 722, endPoint y: 627, distance: 103.2
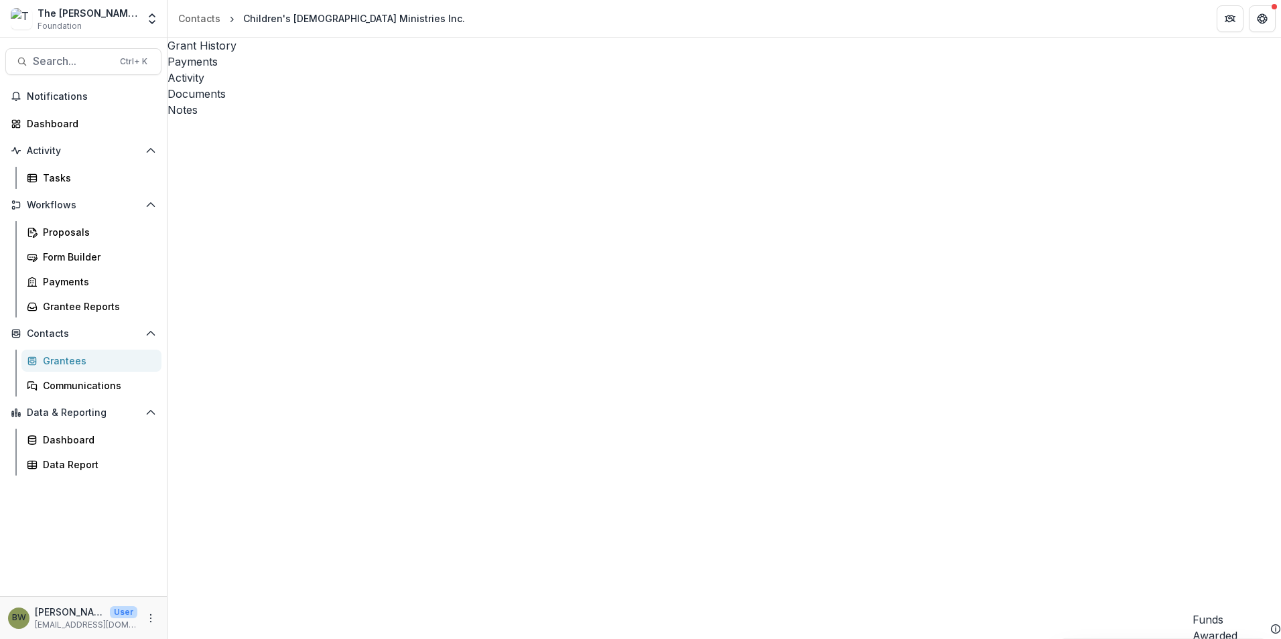
scroll to position [0, 0]
drag, startPoint x: 646, startPoint y: 631, endPoint x: 385, endPoint y: 553, distance: 272.9
drag, startPoint x: 625, startPoint y: 632, endPoint x: 471, endPoint y: 614, distance: 155.2
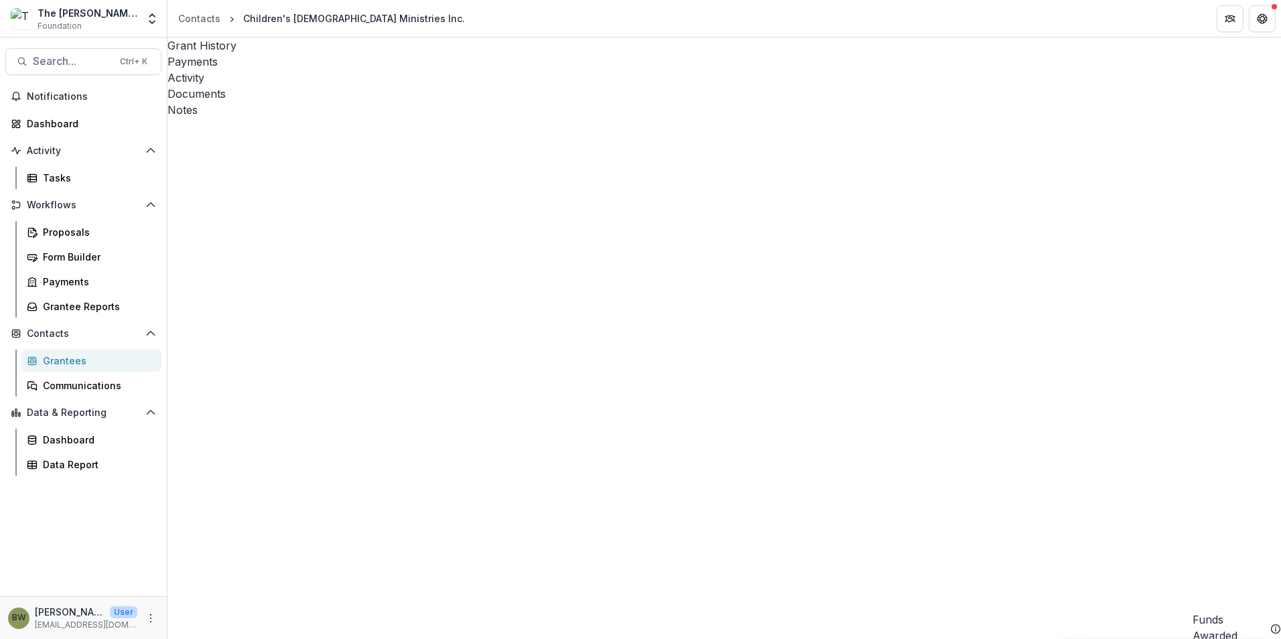
drag, startPoint x: 1105, startPoint y: 238, endPoint x: 957, endPoint y: 240, distance: 148.1
drag, startPoint x: 957, startPoint y: 240, endPoint x: 975, endPoint y: 240, distance: 18.1
copy link "[PERSON_NAME][EMAIL_ADDRESS][DOMAIN_NAME]"
click at [446, 102] on div "Notes" at bounding box center [725, 110] width 1114 height 16
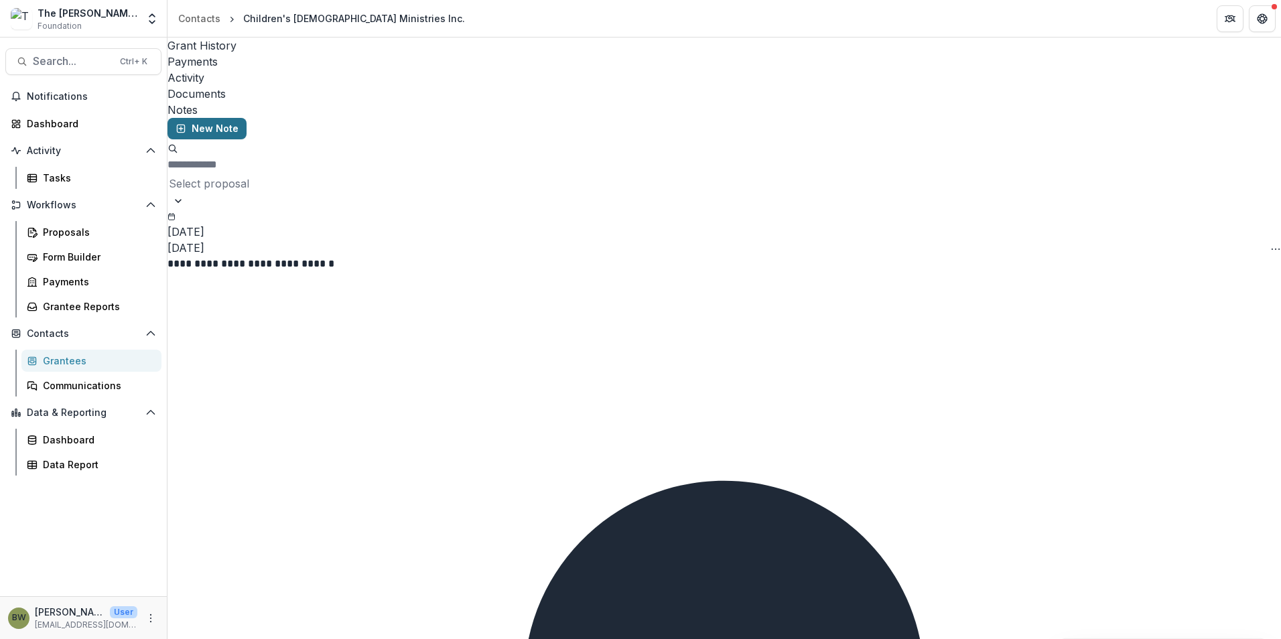
click at [220, 118] on button "New Note" at bounding box center [207, 128] width 79 height 21
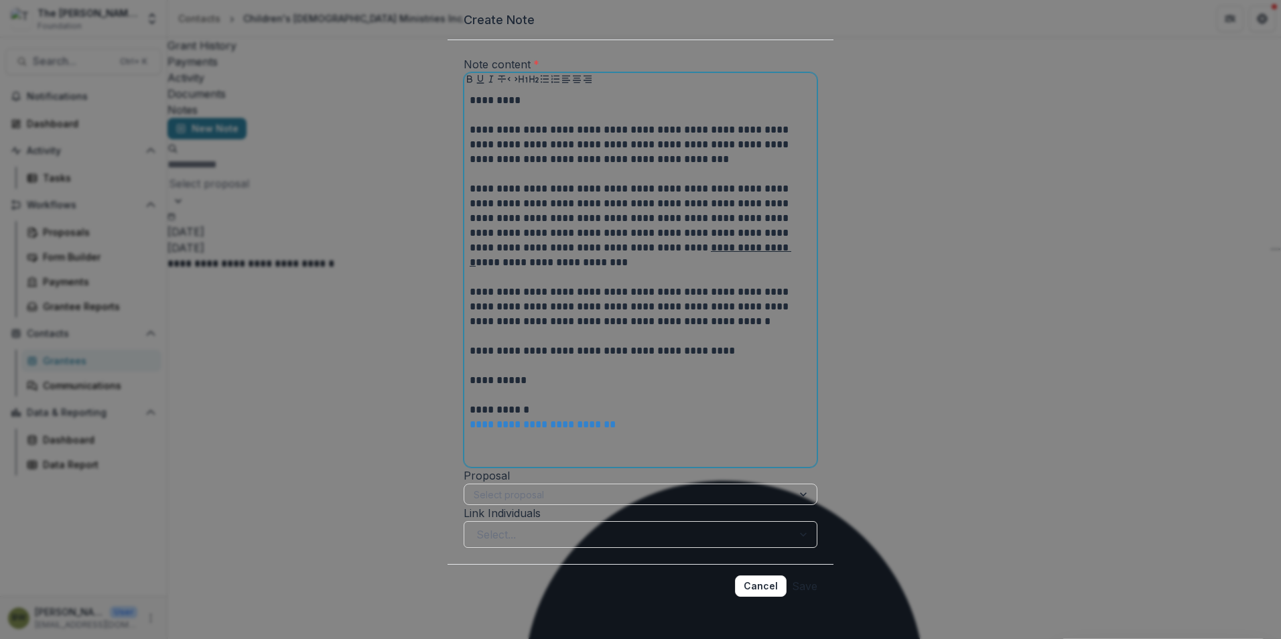
scroll to position [92, 0]
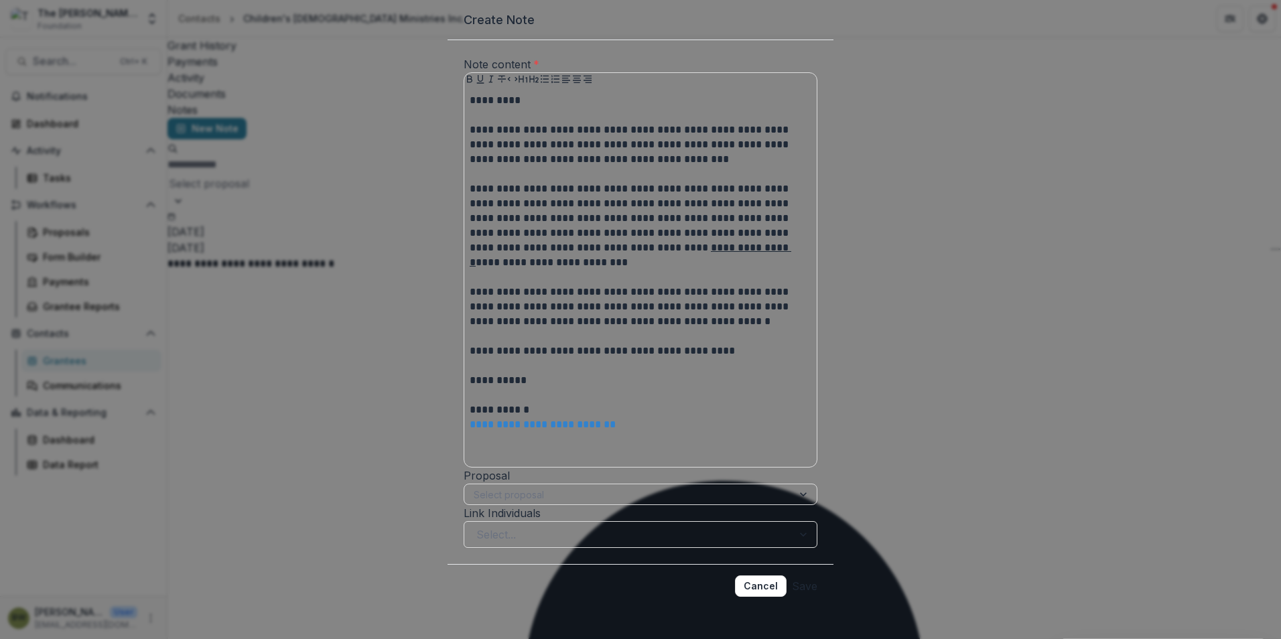
click at [792, 581] on button "Save" at bounding box center [804, 586] width 25 height 21
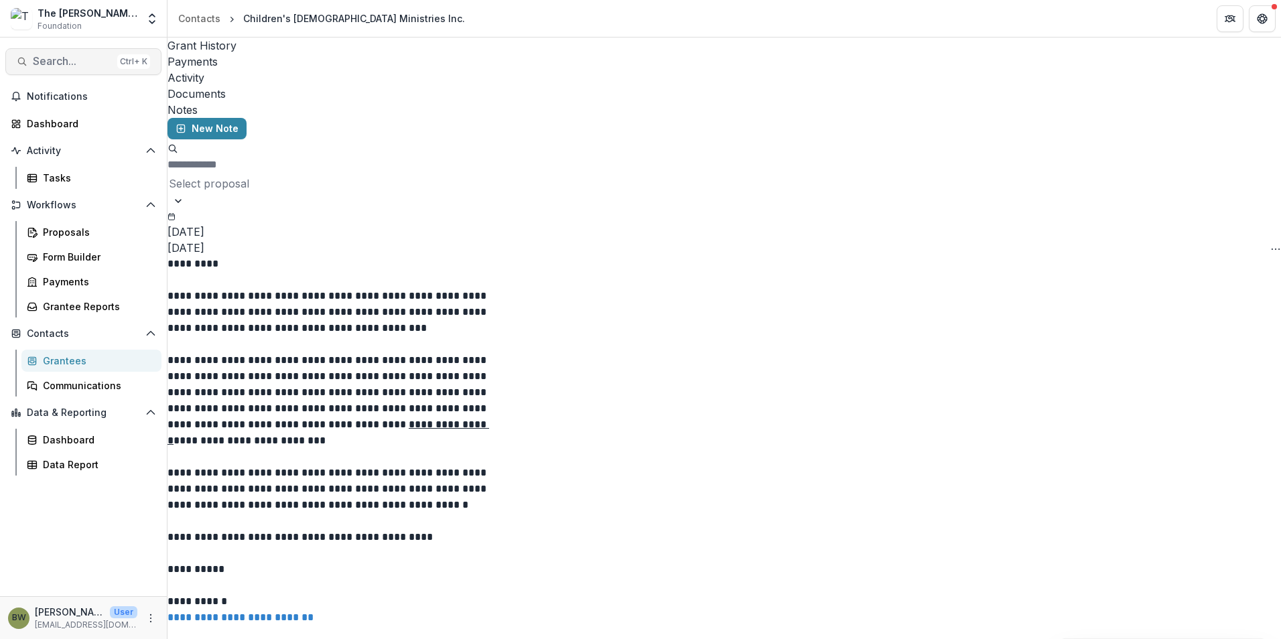
click at [68, 61] on span "Search..." at bounding box center [72, 61] width 79 height 13
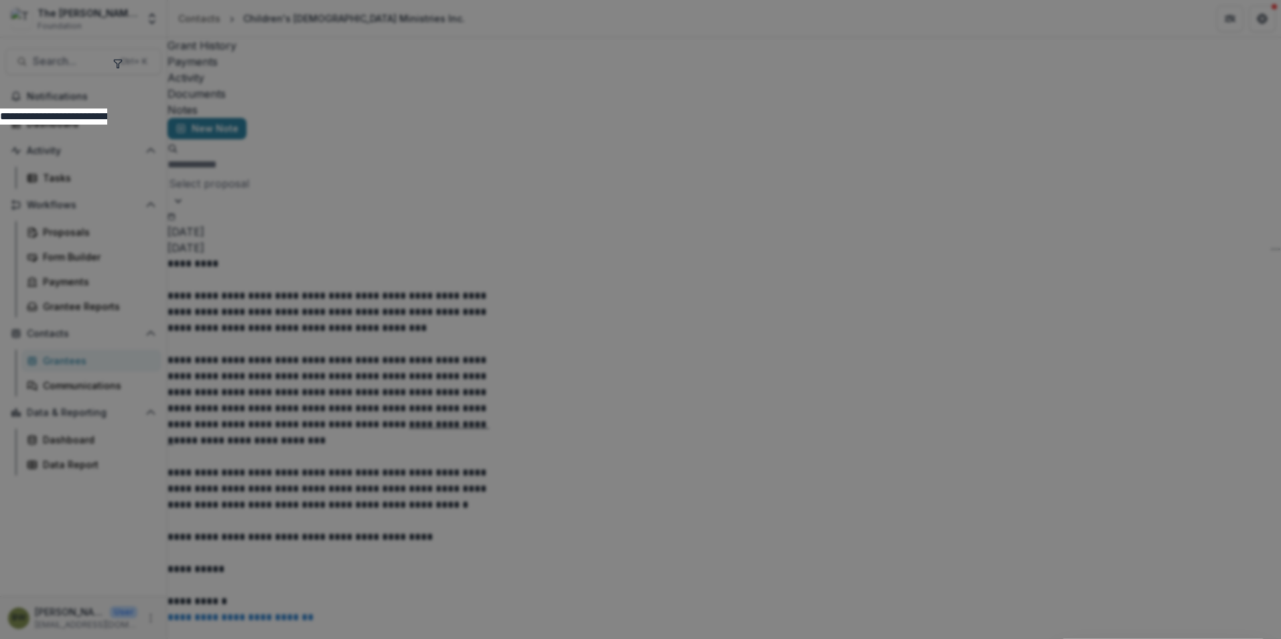
drag, startPoint x: 507, startPoint y: 65, endPoint x: 417, endPoint y: 68, distance: 90.5
click at [107, 109] on input "**********" at bounding box center [53, 117] width 107 height 16
type input "**********"
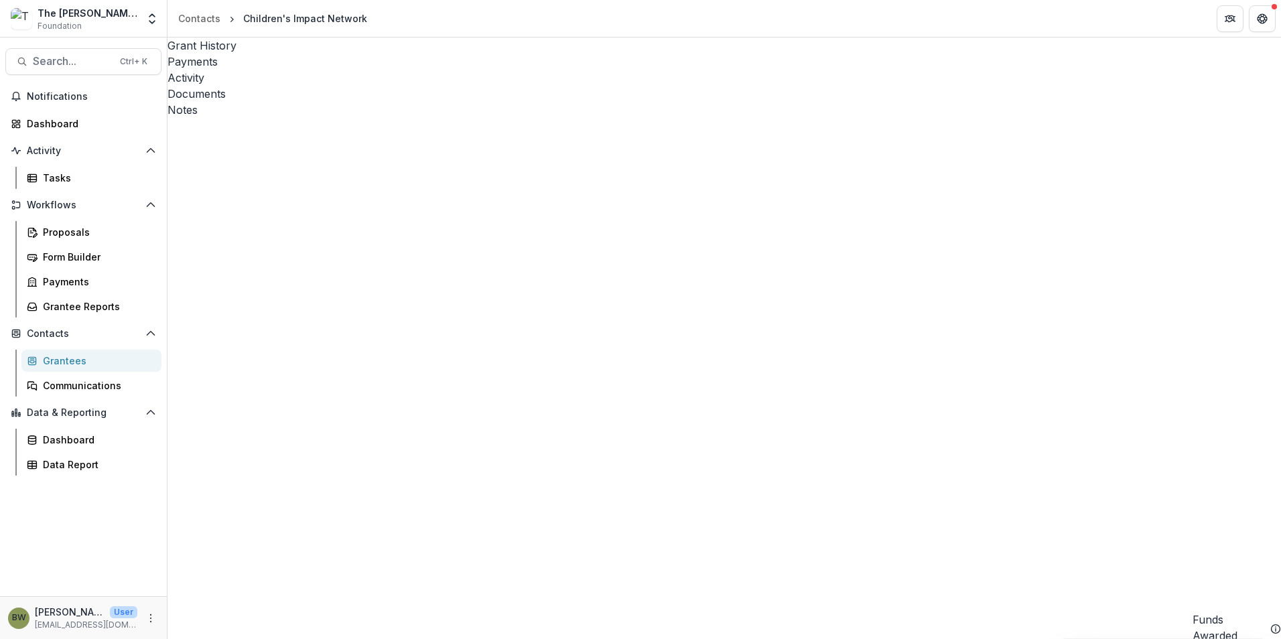
drag, startPoint x: 586, startPoint y: 627, endPoint x: 456, endPoint y: 643, distance: 130.9
drag, startPoint x: 596, startPoint y: 631, endPoint x: 752, endPoint y: 623, distance: 155.7
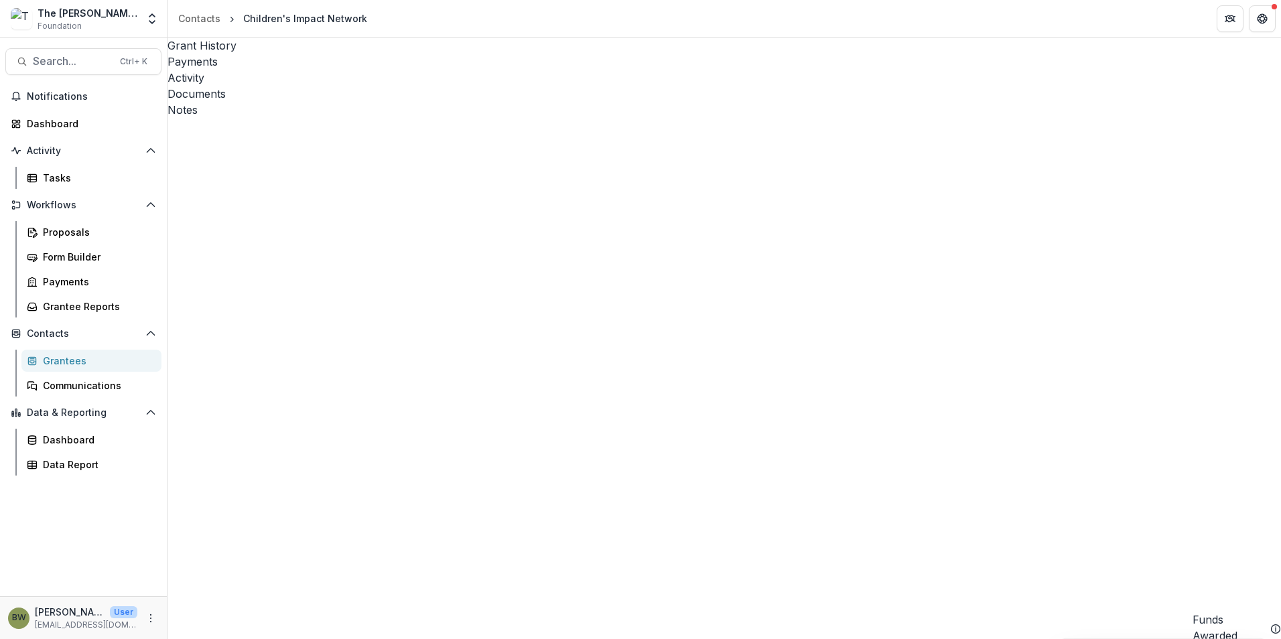
scroll to position [0, 0]
drag, startPoint x: 630, startPoint y: 624, endPoint x: 660, endPoint y: 621, distance: 30.3
click at [45, 63] on span "Search..." at bounding box center [72, 61] width 79 height 13
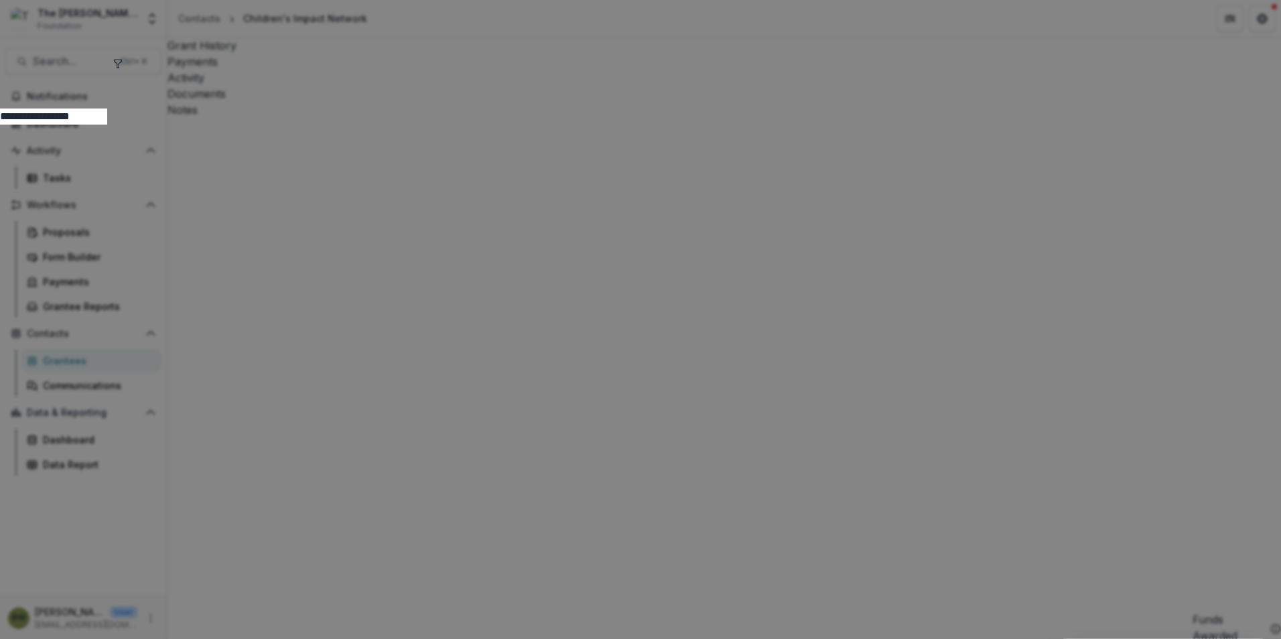
drag, startPoint x: 635, startPoint y: 53, endPoint x: 251, endPoint y: 53, distance: 384.0
click at [264, 58] on div "**********" at bounding box center [640, 319] width 1281 height 639
type input "**********"
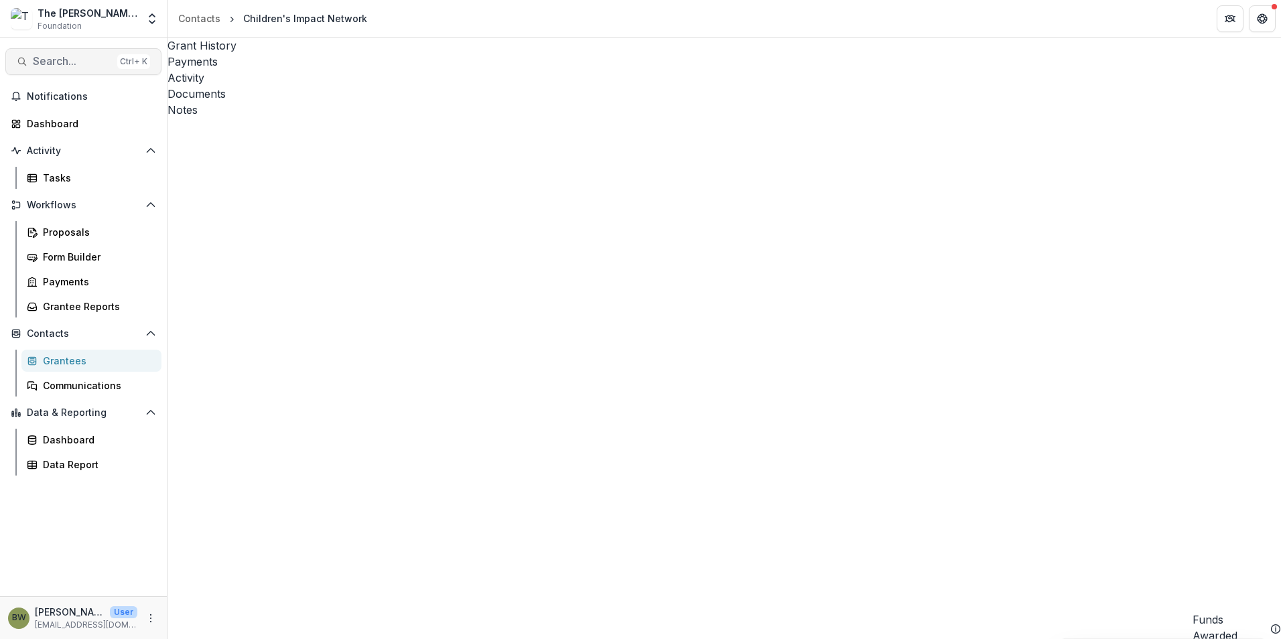
click at [50, 56] on span "Search..." at bounding box center [72, 61] width 79 height 13
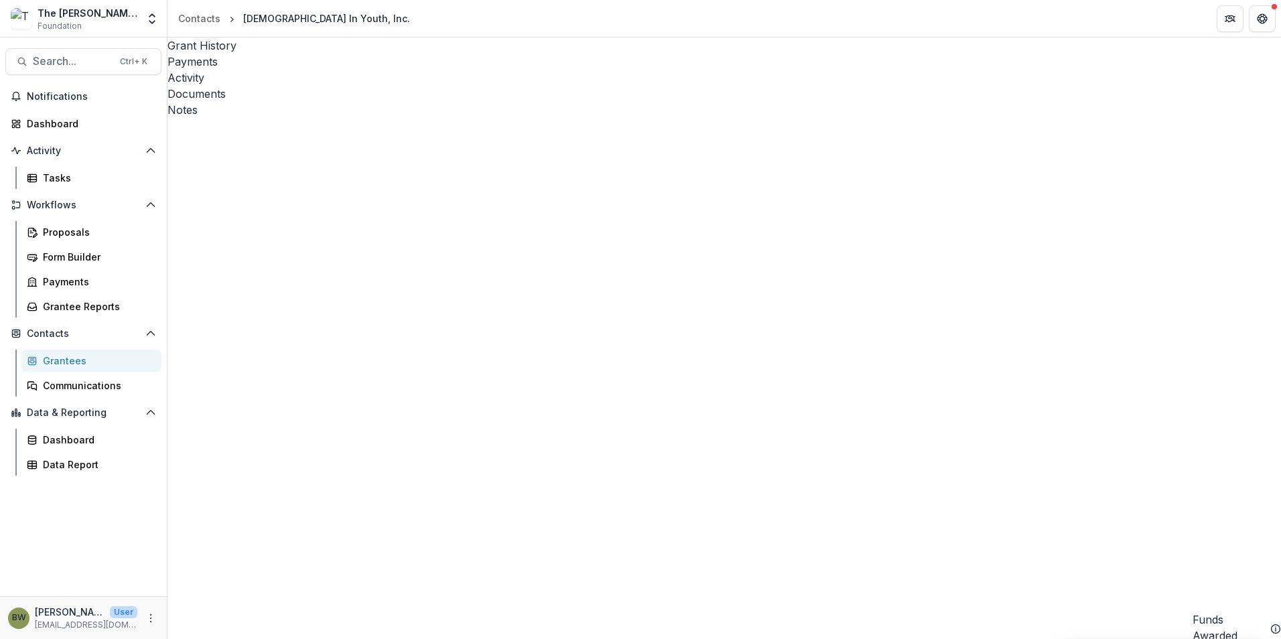
drag, startPoint x: 607, startPoint y: 632, endPoint x: 485, endPoint y: 591, distance: 129.3
drag, startPoint x: 1077, startPoint y: 232, endPoint x: 956, endPoint y: 237, distance: 120.7
copy link "[PERSON_NAME][EMAIL_ADDRESS][PERSON_NAME][DOMAIN_NAME]"
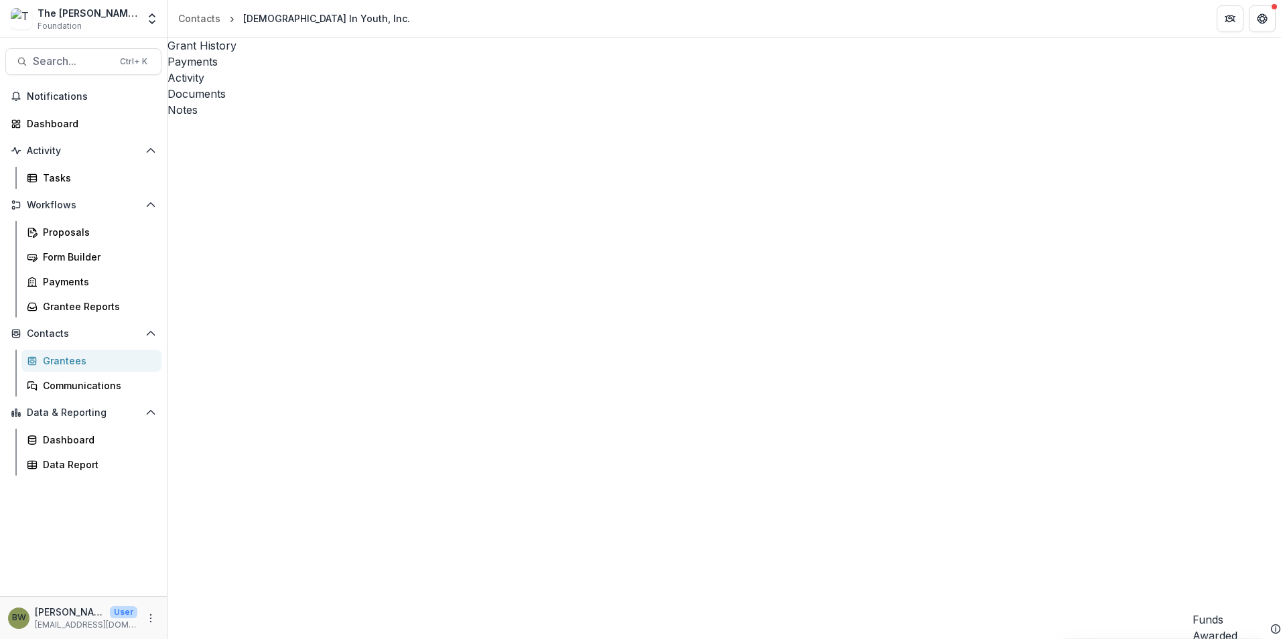
drag, startPoint x: 580, startPoint y: 627, endPoint x: 577, endPoint y: 587, distance: 39.6
click at [457, 102] on div "Notes" at bounding box center [725, 110] width 1114 height 16
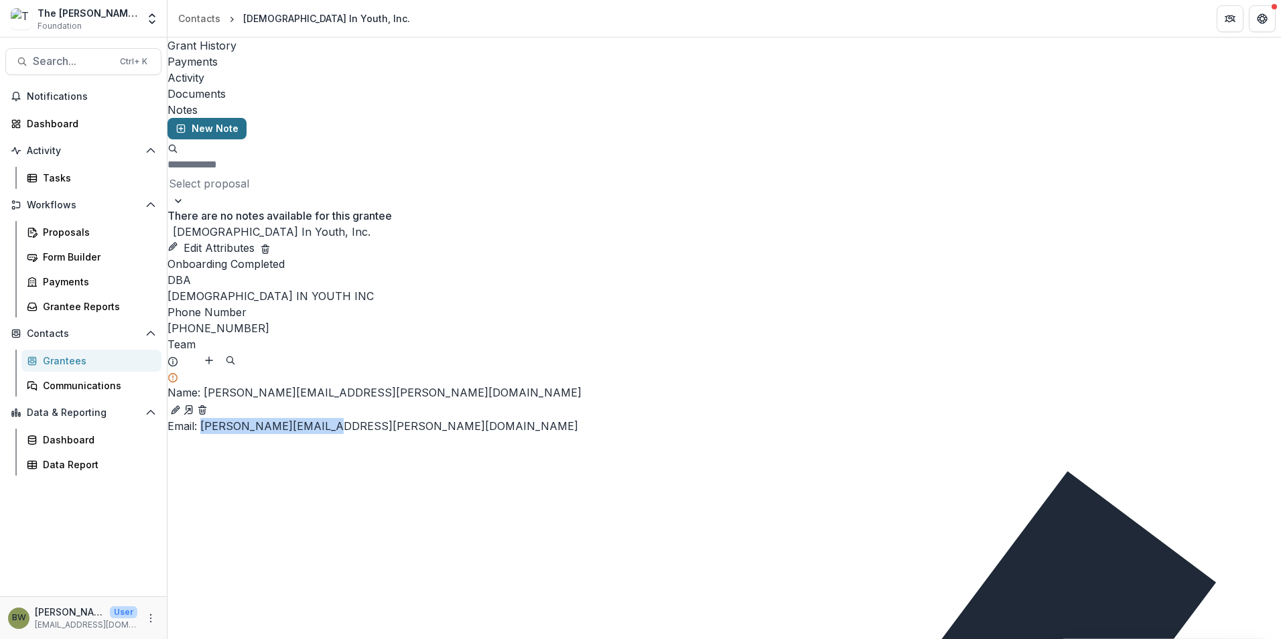
click at [222, 118] on button "New Note" at bounding box center [207, 128] width 79 height 21
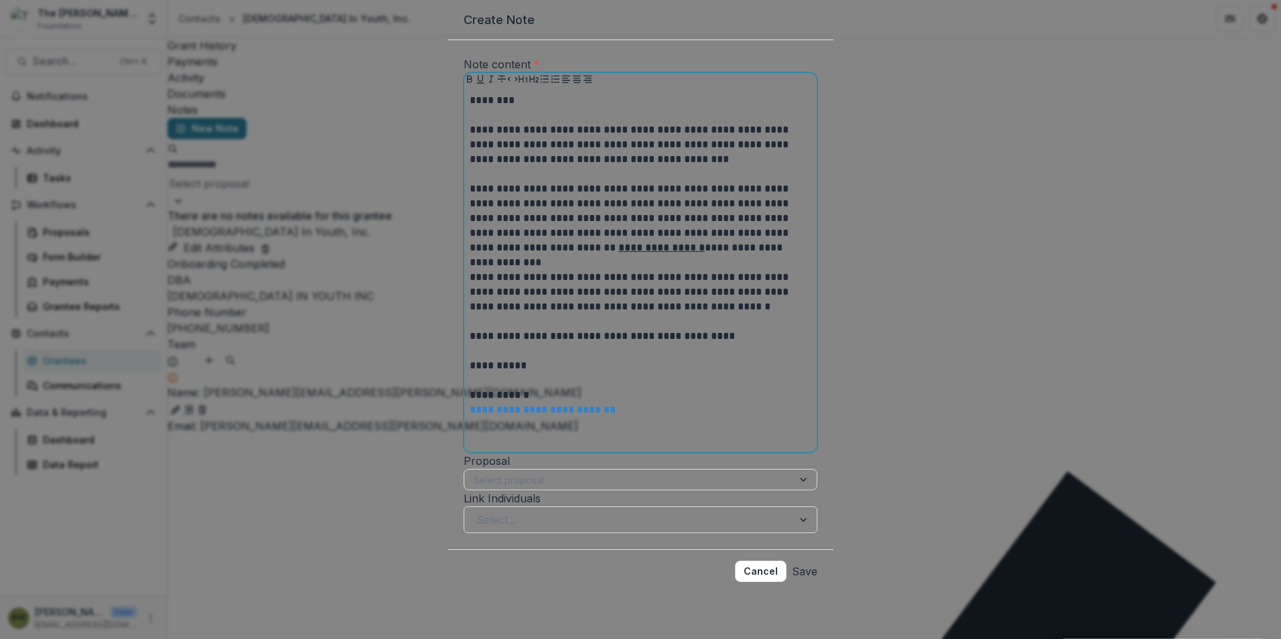
scroll to position [78, 0]
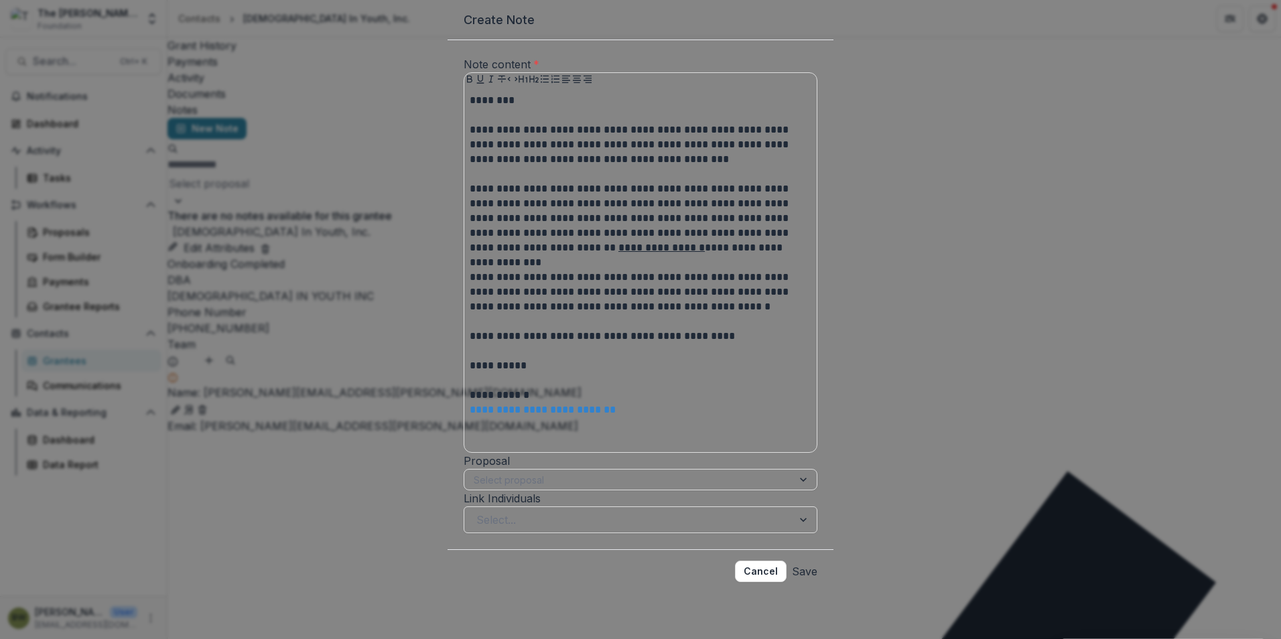
click at [795, 575] on button "Save" at bounding box center [804, 571] width 25 height 21
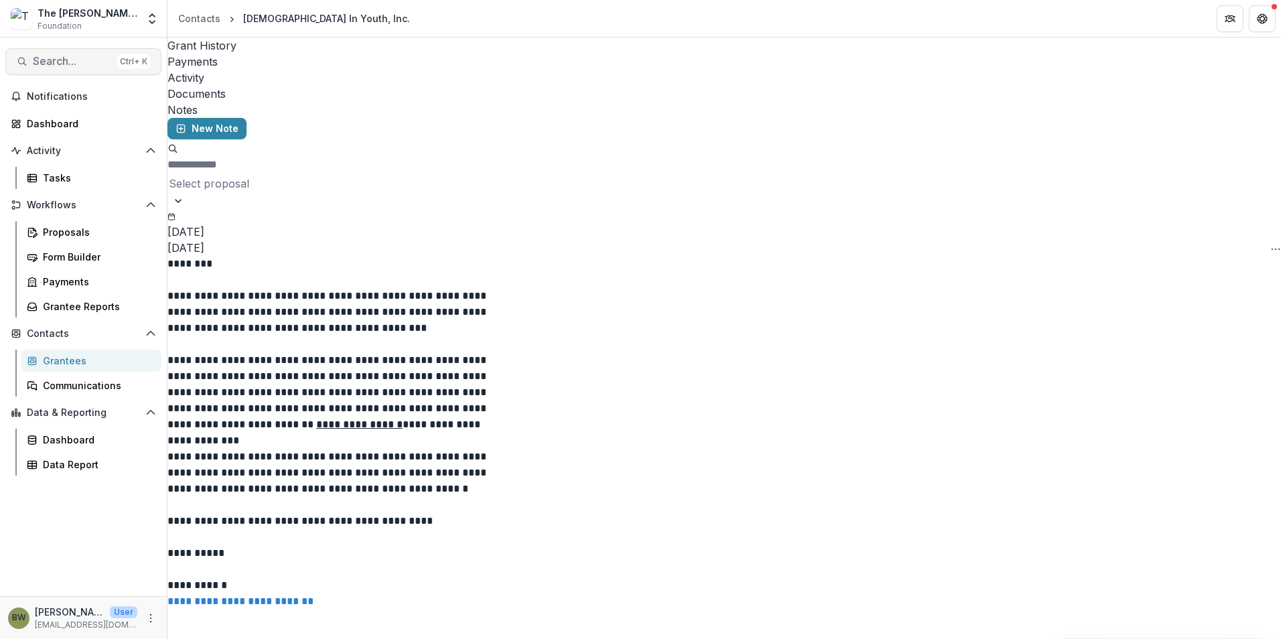
click at [56, 63] on span "Search..." at bounding box center [72, 61] width 79 height 13
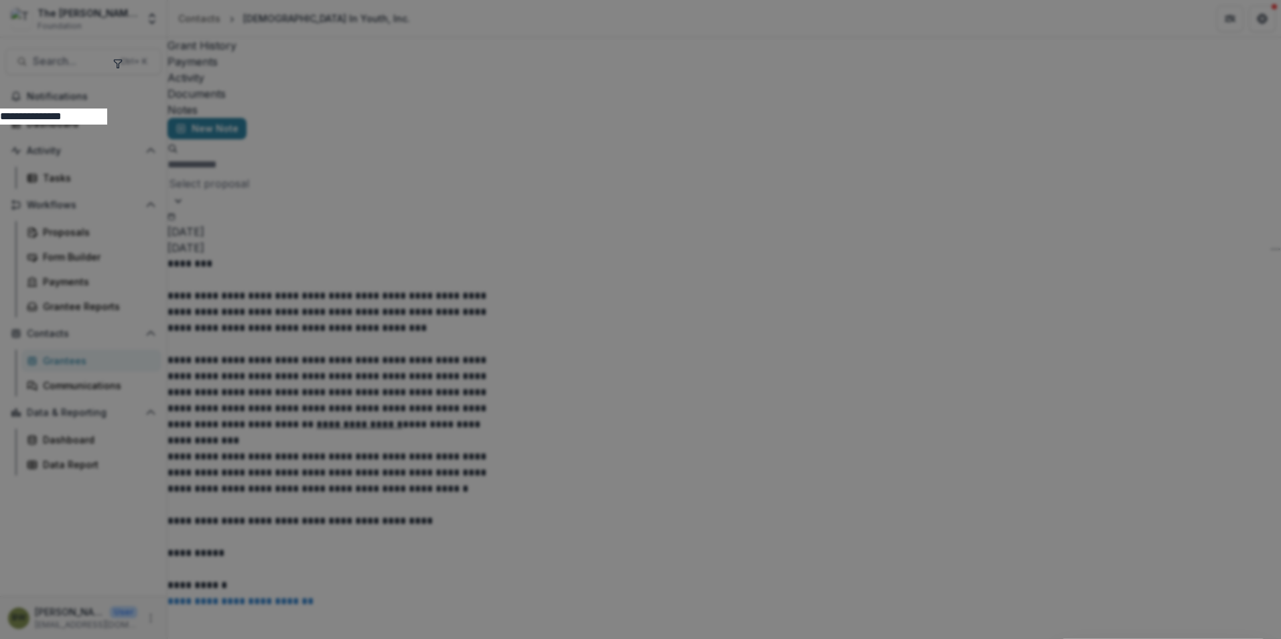
drag, startPoint x: 467, startPoint y: 58, endPoint x: 399, endPoint y: 60, distance: 67.7
click at [107, 109] on input "**********" at bounding box center [53, 117] width 107 height 16
type input "**********"
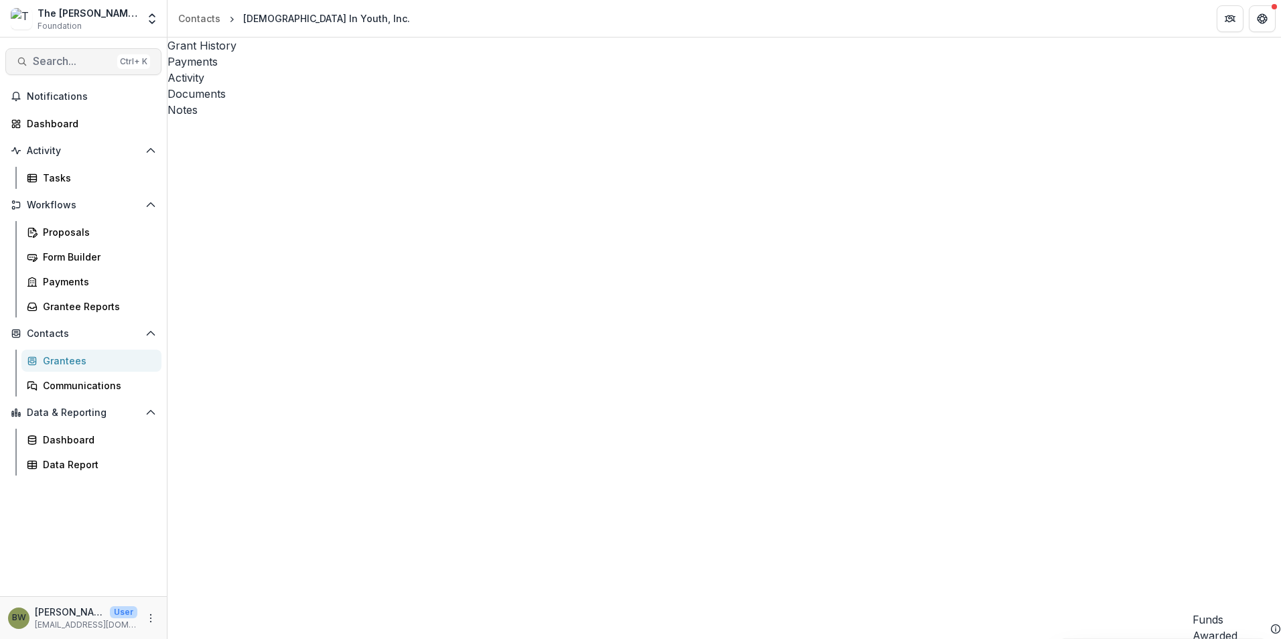
click at [51, 52] on button "Search... Ctrl + K" at bounding box center [83, 61] width 156 height 27
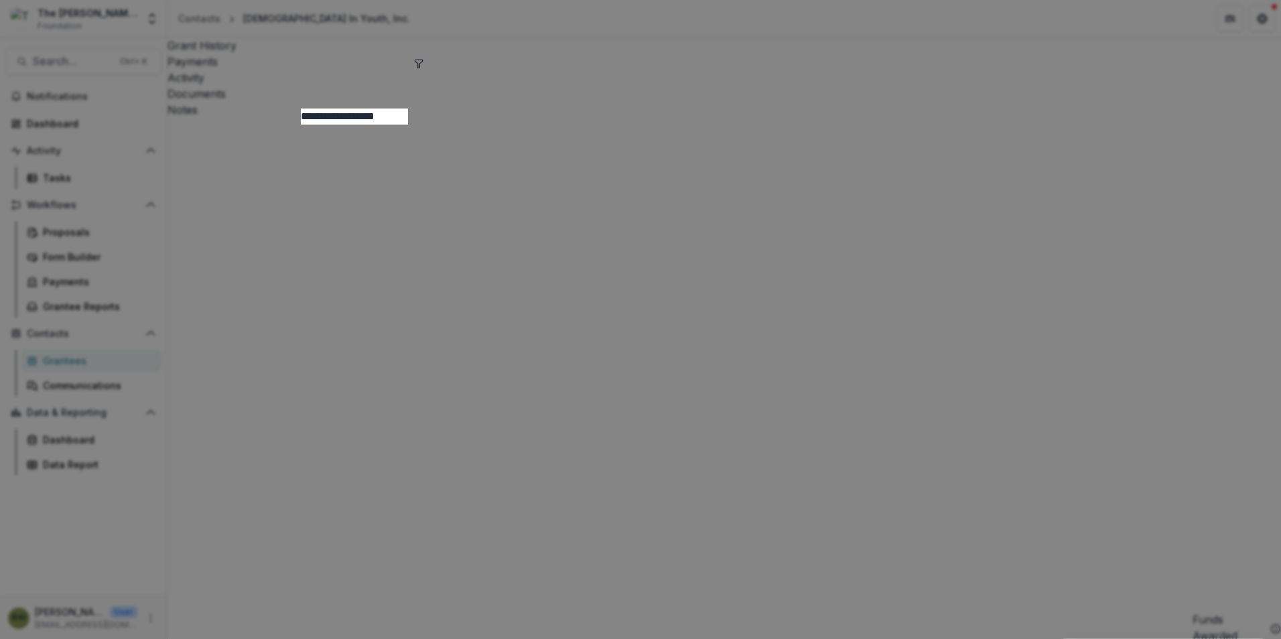
click at [408, 109] on input "**********" at bounding box center [354, 117] width 107 height 16
click at [397, 109] on input "**********" at bounding box center [354, 117] width 107 height 16
type input "**********"
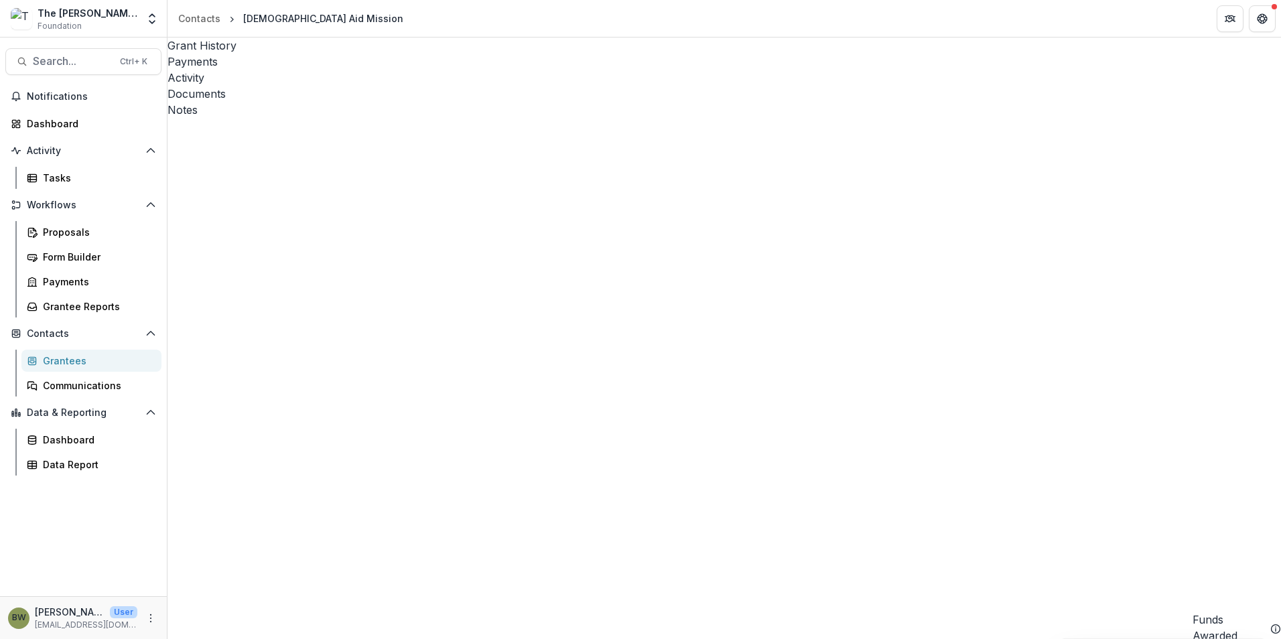
scroll to position [0, 269]
drag, startPoint x: 607, startPoint y: 628, endPoint x: 784, endPoint y: 623, distance: 177.0
drag, startPoint x: 661, startPoint y: 629, endPoint x: 448, endPoint y: 618, distance: 212.7
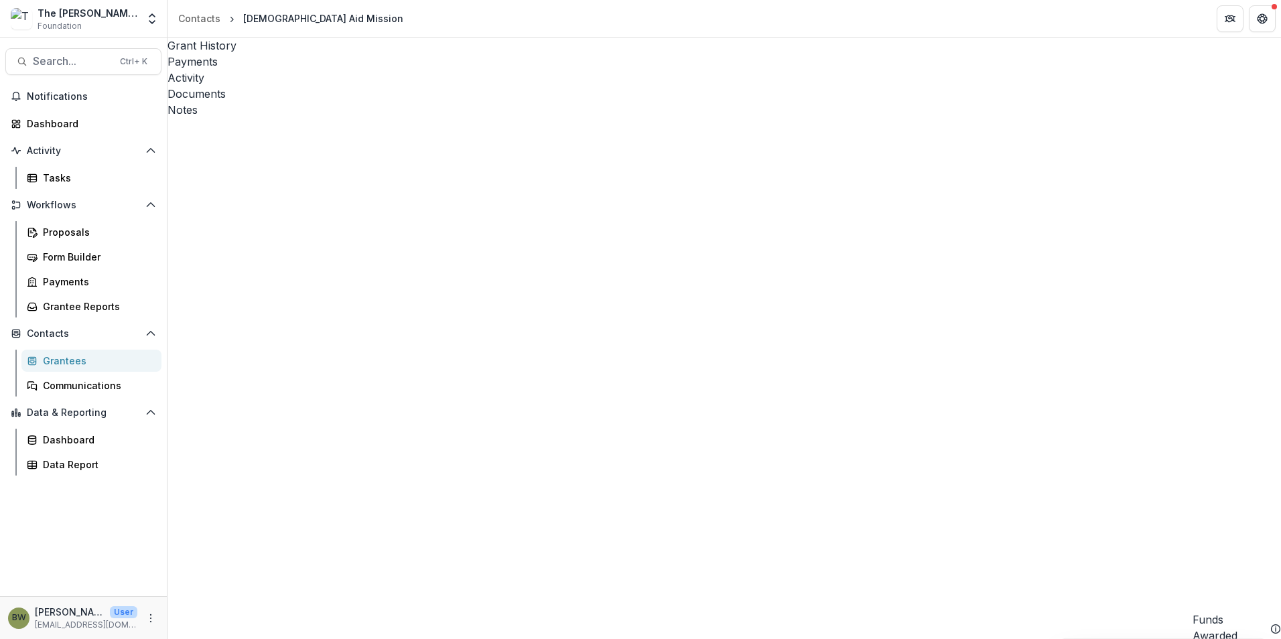
drag, startPoint x: 1053, startPoint y: 210, endPoint x: 961, endPoint y: 220, distance: 93.1
drag, startPoint x: 961, startPoint y: 220, endPoint x: 976, endPoint y: 220, distance: 14.8
copy p "[PERSON_NAME]"
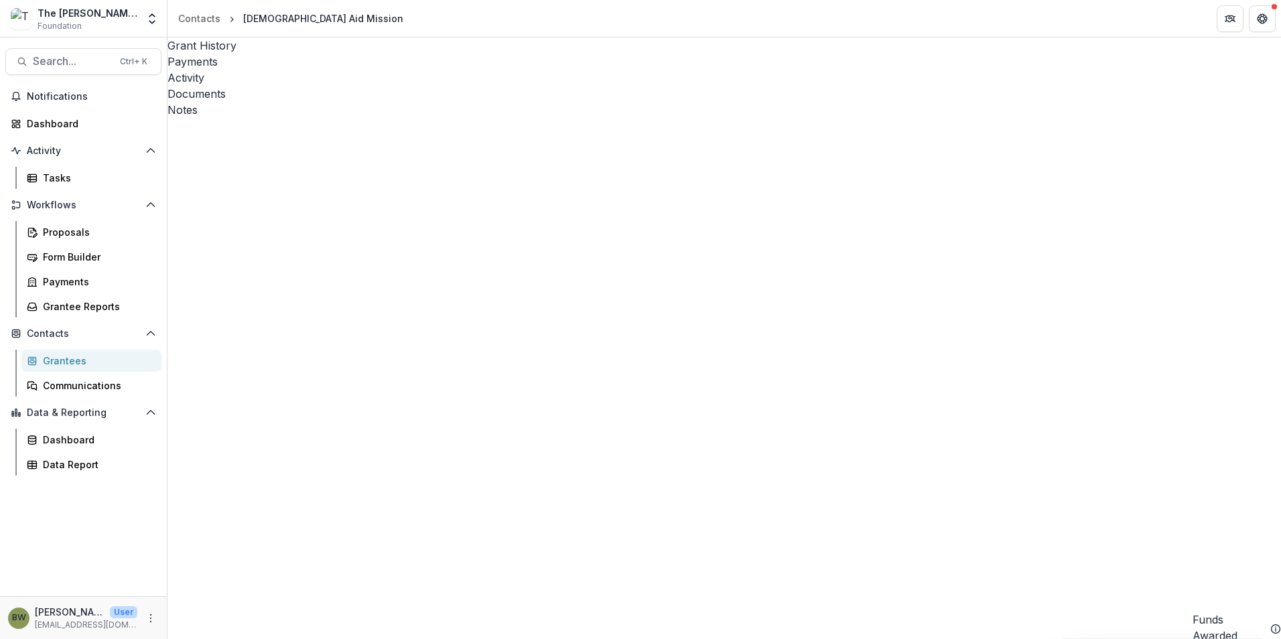
drag, startPoint x: 1089, startPoint y: 241, endPoint x: 956, endPoint y: 237, distance: 132.7
copy link "[PERSON_NAME][EMAIL_ADDRESS][PERSON_NAME][DOMAIN_NAME]"
drag, startPoint x: 589, startPoint y: 629, endPoint x: 617, endPoint y: 634, distance: 28.0
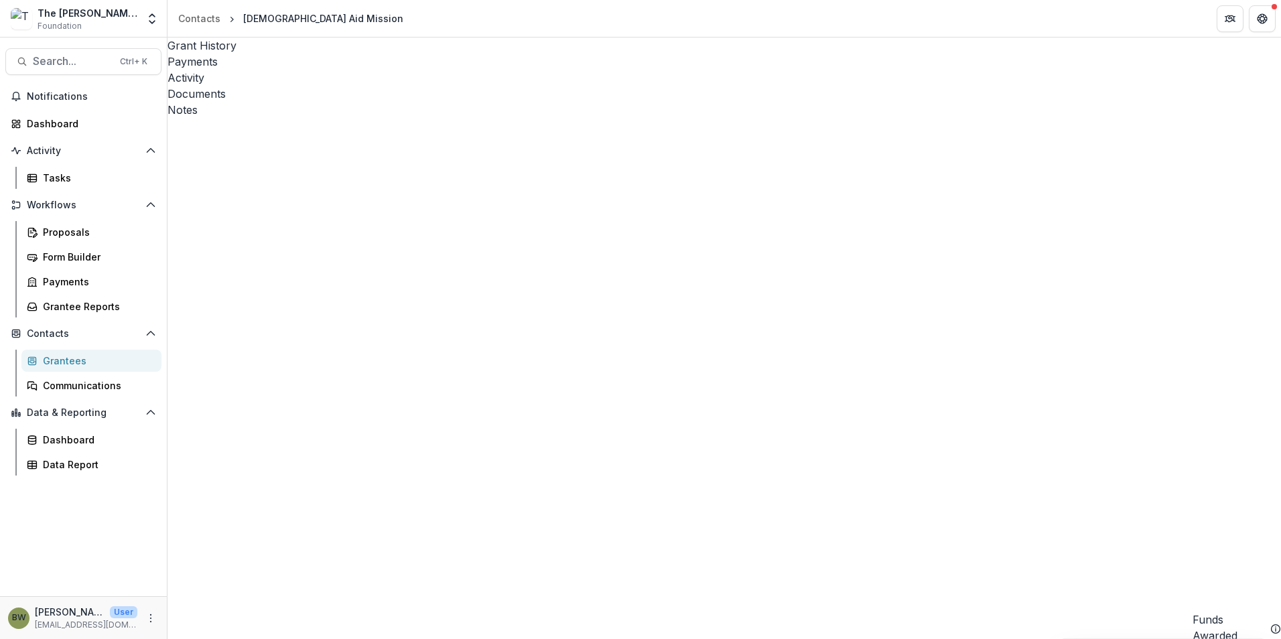
click at [448, 102] on div "Notes" at bounding box center [725, 110] width 1114 height 16
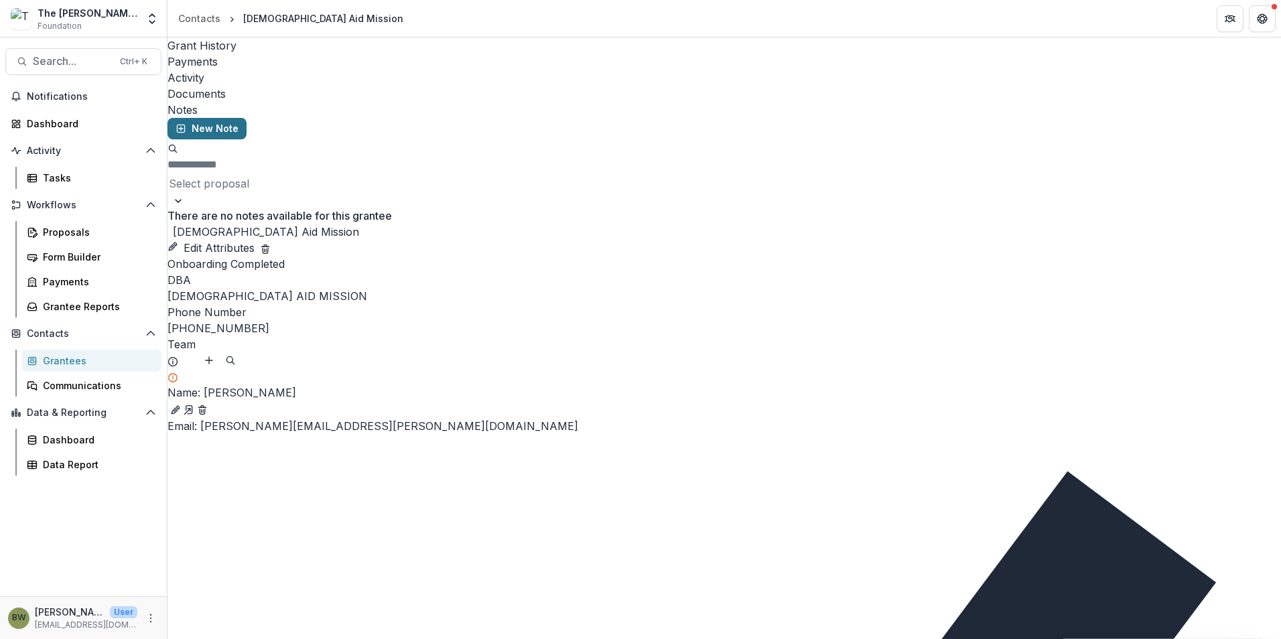
click at [212, 118] on button "New Note" at bounding box center [207, 128] width 79 height 21
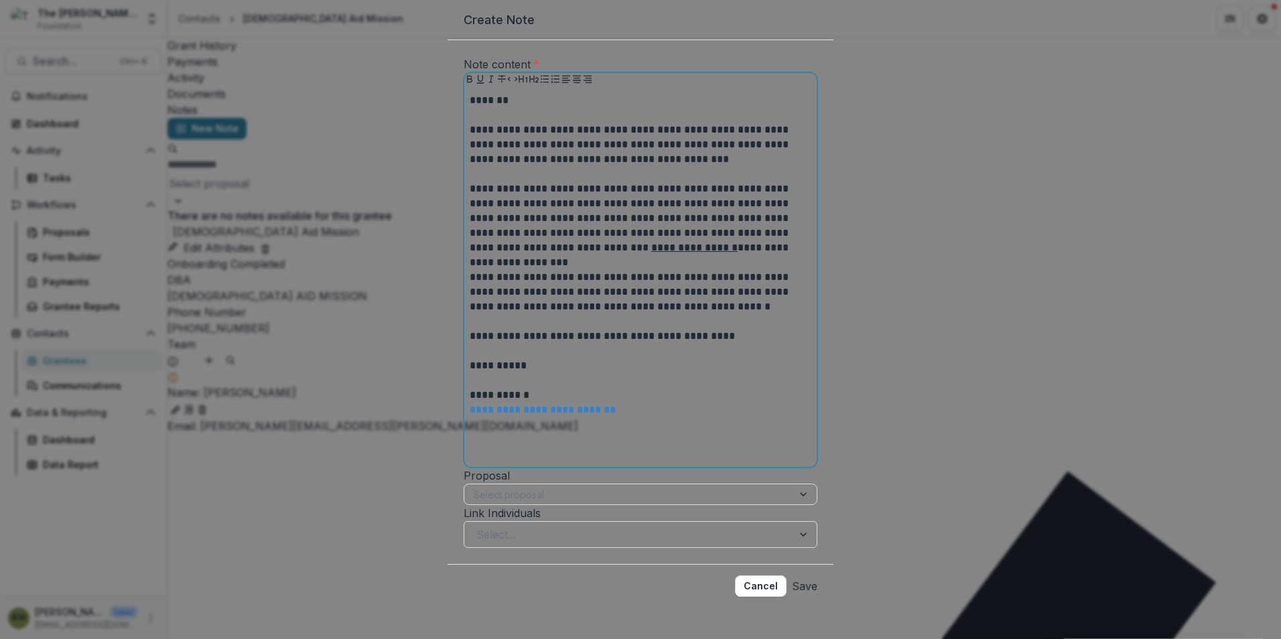
scroll to position [92, 0]
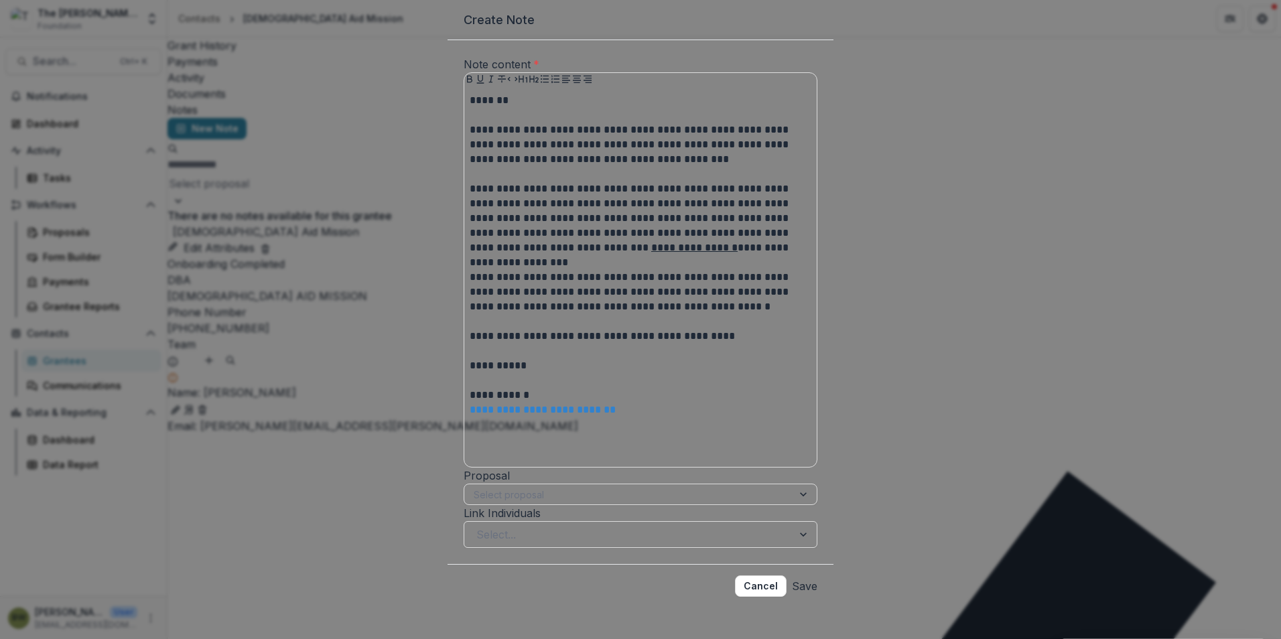
drag, startPoint x: 797, startPoint y: 572, endPoint x: 862, endPoint y: 531, distance: 76.8
click at [797, 576] on button "Save" at bounding box center [804, 586] width 25 height 21
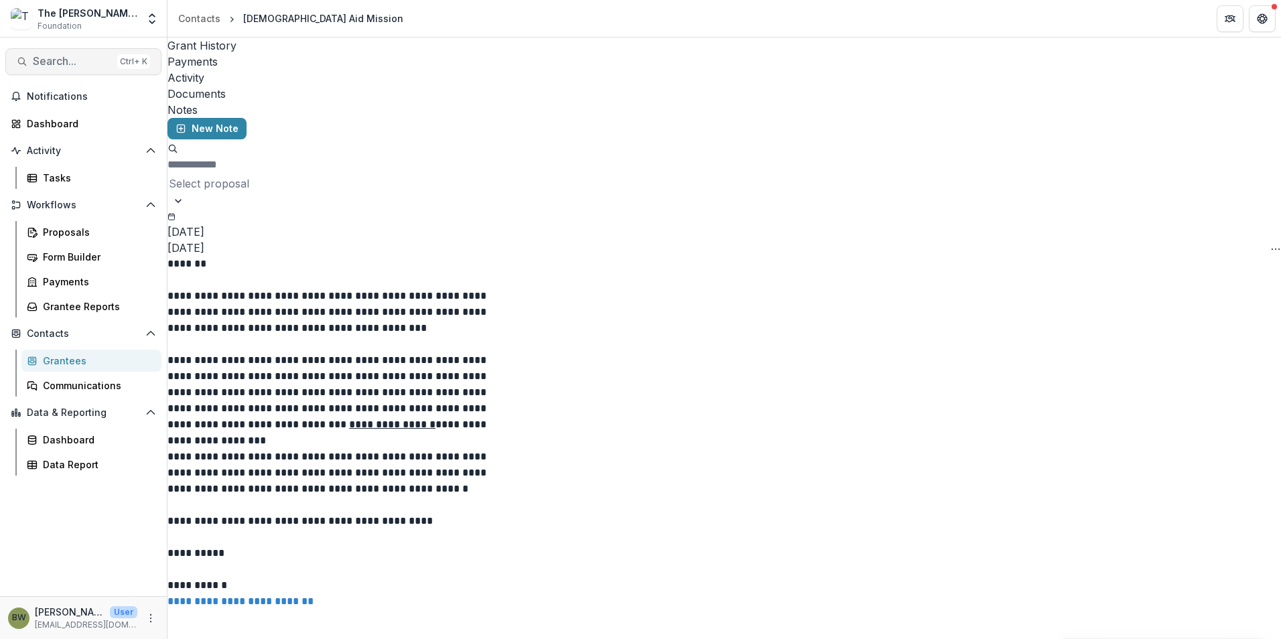
click at [81, 63] on span "Search..." at bounding box center [72, 61] width 79 height 13
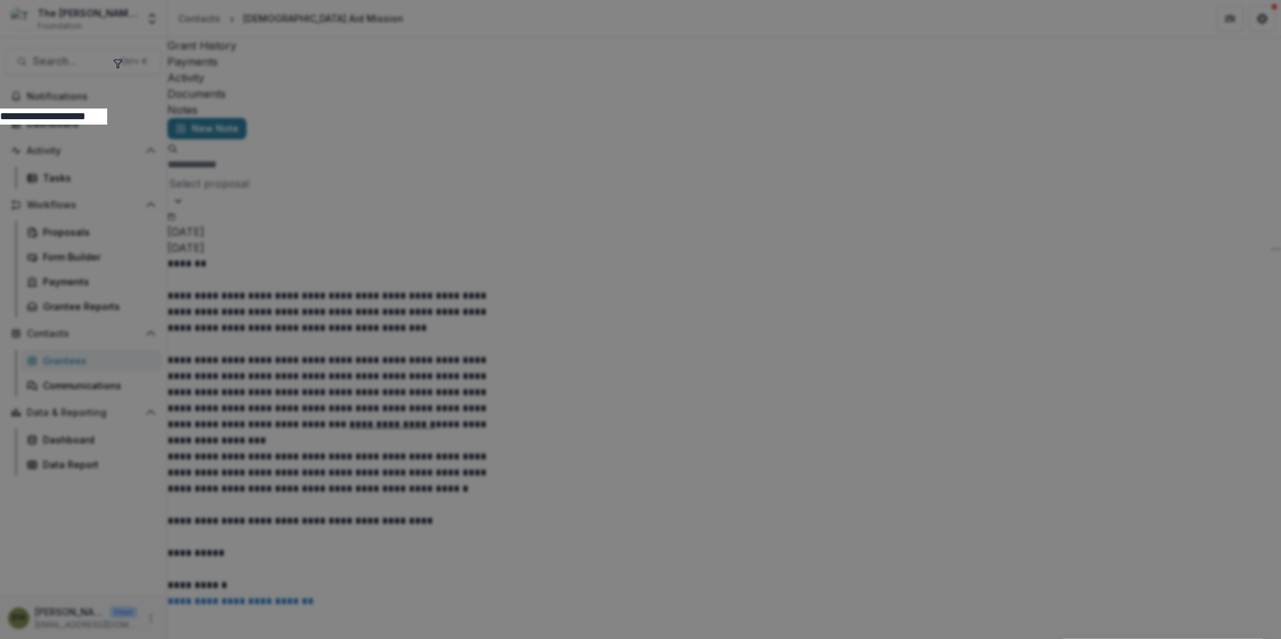
drag, startPoint x: 474, startPoint y: 65, endPoint x: 411, endPoint y: 67, distance: 63.0
click at [107, 109] on input "**********" at bounding box center [53, 117] width 107 height 16
type input "**********"
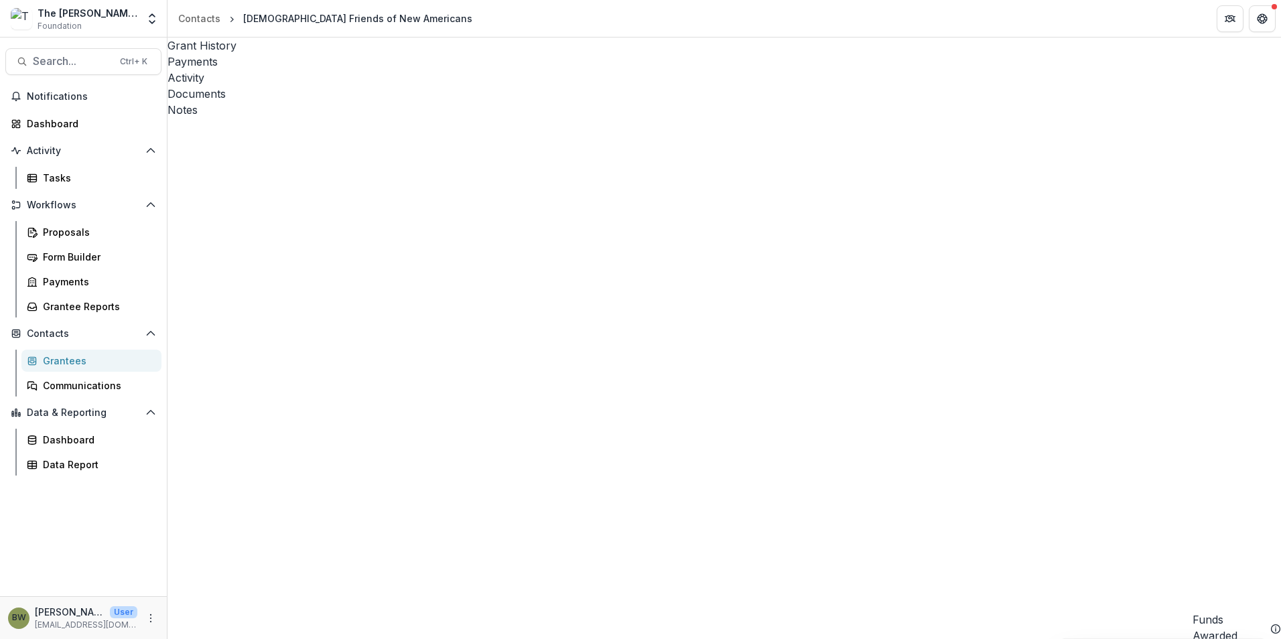
drag, startPoint x: 480, startPoint y: 634, endPoint x: 503, endPoint y: 634, distance: 22.8
drag, startPoint x: 503, startPoint y: 632, endPoint x: 668, endPoint y: 631, distance: 164.9
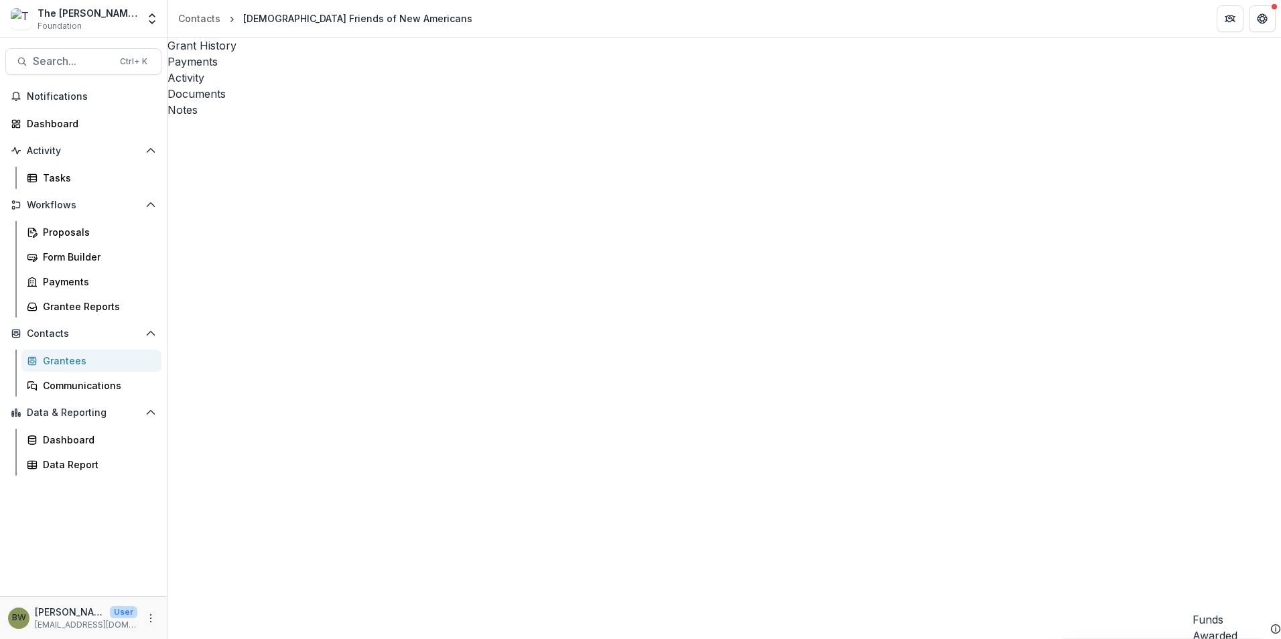
scroll to position [0, 0]
drag, startPoint x: 609, startPoint y: 629, endPoint x: 391, endPoint y: 601, distance: 220.3
drag, startPoint x: 589, startPoint y: 627, endPoint x: 730, endPoint y: 621, distance: 140.9
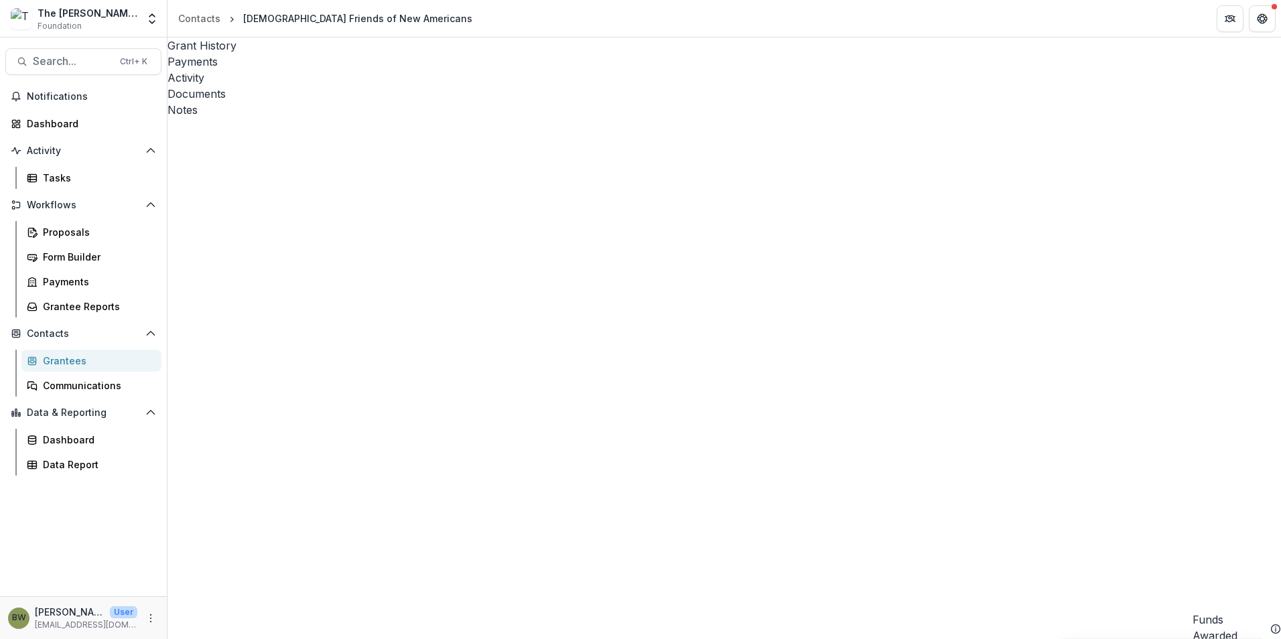
drag, startPoint x: 659, startPoint y: 630, endPoint x: 493, endPoint y: 605, distance: 167.4
drag, startPoint x: 1080, startPoint y: 236, endPoint x: 955, endPoint y: 237, distance: 125.3
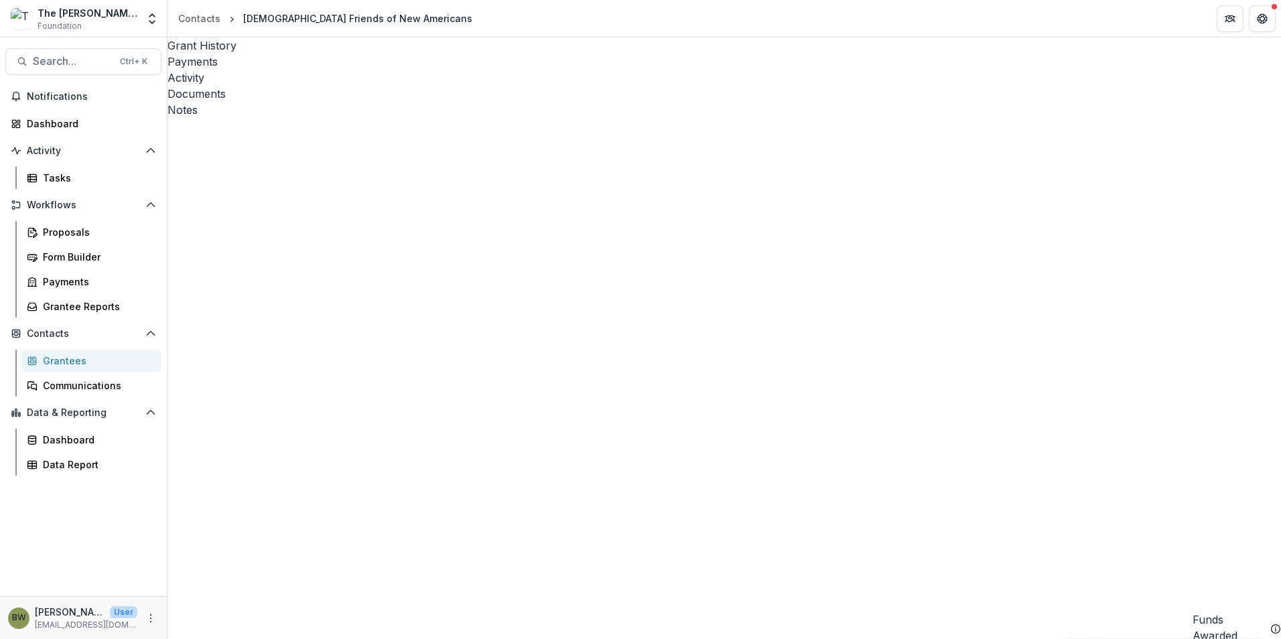
drag, startPoint x: 955, startPoint y: 237, endPoint x: 974, endPoint y: 237, distance: 19.4
copy link "[EMAIL_ADDRESS][DOMAIN_NAME]"
click at [458, 102] on div "Notes" at bounding box center [725, 110] width 1114 height 16
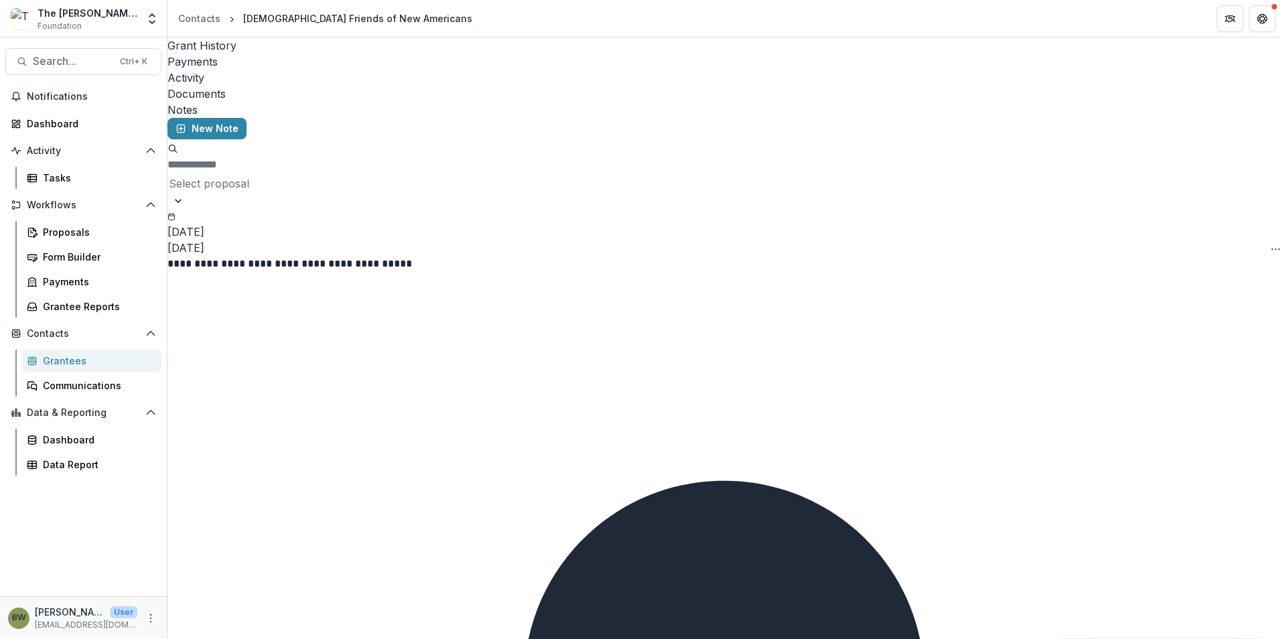
click at [232, 118] on div "New Note Select proposal" at bounding box center [725, 163] width 1114 height 90
click at [218, 118] on button "New Note" at bounding box center [207, 128] width 79 height 21
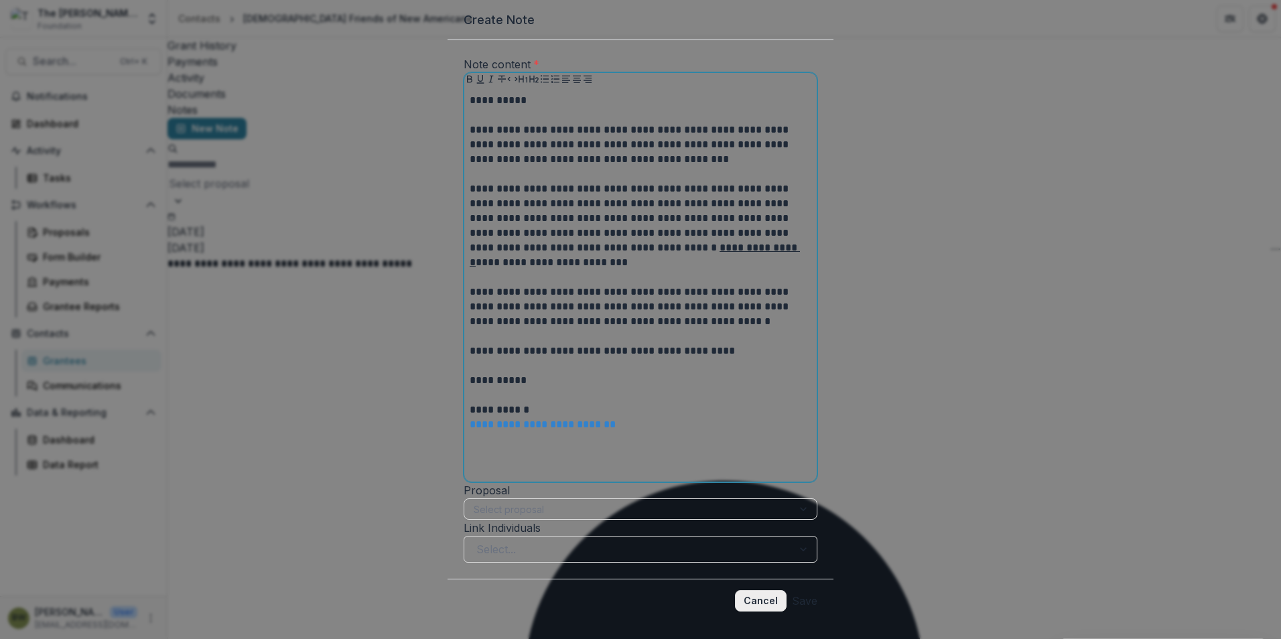
scroll to position [107, 0]
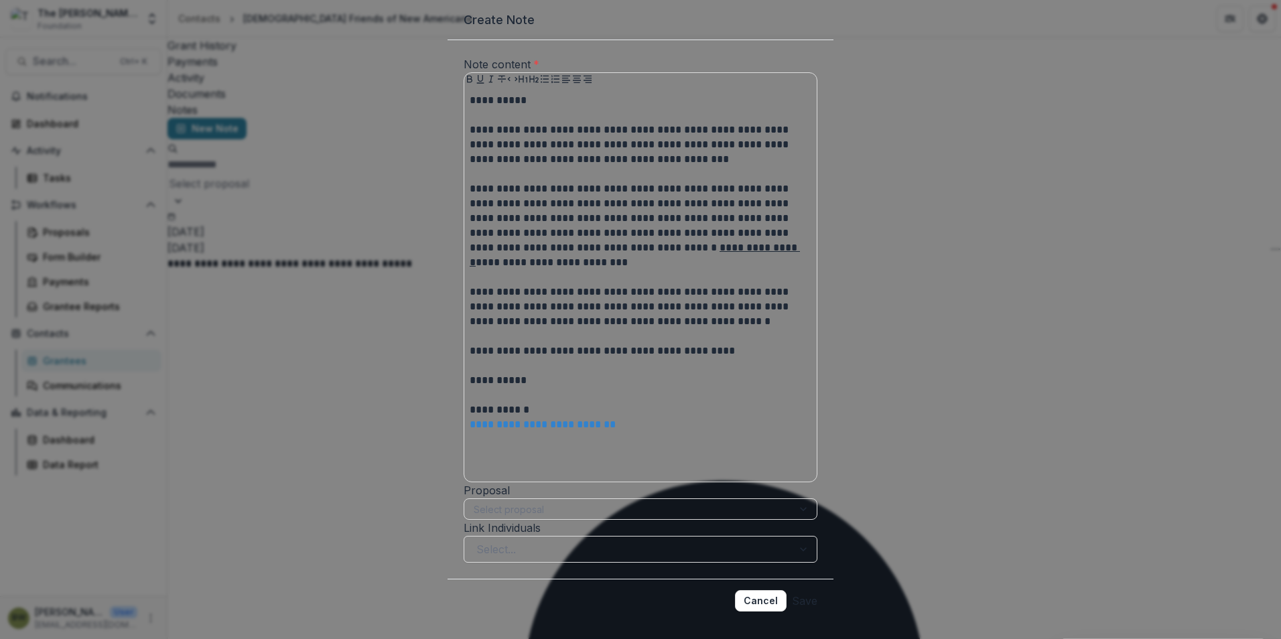
click at [804, 590] on button "Save" at bounding box center [804, 600] width 25 height 21
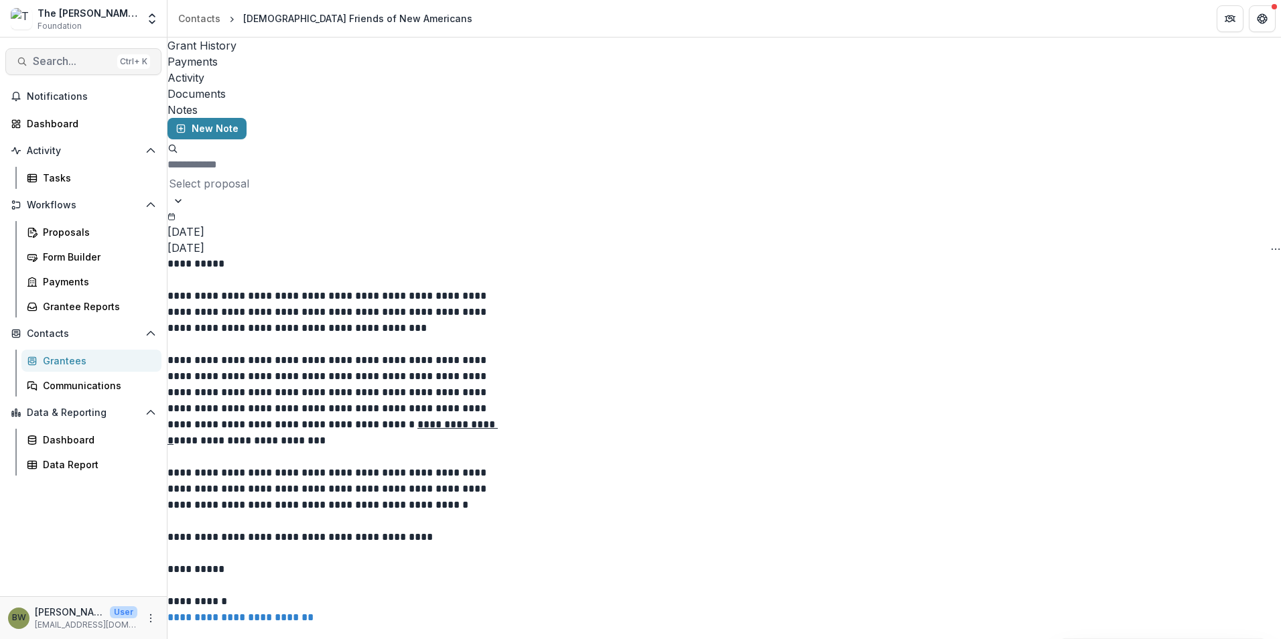
click at [95, 56] on span "Search..." at bounding box center [72, 61] width 79 height 13
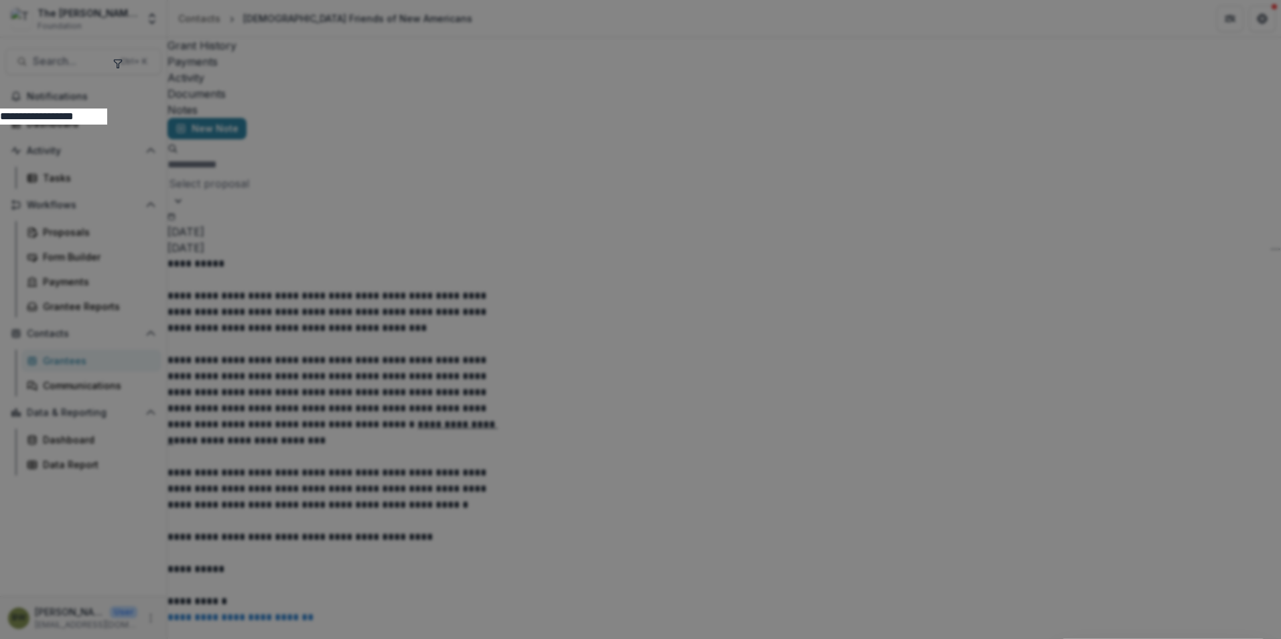
drag, startPoint x: 454, startPoint y: 60, endPoint x: 412, endPoint y: 61, distance: 42.2
click at [107, 109] on input "**********" at bounding box center [53, 117] width 107 height 16
type input "**********"
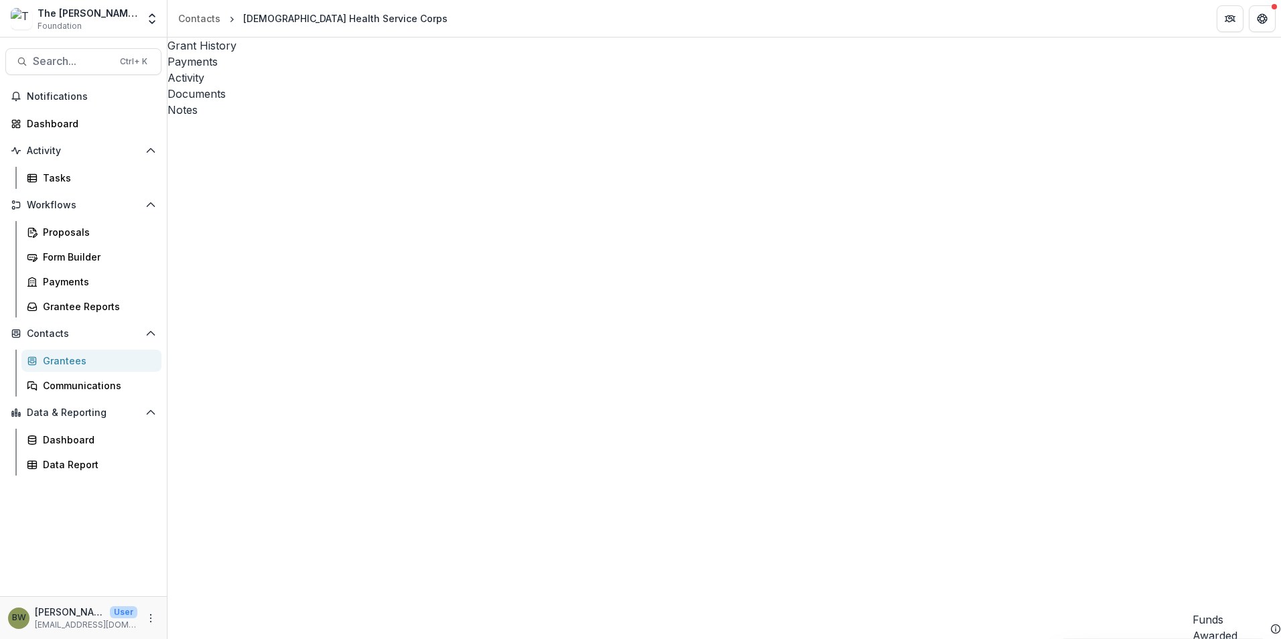
drag, startPoint x: 627, startPoint y: 628, endPoint x: 592, endPoint y: 627, distance: 34.2
drag, startPoint x: 1096, startPoint y: 237, endPoint x: 958, endPoint y: 241, distance: 138.8
drag, startPoint x: 958, startPoint y: 241, endPoint x: 986, endPoint y: 241, distance: 28.1
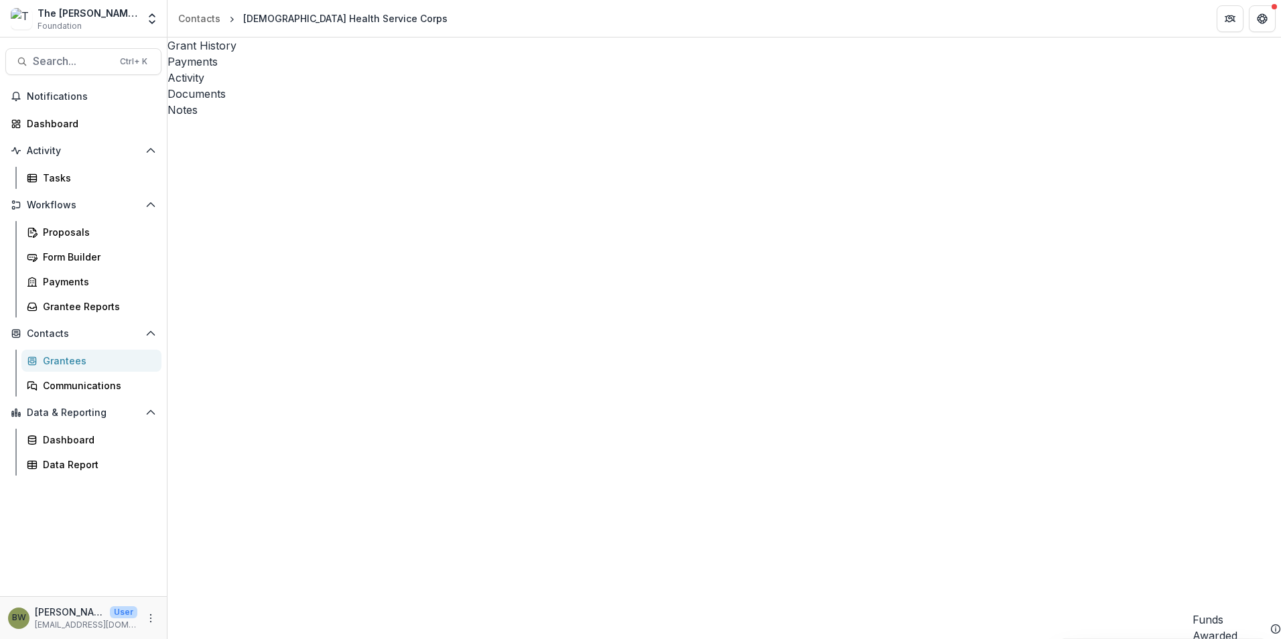
copy link "[PERSON_NAME][EMAIL_ADDRESS][DOMAIN_NAME]"
click at [452, 102] on div "Notes" at bounding box center [725, 110] width 1114 height 16
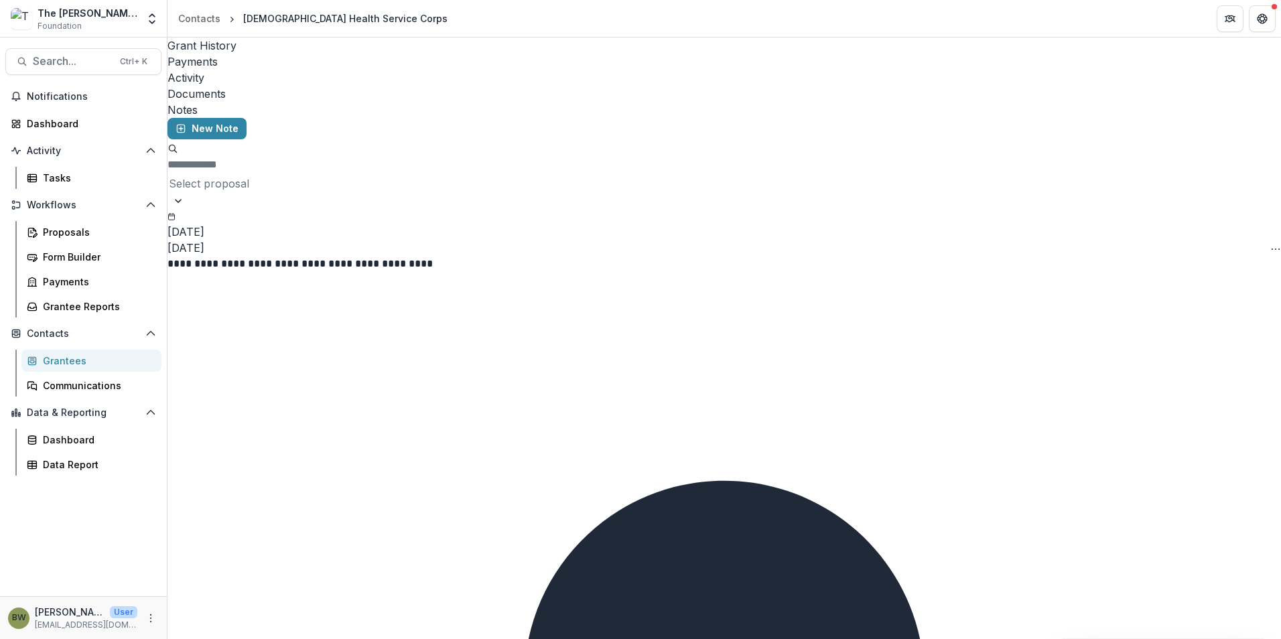
click at [226, 118] on div "New Note Select proposal" at bounding box center [725, 163] width 1114 height 90
click at [229, 118] on button "New Note" at bounding box center [207, 128] width 79 height 21
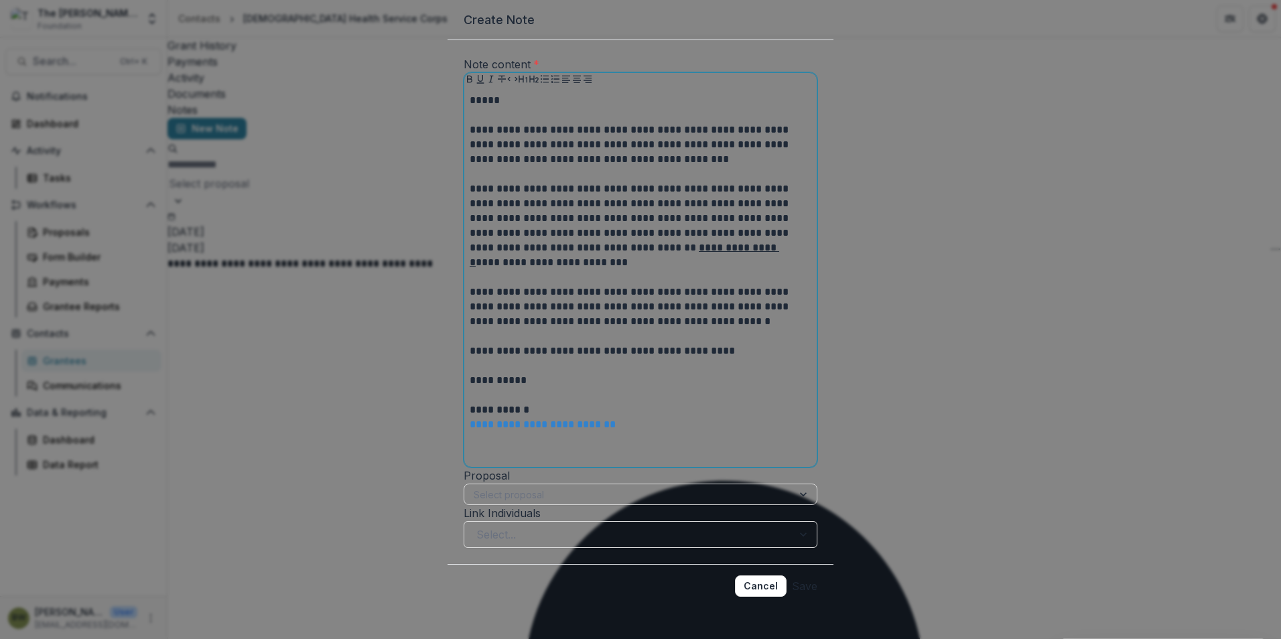
scroll to position [92, 0]
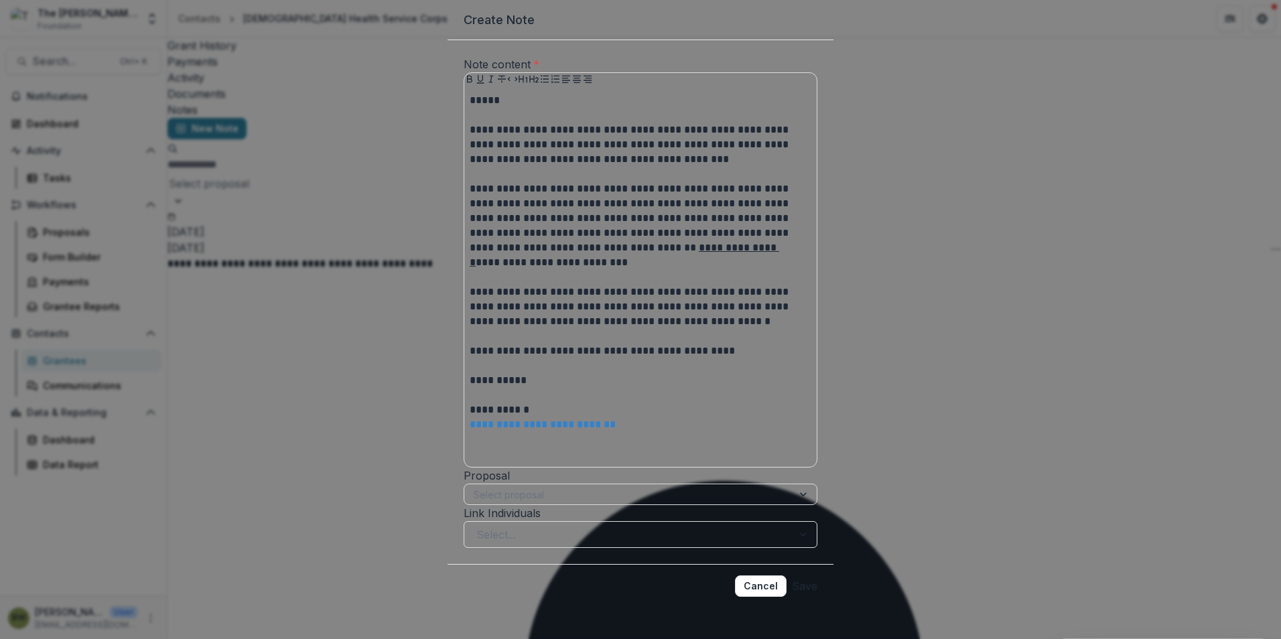
click at [795, 576] on button "Save" at bounding box center [804, 586] width 25 height 21
